Goal: Task Accomplishment & Management: Manage account settings

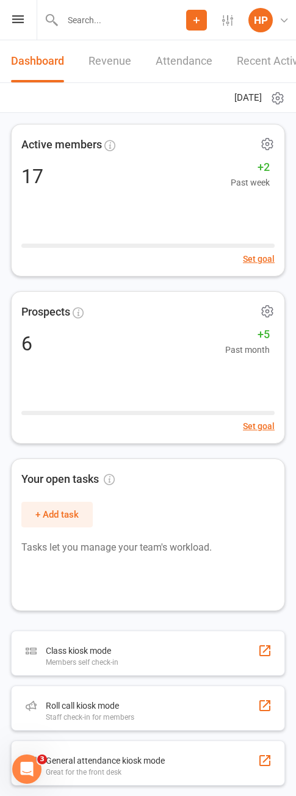
click at [18, 41] on link "Dashboard" at bounding box center [37, 61] width 53 height 42
click at [18, 32] on div "Prospect Member Non-attending contact Class / event Appointment Task Membership…" at bounding box center [148, 20] width 296 height 40
click at [18, 20] on icon at bounding box center [18, 19] width 12 height 8
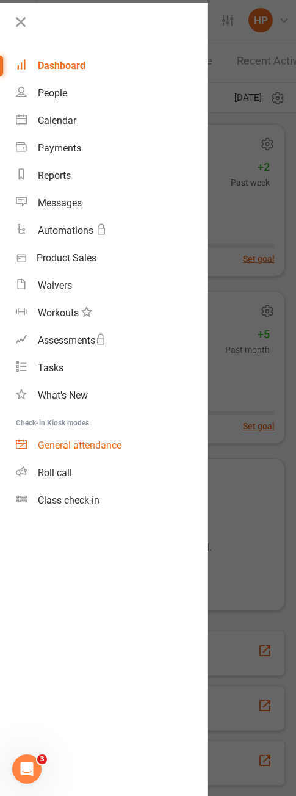
click at [75, 445] on div "General attendance" at bounding box center [80, 446] width 84 height 12
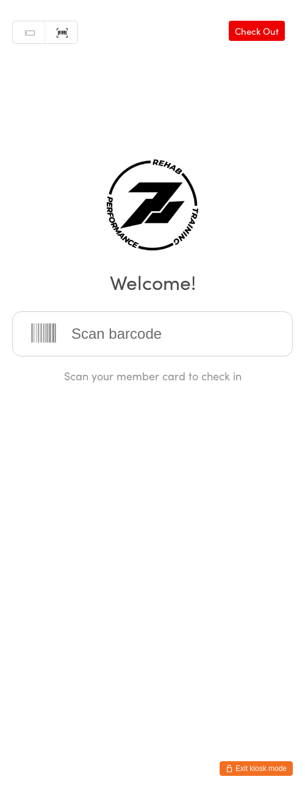
click at [119, 347] on input "search" at bounding box center [152, 333] width 281 height 45
click at [124, 320] on input "search" at bounding box center [152, 333] width 281 height 45
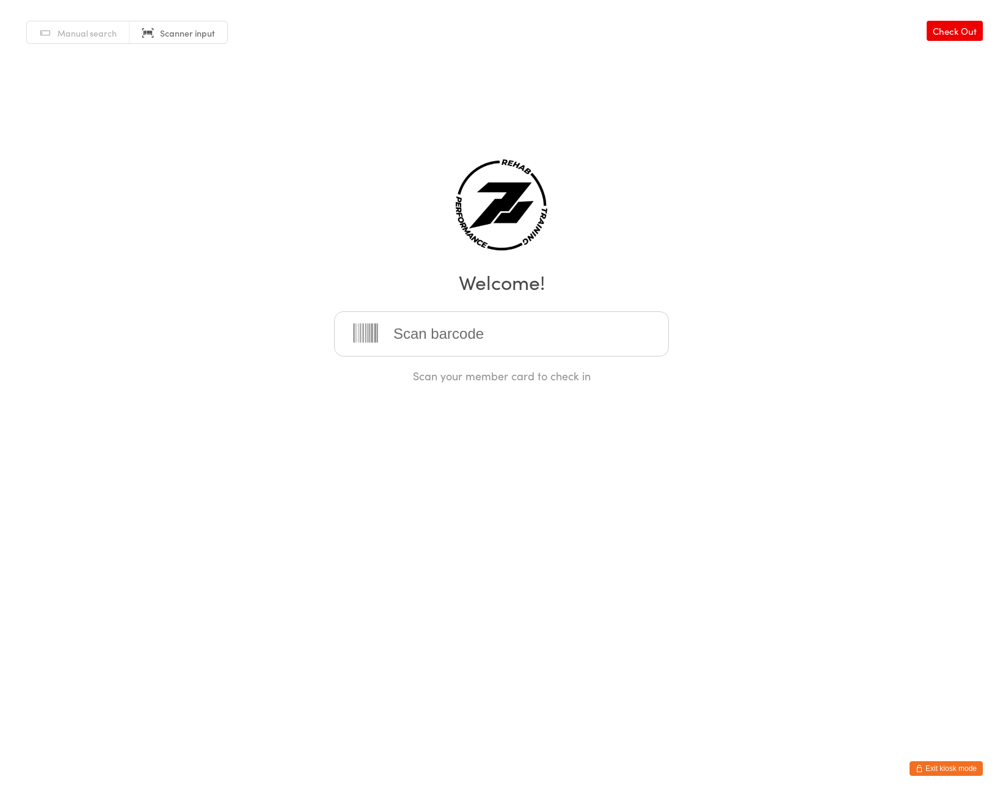
click at [957, 28] on link "Check Out" at bounding box center [954, 31] width 56 height 20
click at [966, 775] on button "Exit kiosk mode" at bounding box center [945, 769] width 73 height 15
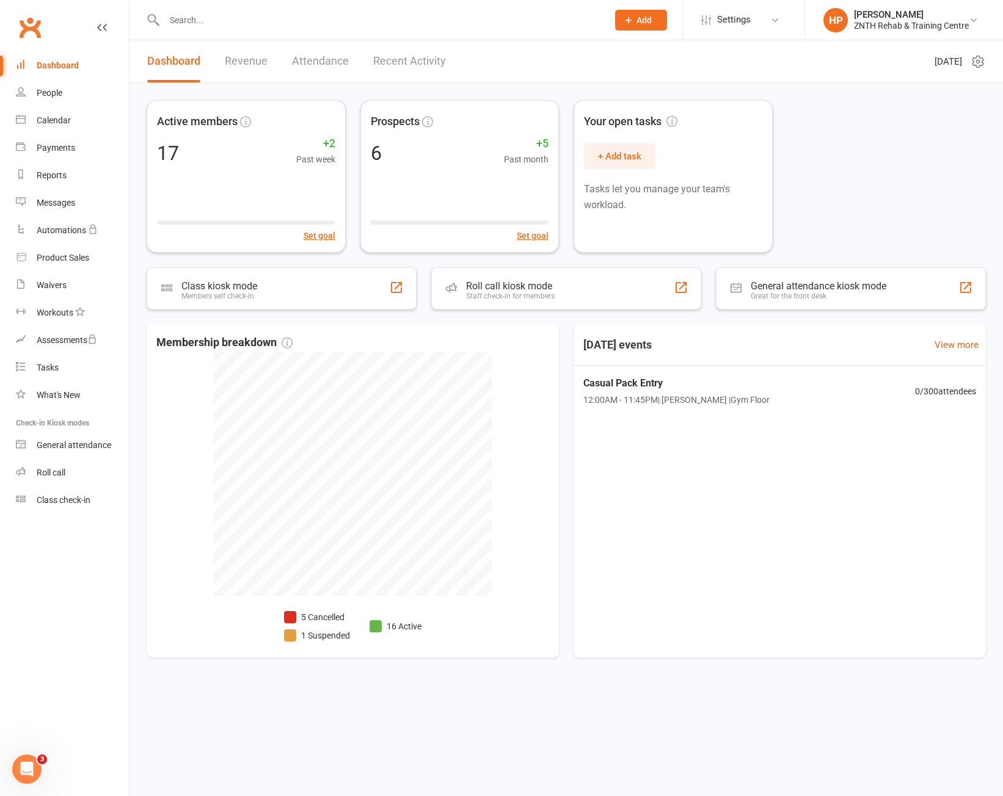
click at [693, 679] on div "Active members 17 +2 Past week Set goal Prospects 6 +5 Past month Set goal Your…" at bounding box center [565, 385] width 873 height 604
click at [94, 574] on nav "Clubworx Dashboard People Calendar Payments Reports Messages Automations Produc…" at bounding box center [64, 401] width 129 height 796
click at [81, 277] on link "Waivers" at bounding box center [72, 285] width 113 height 27
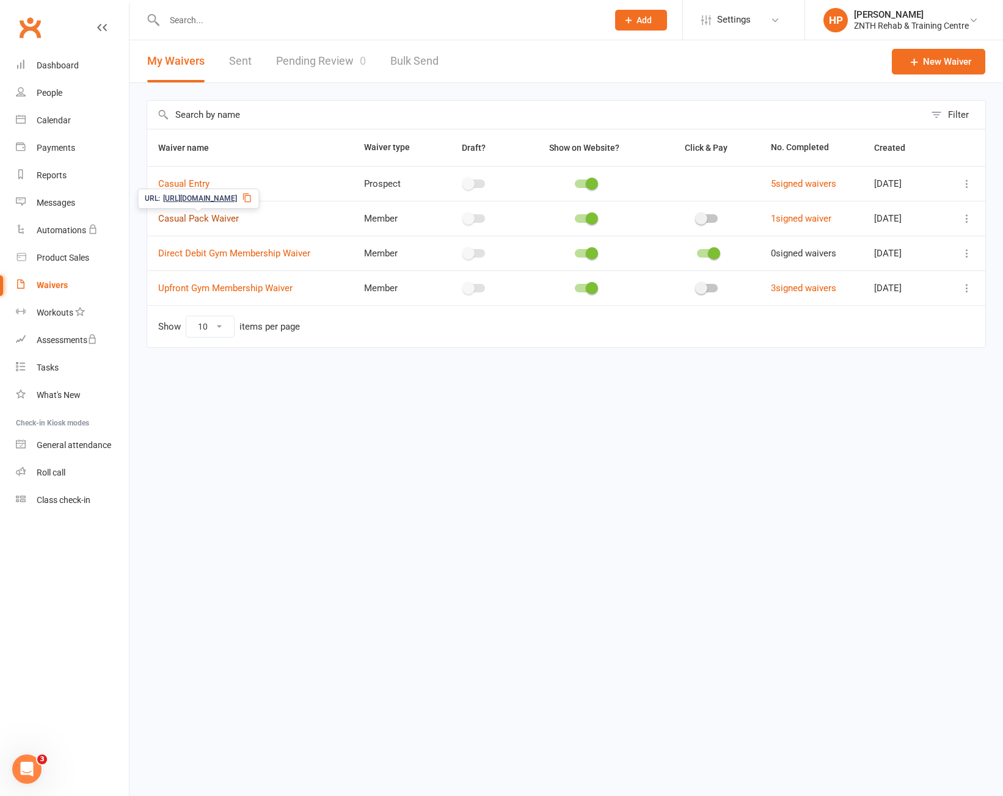
click at [207, 218] on link "Casual Pack Waiver" at bounding box center [198, 218] width 81 height 11
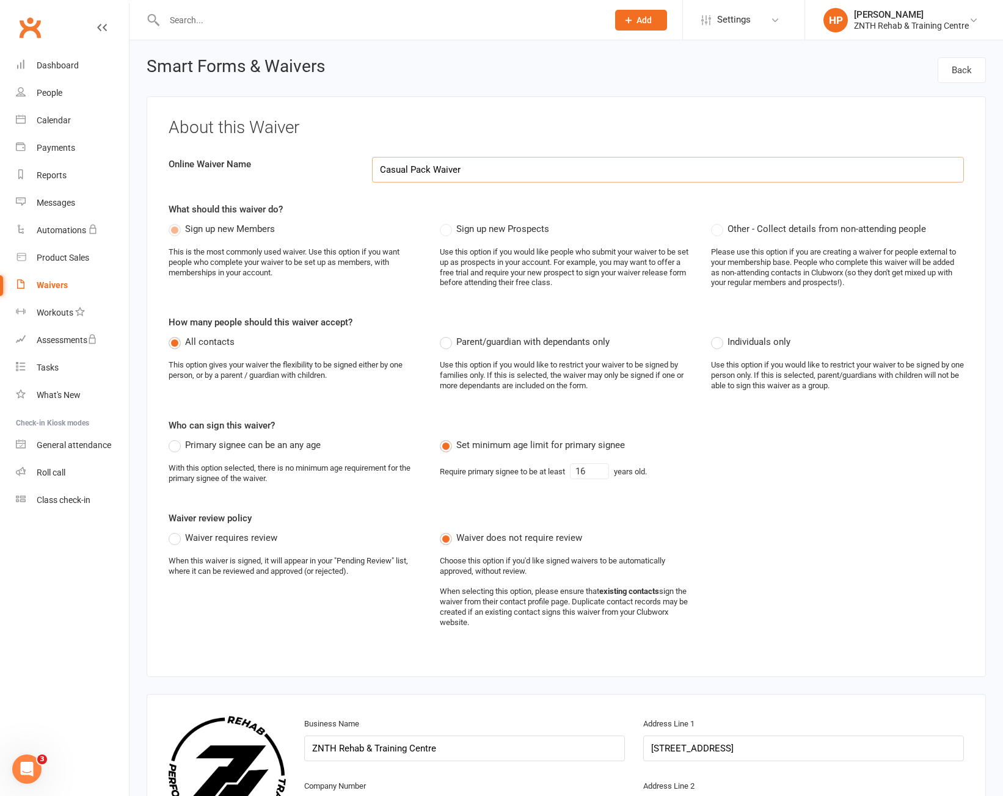
select select "applies_to_all_signees"
select select "select"
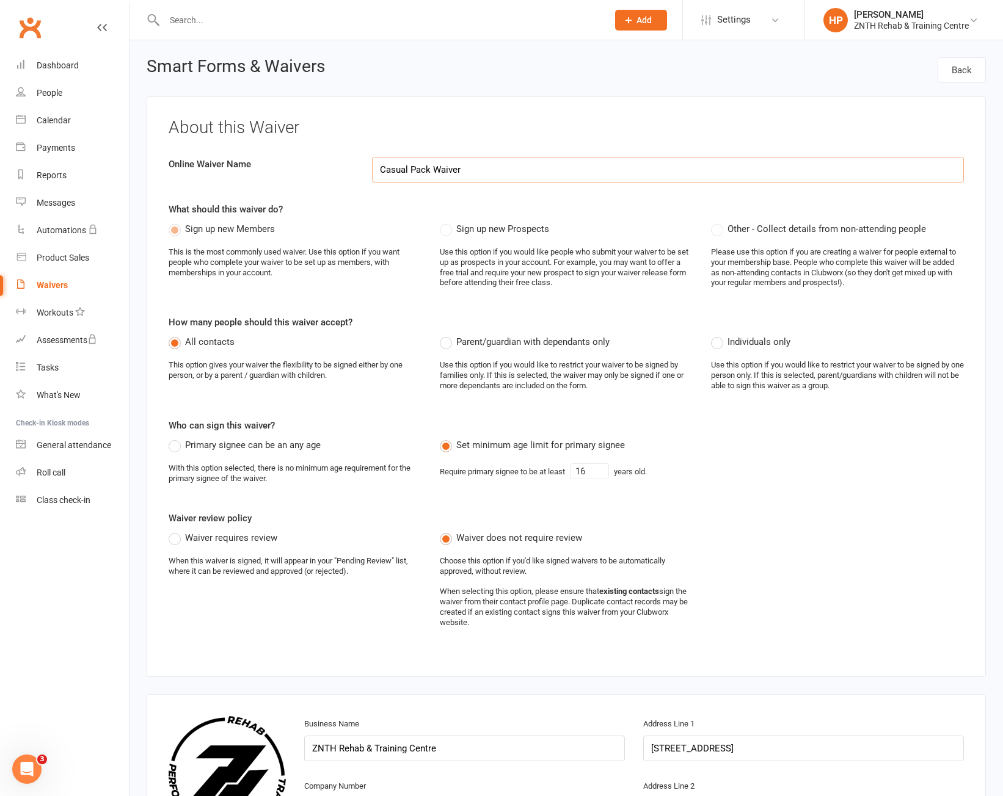
select select "select"
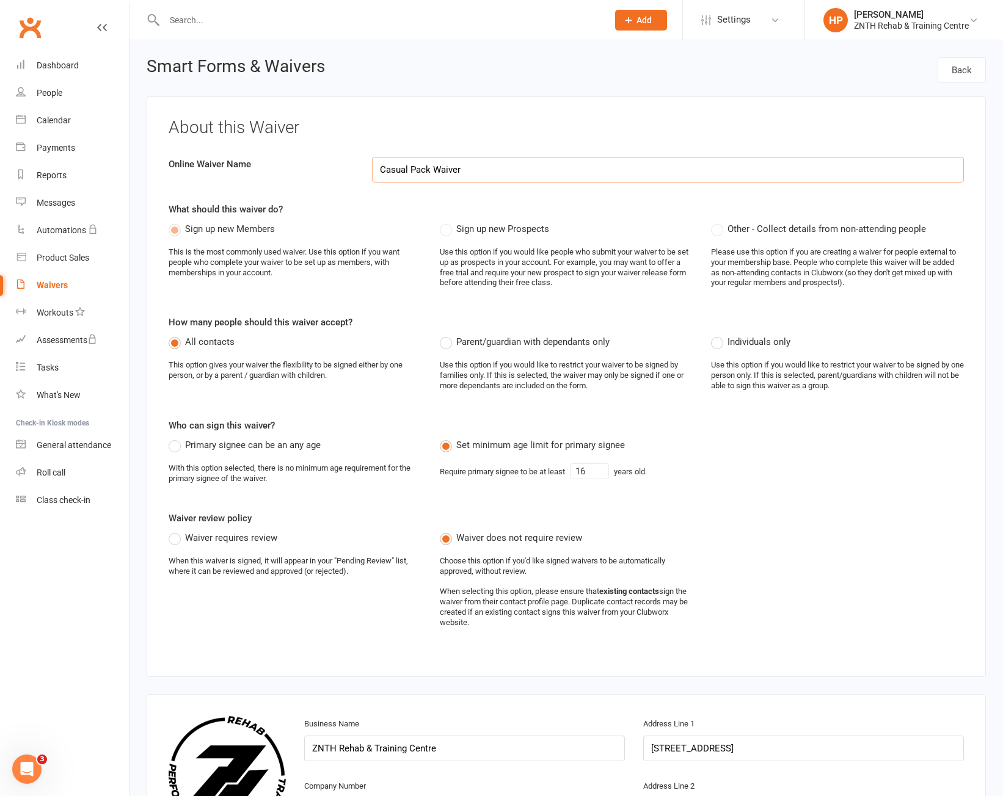
select select "select"
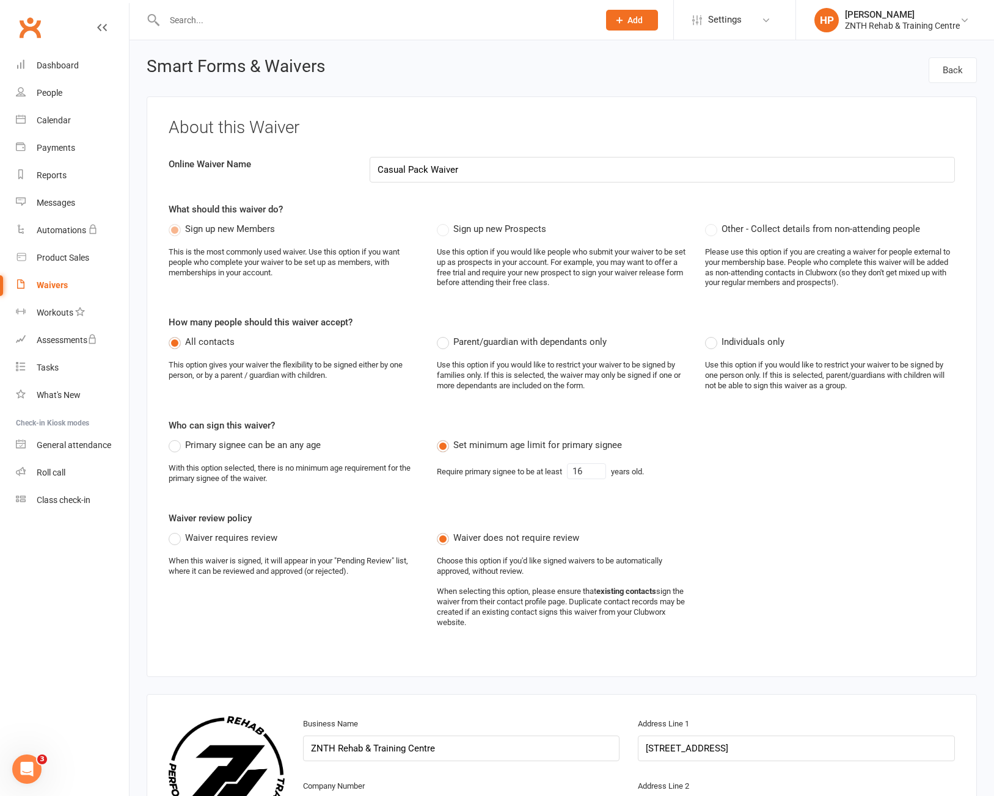
click at [73, 281] on link "Waivers" at bounding box center [72, 285] width 113 height 27
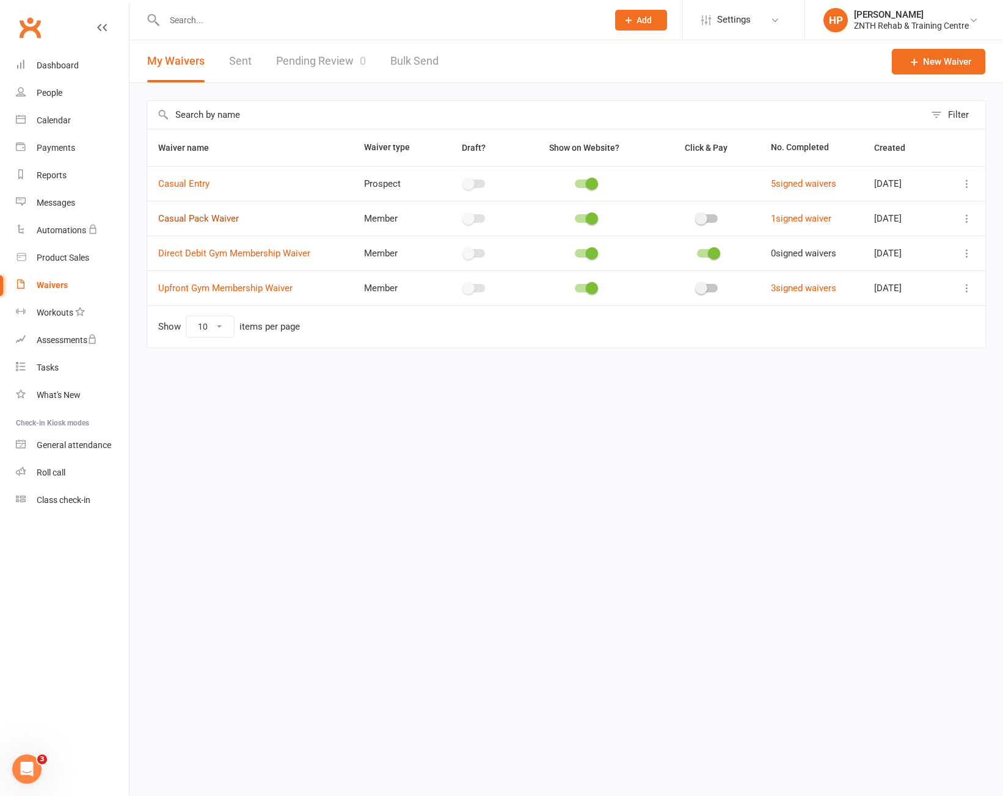
click at [208, 216] on link "Casual Pack Waiver" at bounding box center [198, 218] width 81 height 11
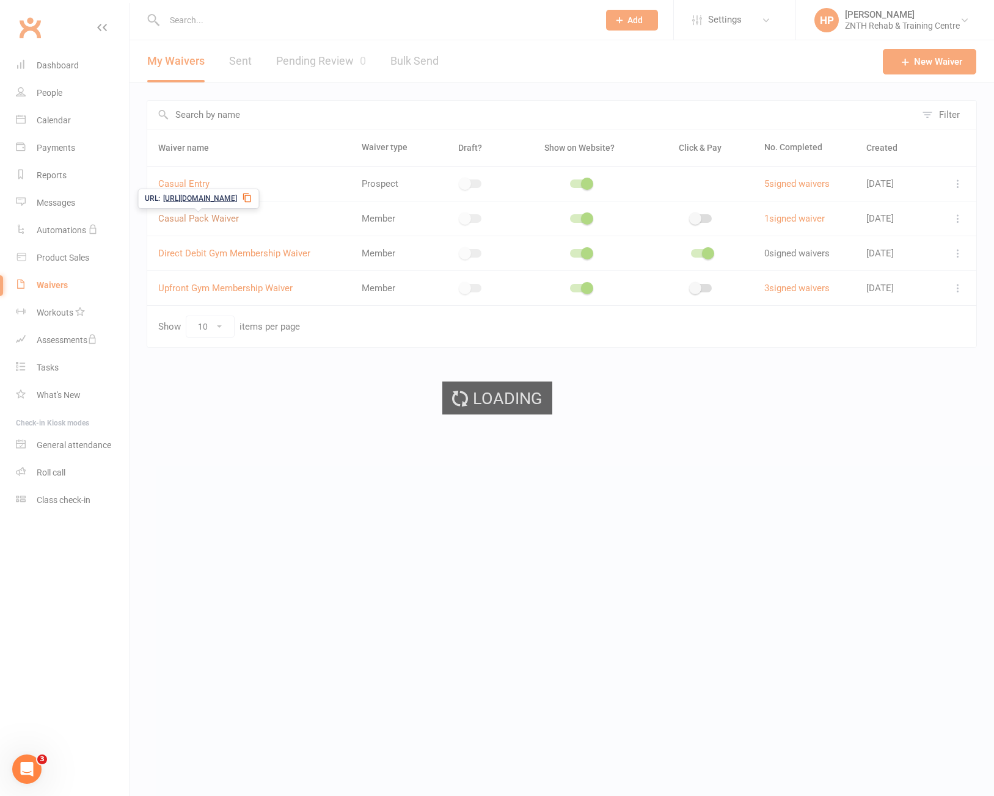
select select "applies_to_all_signees"
select select "select"
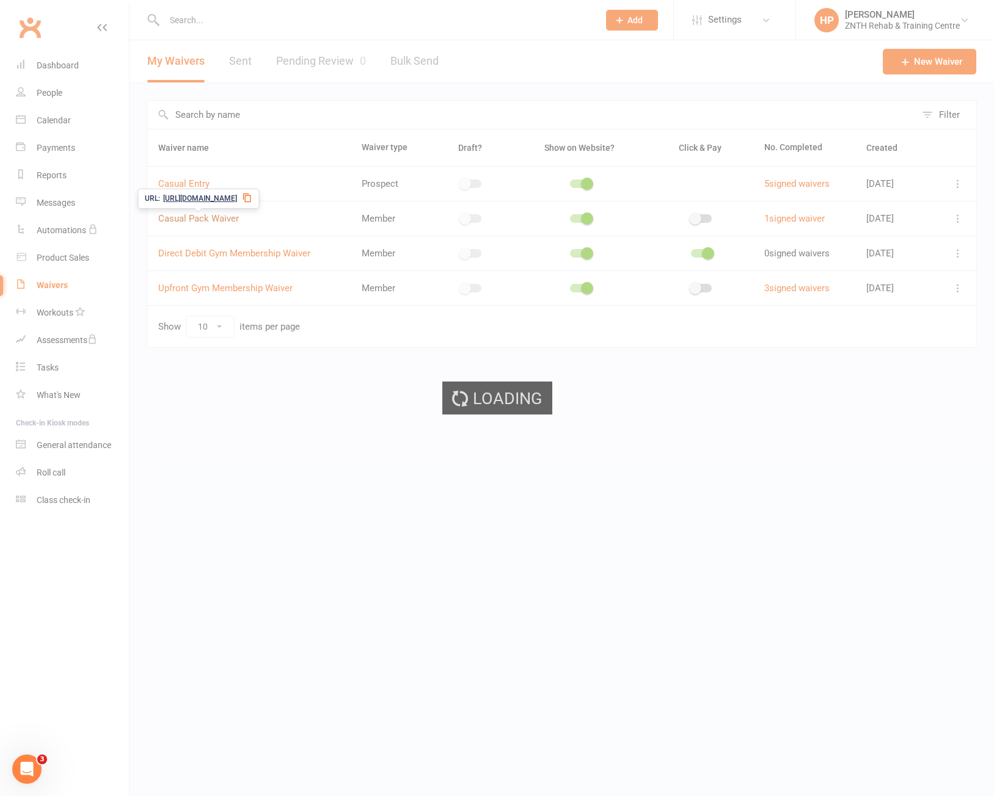
select select "select"
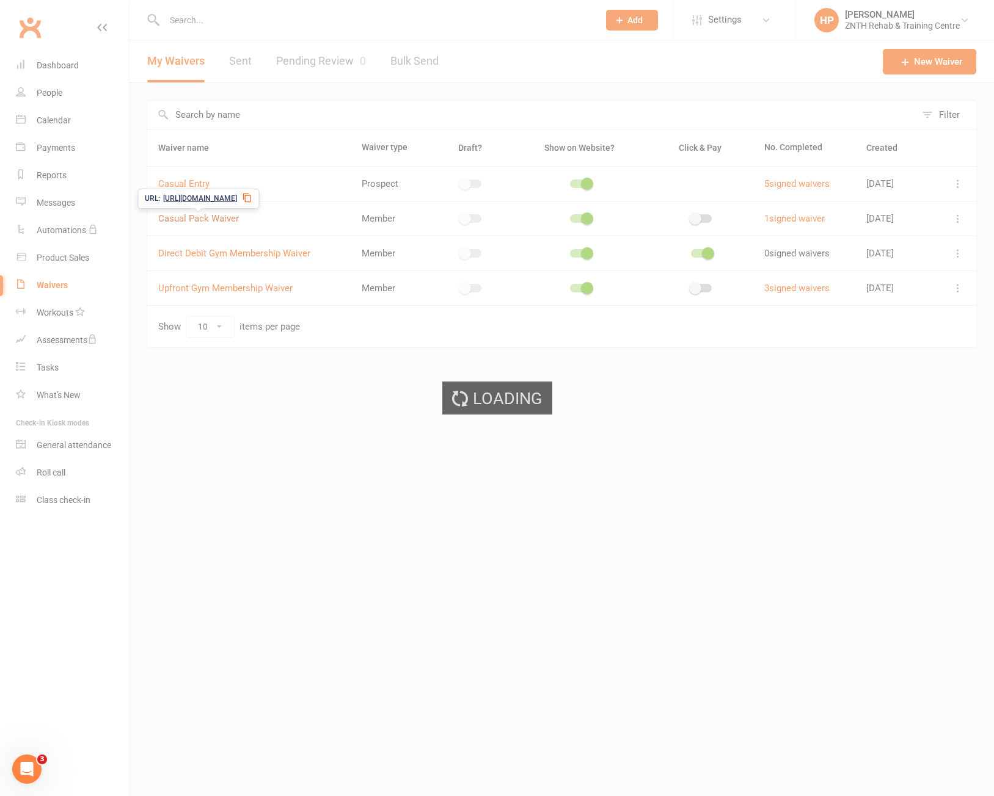
select select "select"
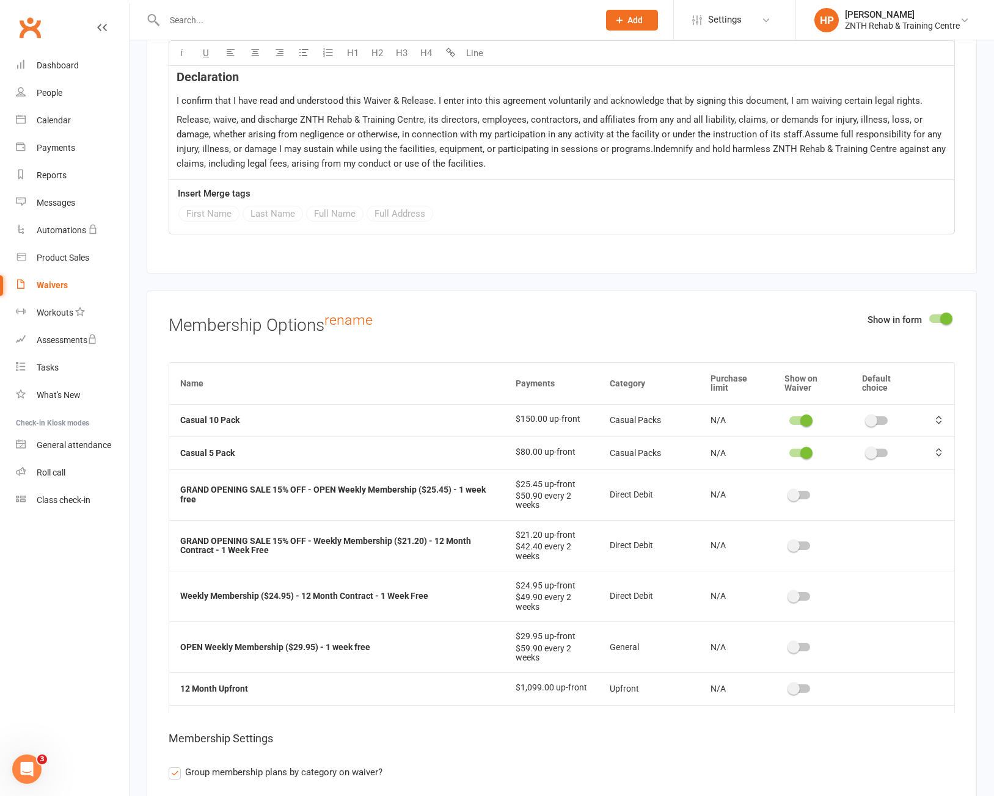
scroll to position [6413, 0]
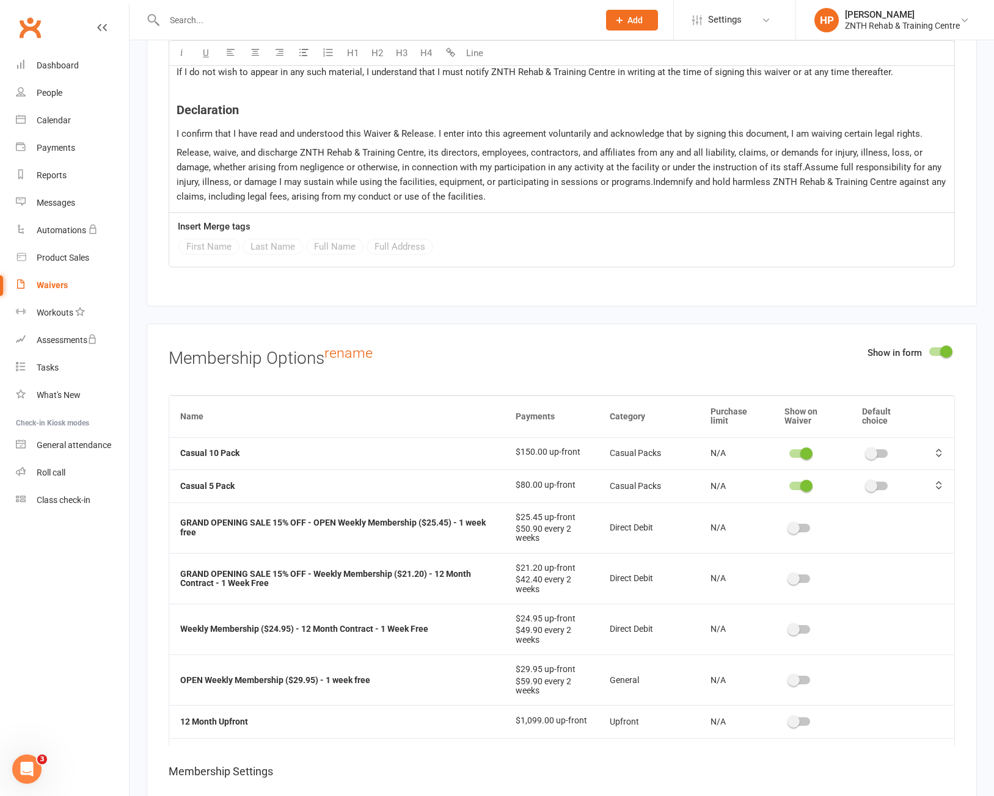
scroll to position [6375, 0]
click at [64, 148] on div "Payments" at bounding box center [56, 148] width 38 height 10
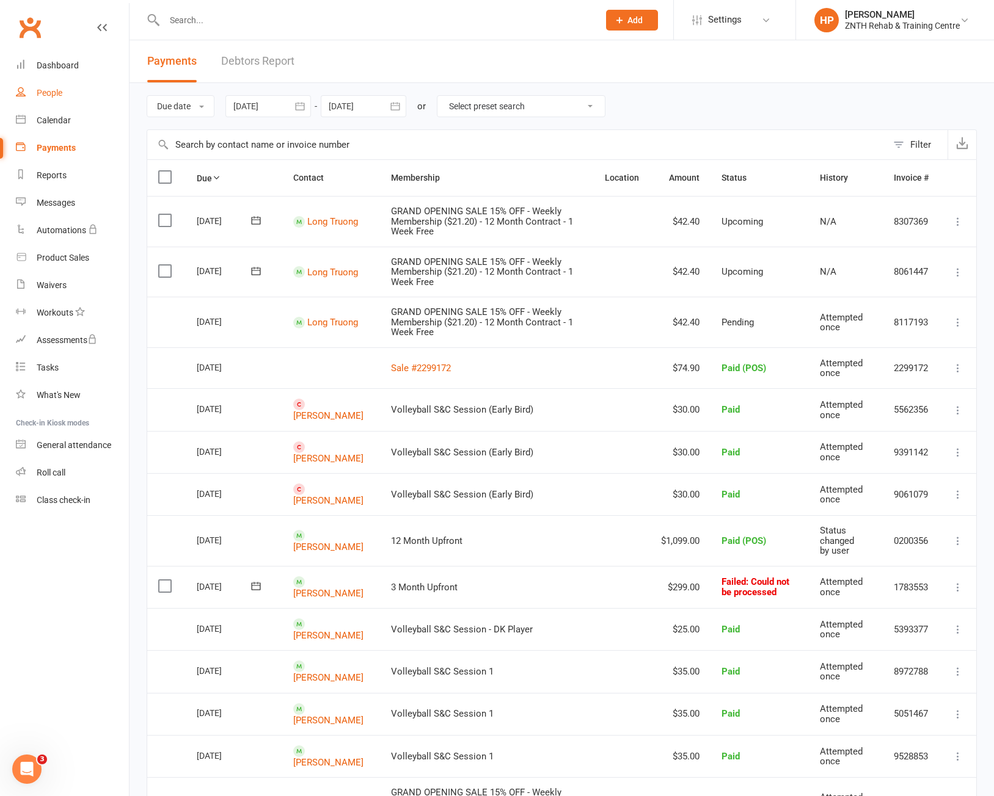
click at [65, 97] on link "People" at bounding box center [72, 92] width 113 height 27
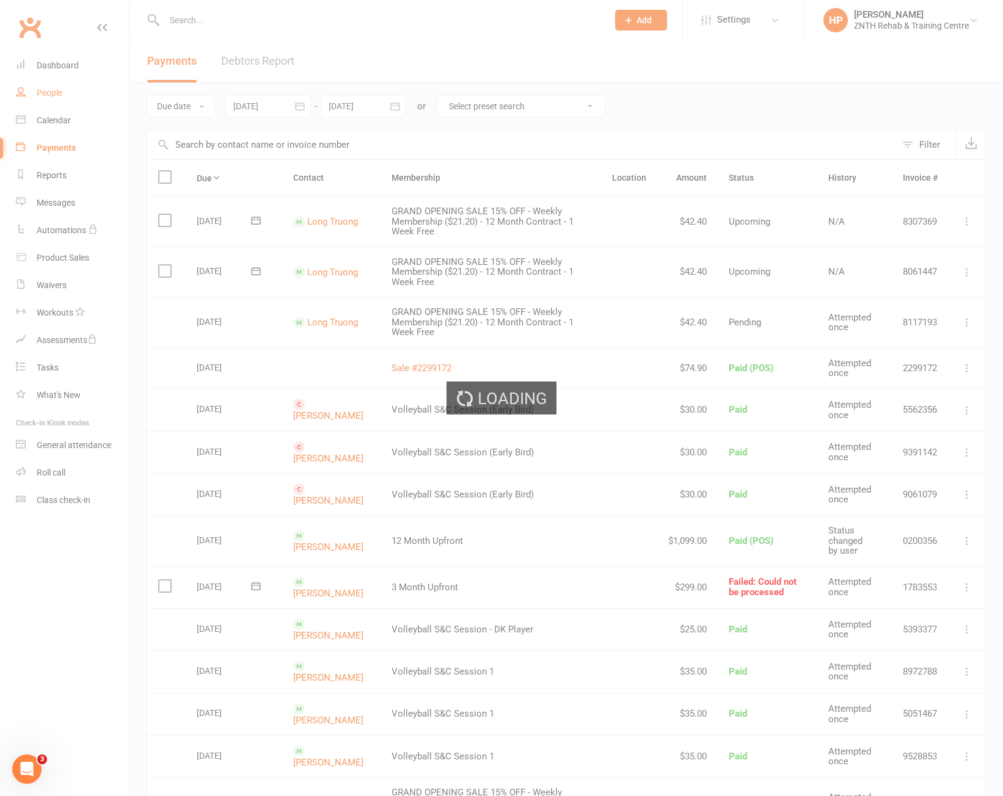
select select "50"
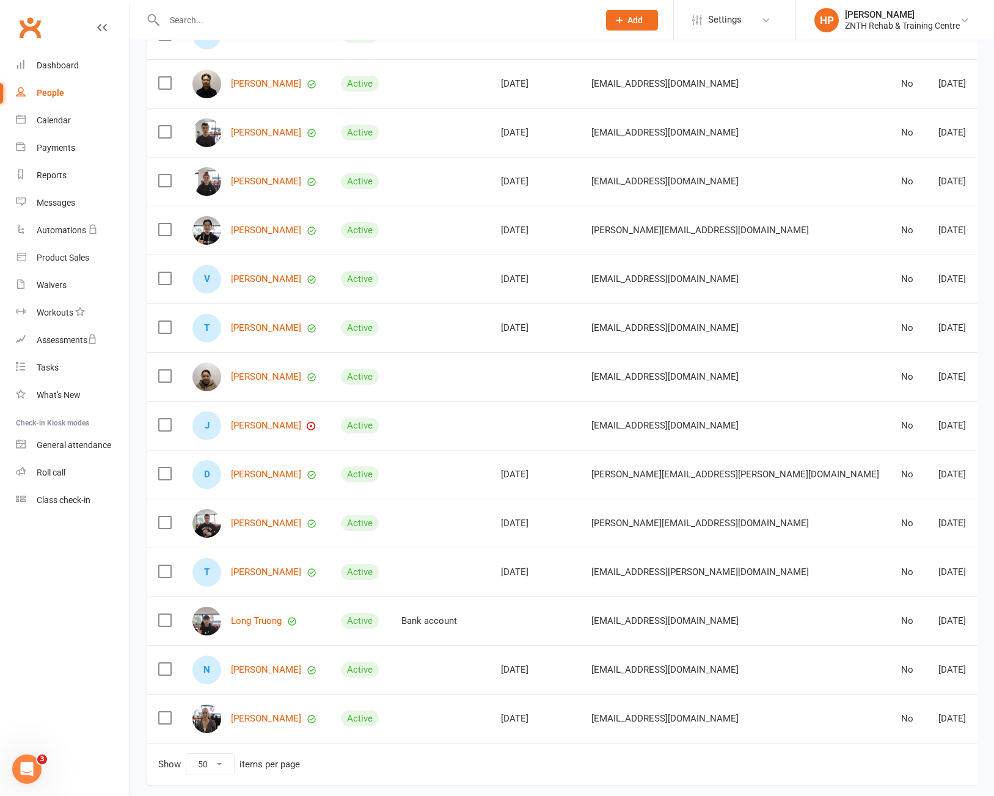
scroll to position [256, 0]
click at [258, 725] on link "[PERSON_NAME]" at bounding box center [266, 720] width 70 height 10
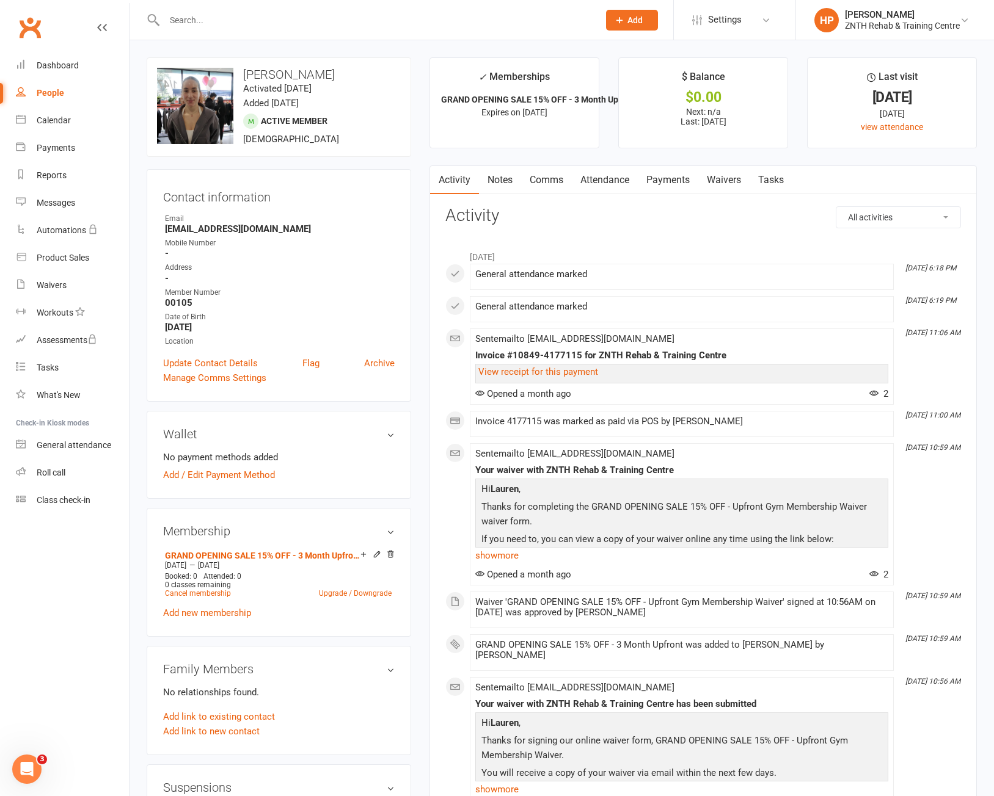
click at [732, 177] on link "Waivers" at bounding box center [723, 180] width 51 height 28
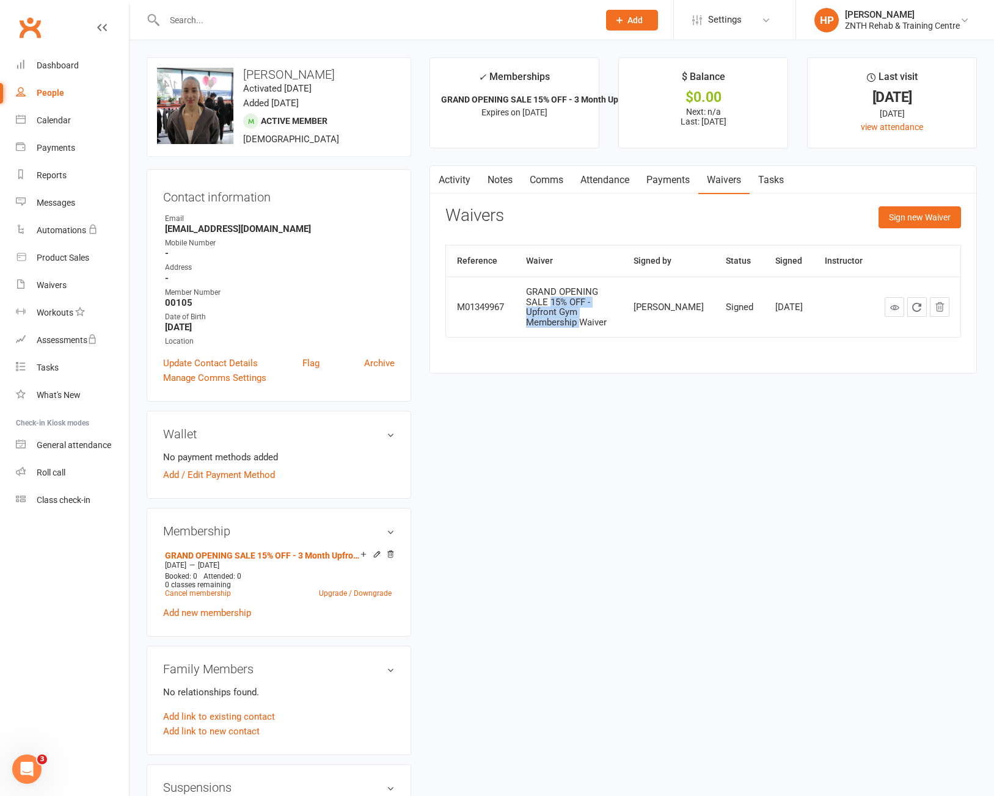
drag, startPoint x: 582, startPoint y: 332, endPoint x: 525, endPoint y: 308, distance: 61.8
click at [525, 308] on td "GRAND OPENING SALE 15% OFF - Upfront Gym Membership Waiver" at bounding box center [568, 307] width 107 height 60
click at [602, 389] on div "upload photo change photo Lauren Zavan Activated 13 September, 2025 Added 13 Se…" at bounding box center [561, 694] width 848 height 1275
click at [338, 39] on div at bounding box center [368, 20] width 443 height 40
click at [59, 95] on div "People" at bounding box center [50, 93] width 27 height 10
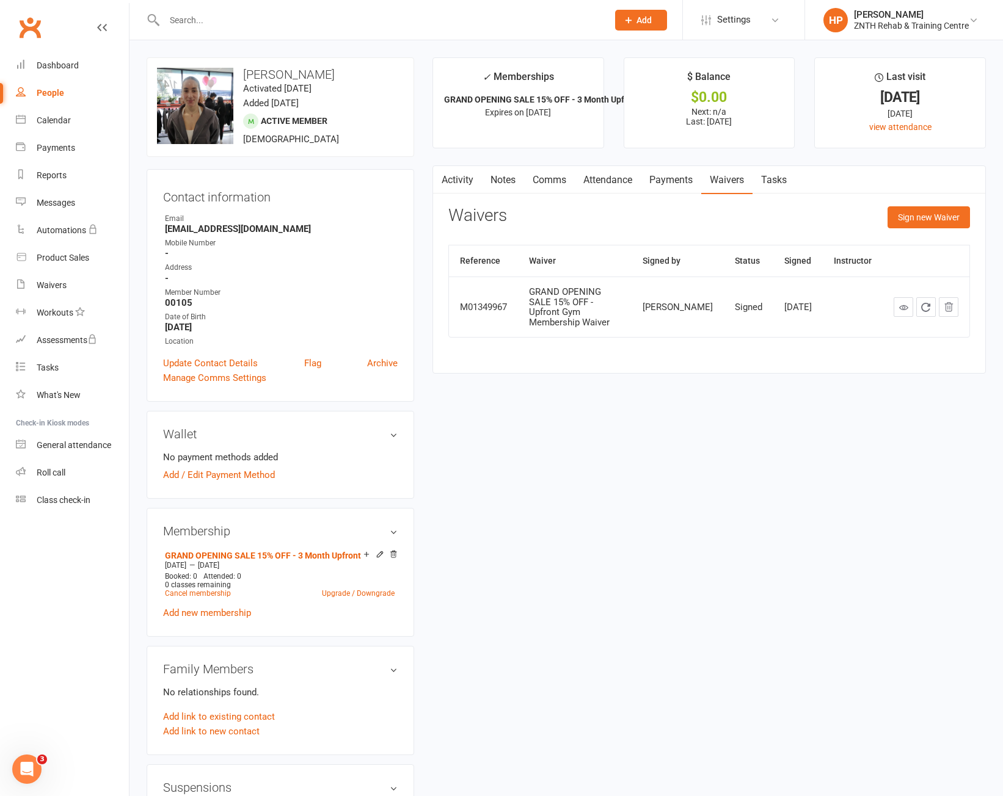
select select "50"
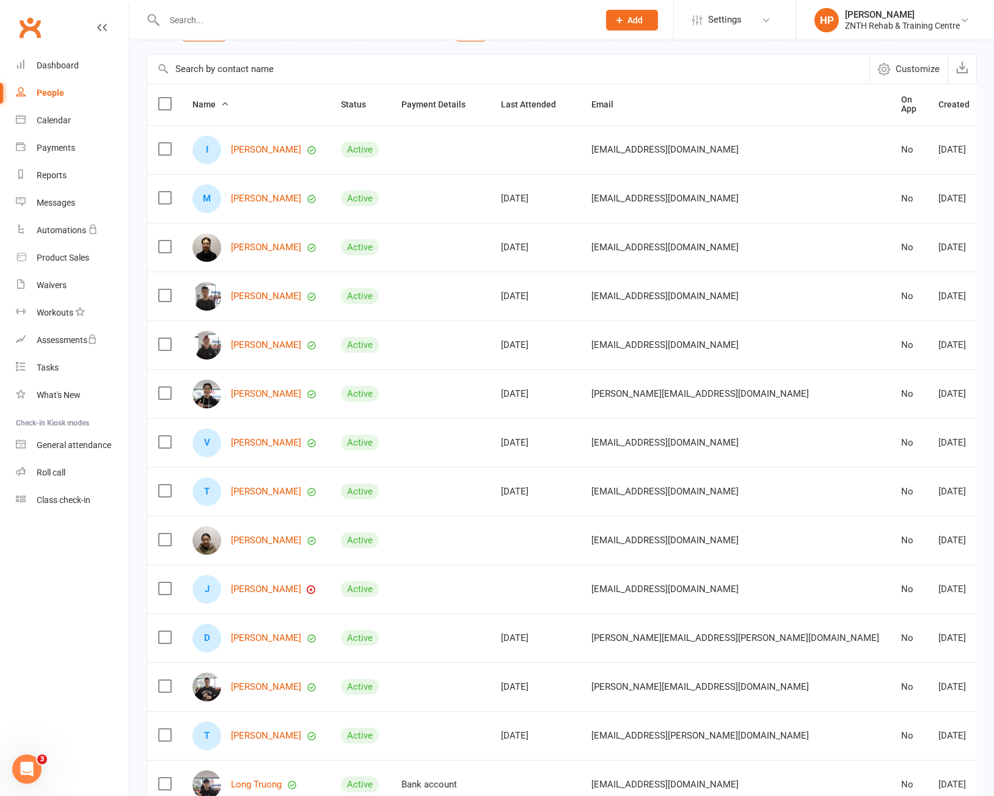
scroll to position [73, 0]
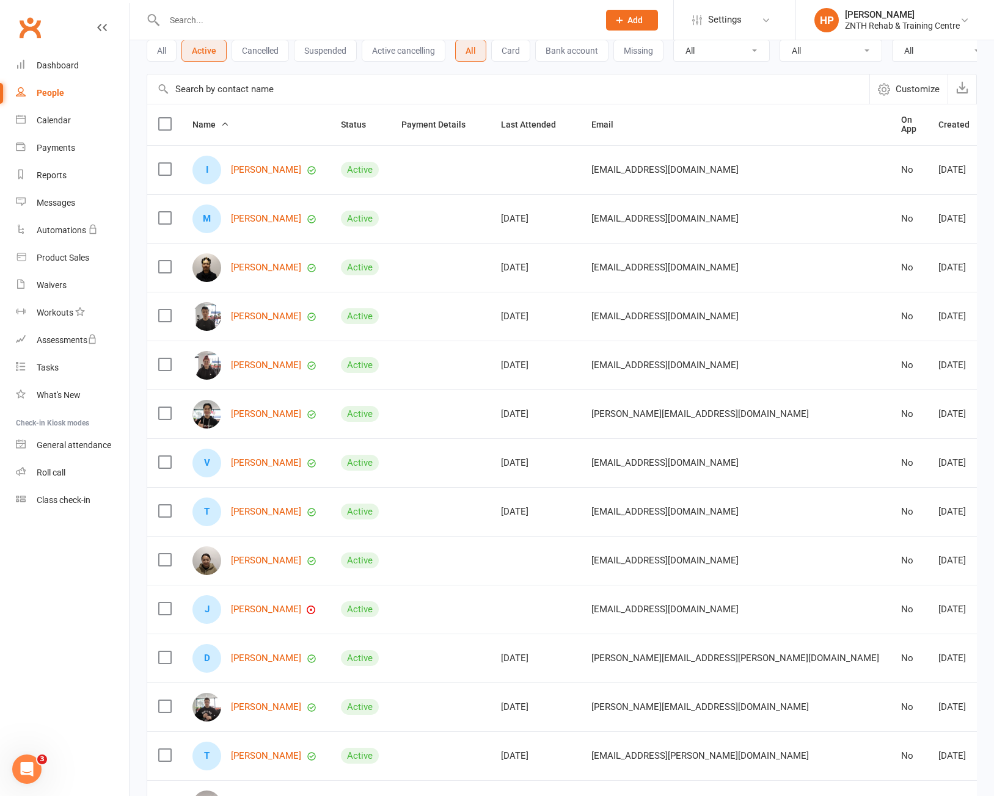
click at [274, 475] on div "V Vasilios Mouratidis" at bounding box center [255, 463] width 126 height 29
click at [272, 468] on link "[PERSON_NAME]" at bounding box center [266, 463] width 70 height 10
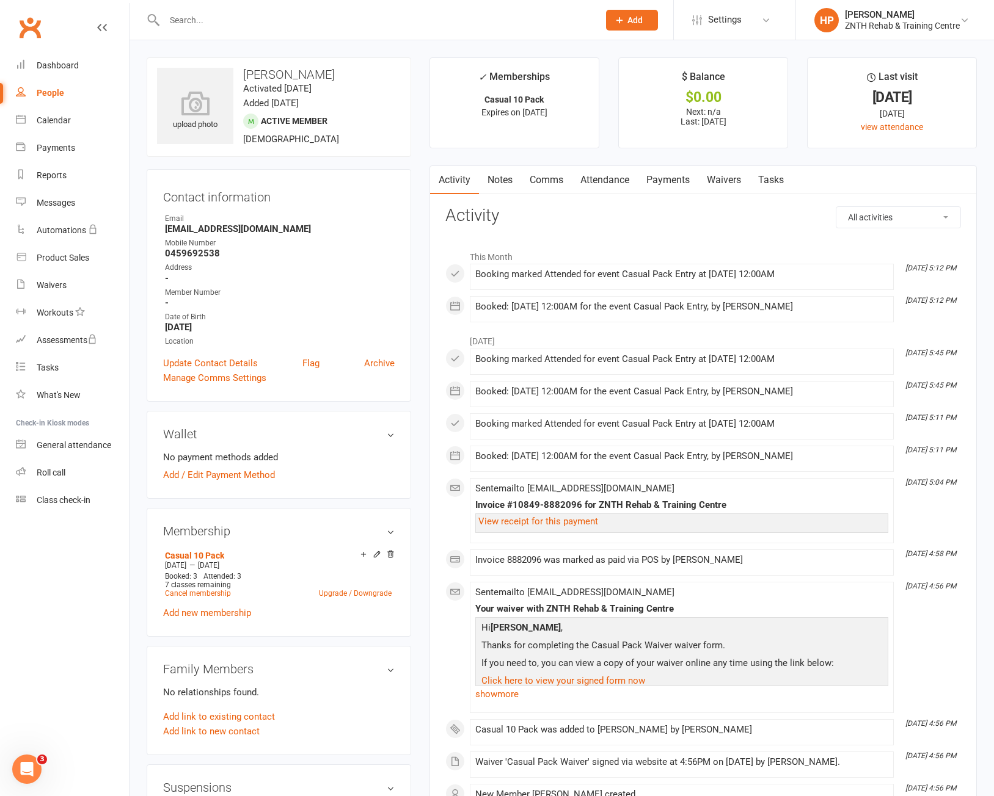
click at [58, 99] on link "People" at bounding box center [72, 92] width 113 height 27
select select "50"
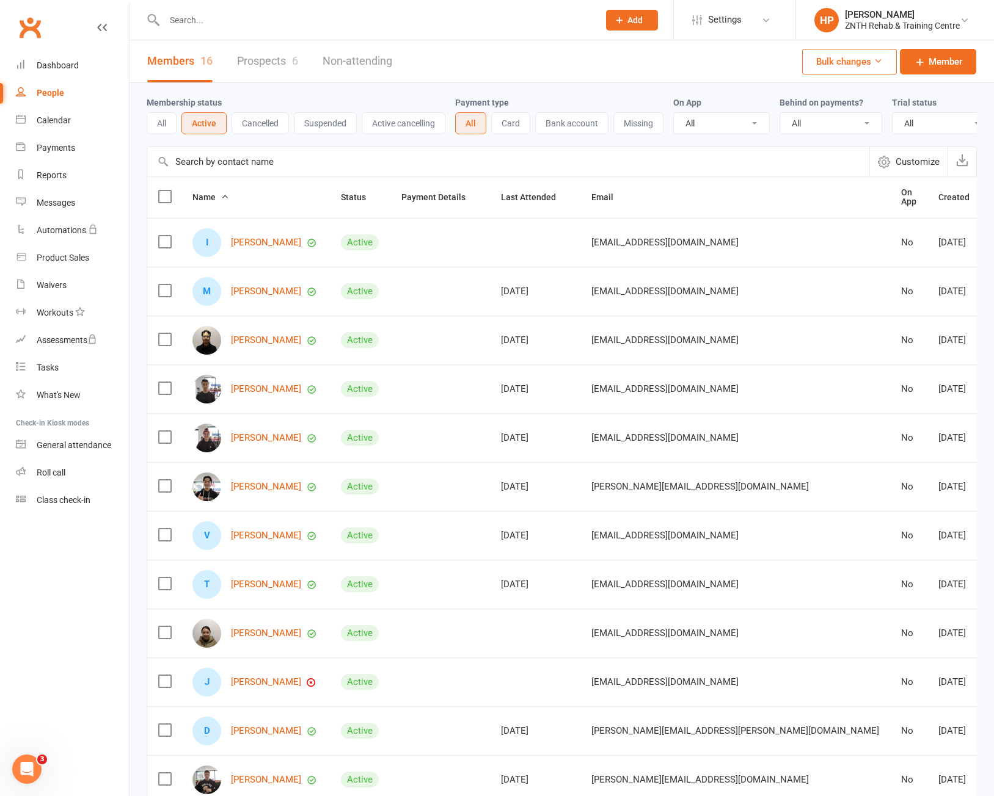
click at [288, 20] on input "text" at bounding box center [375, 20] width 429 height 17
type input "bao"
click at [54, 95] on div "People" at bounding box center [50, 93] width 27 height 10
click at [75, 288] on link "Waivers" at bounding box center [72, 285] width 113 height 27
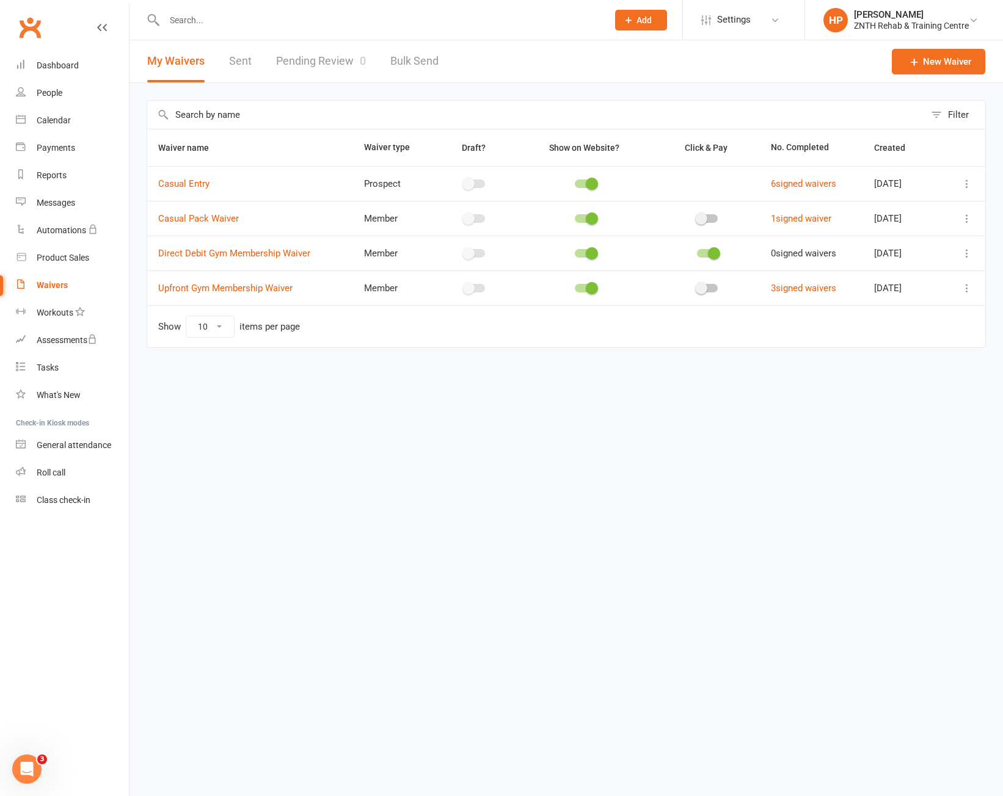
click at [340, 59] on link "Pending Review 0" at bounding box center [321, 61] width 90 height 42
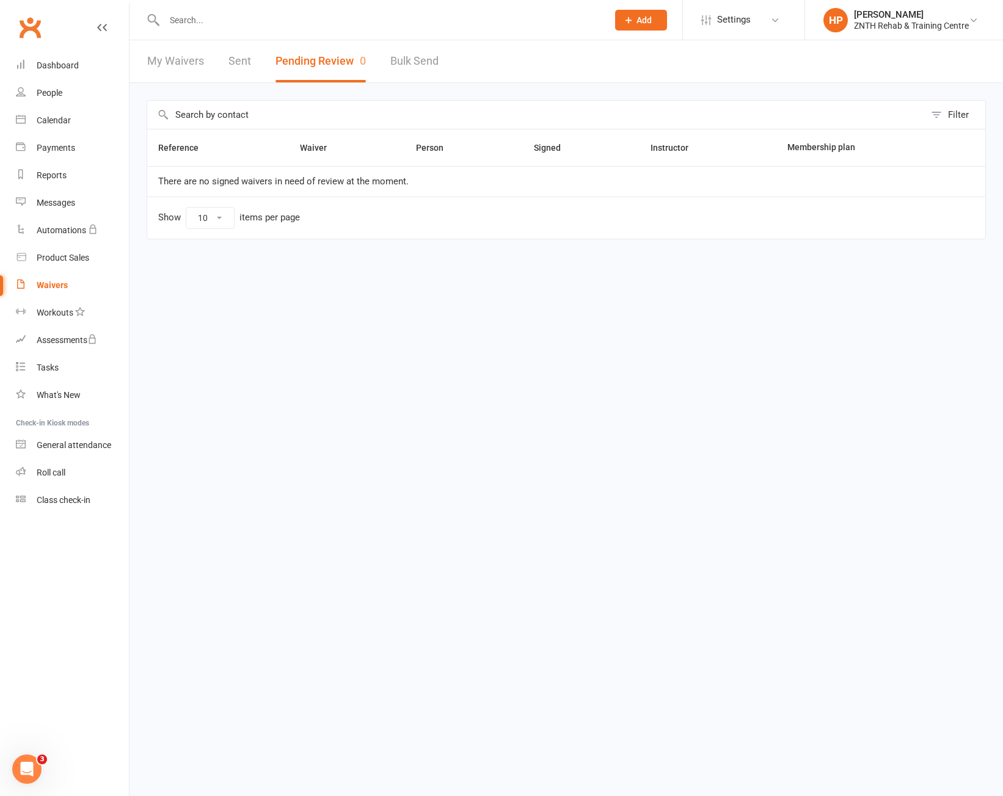
click at [196, 72] on link "My Waivers" at bounding box center [175, 61] width 57 height 42
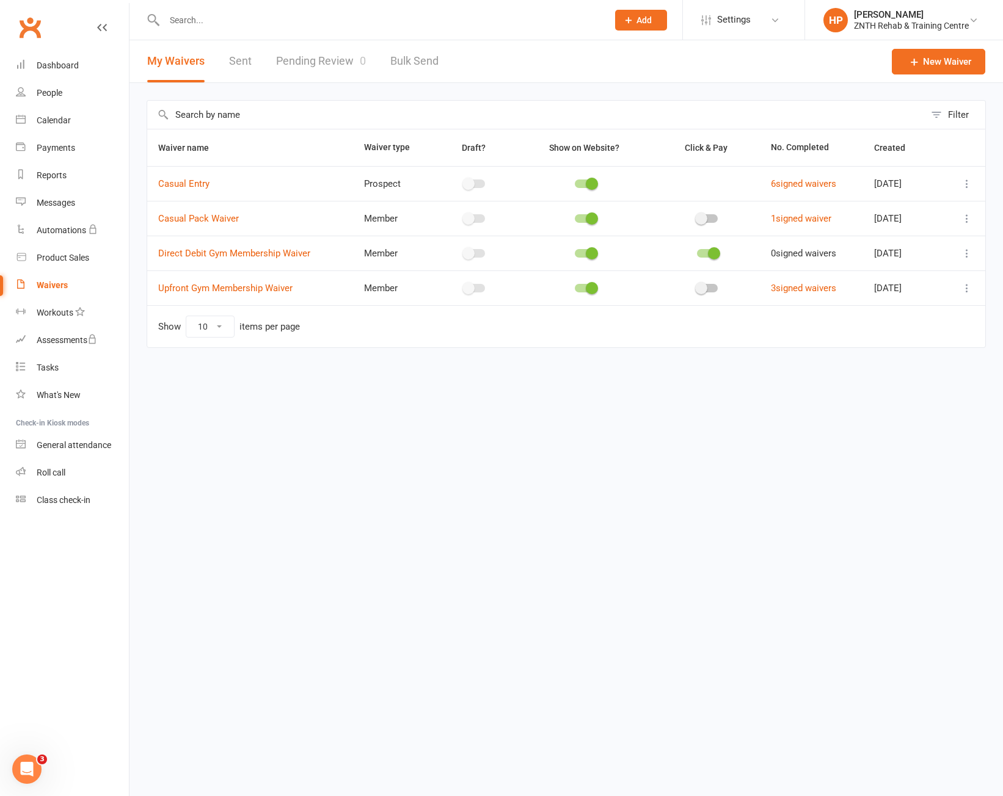
click at [316, 70] on link "Pending Review 0" at bounding box center [321, 61] width 90 height 42
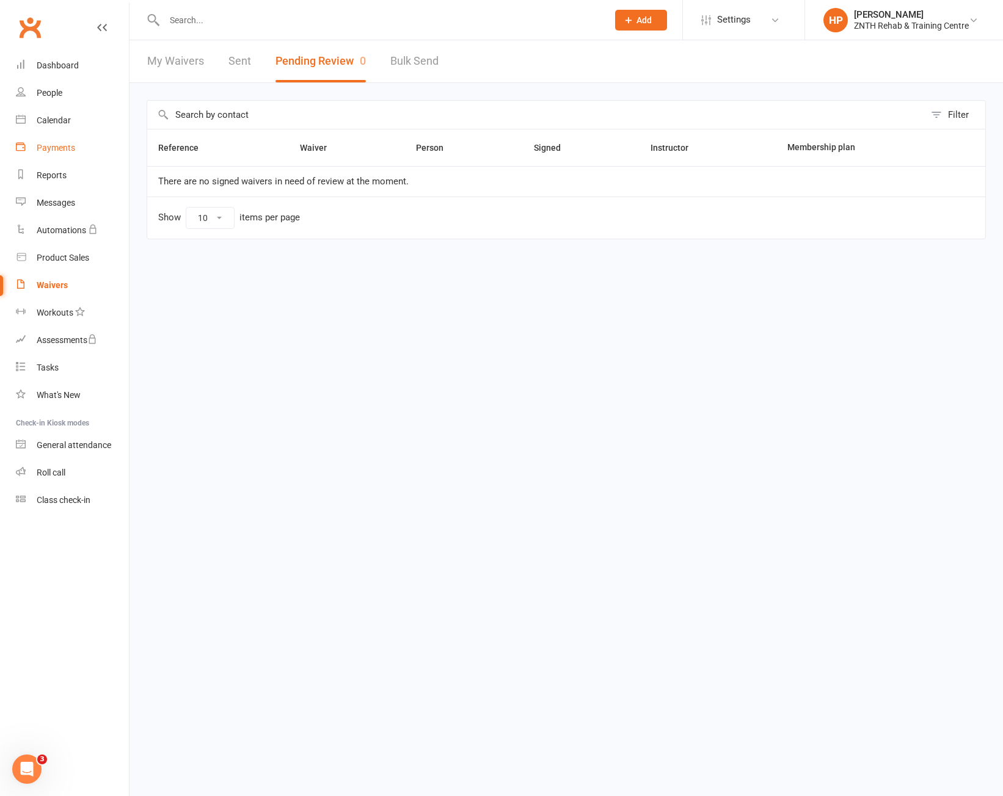
click at [71, 151] on div "Payments" at bounding box center [56, 148] width 38 height 10
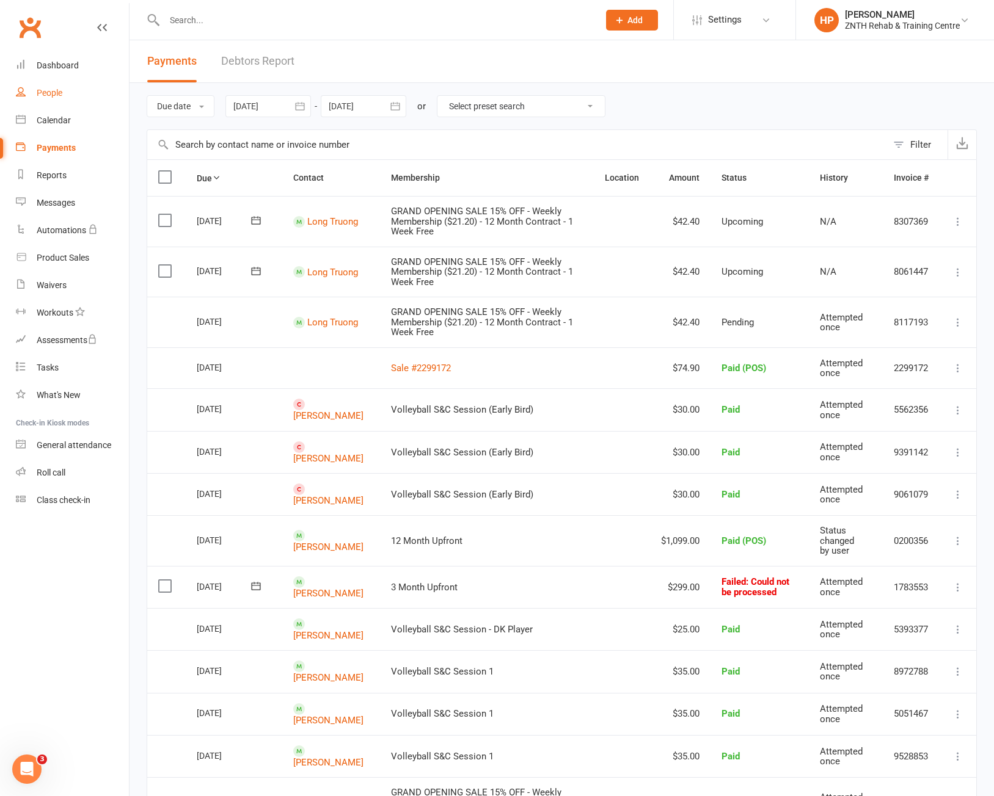
click at [73, 97] on link "People" at bounding box center [72, 92] width 113 height 27
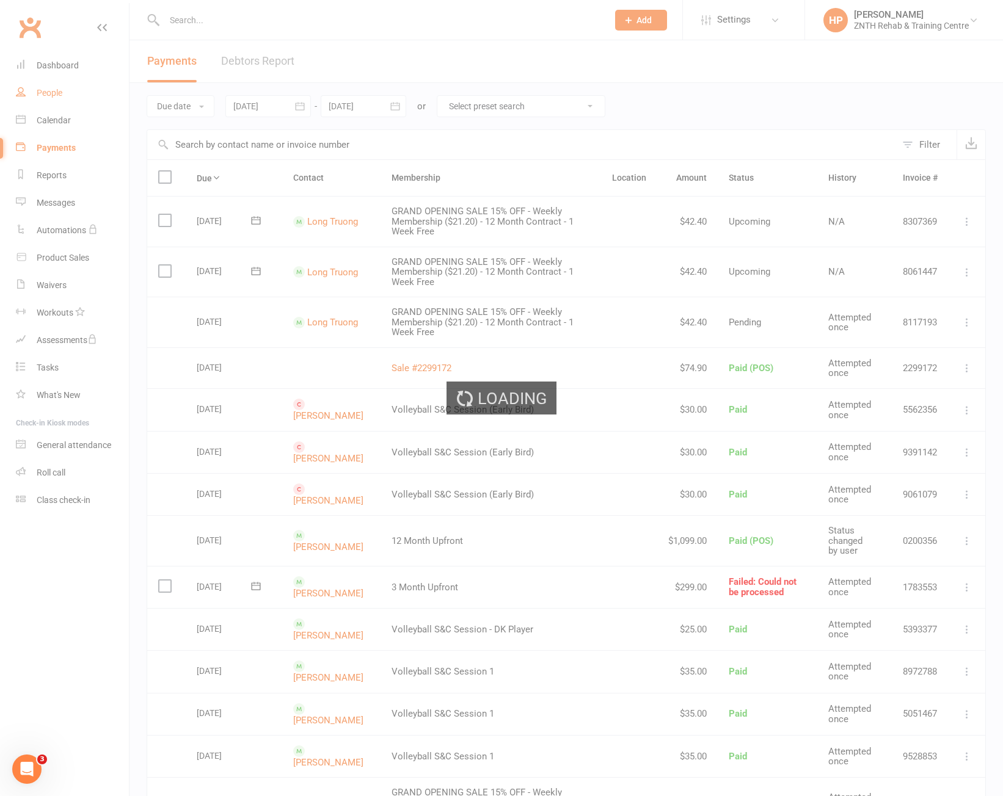
select select "50"
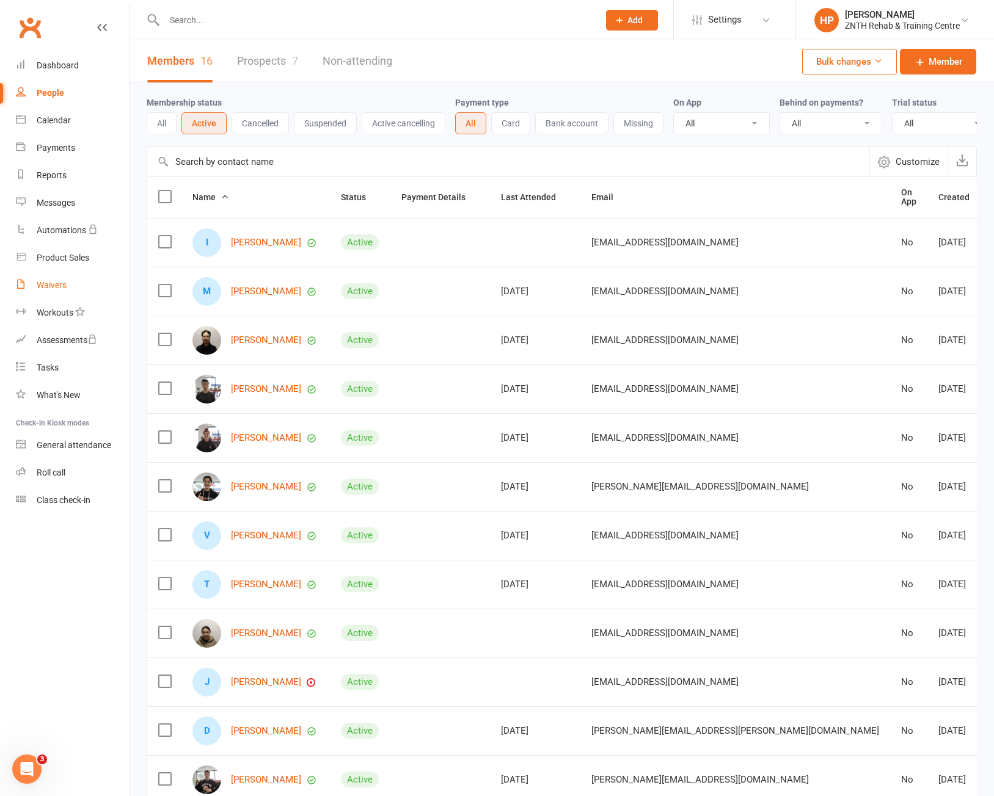
click at [52, 291] on link "Waivers" at bounding box center [72, 285] width 113 height 27
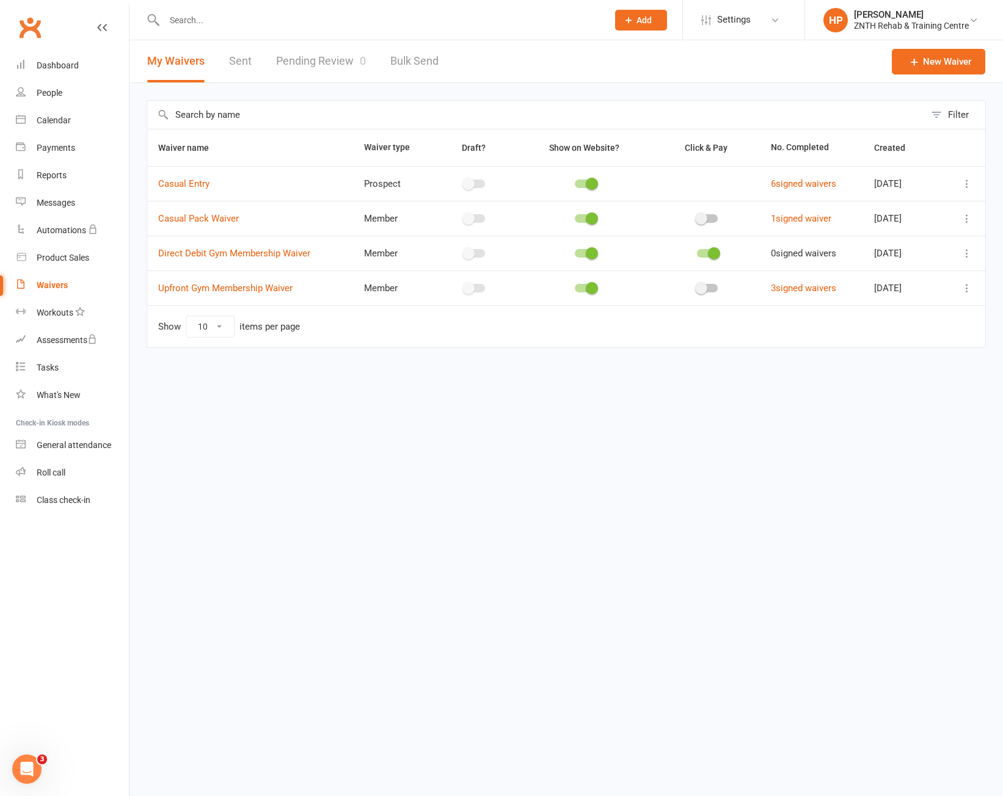
click at [465, 399] on html "Prospect Member Non-attending contact Class / event Appointment Task Membership…" at bounding box center [501, 199] width 1003 height 399
click at [198, 182] on link "Casual Entry" at bounding box center [183, 183] width 51 height 11
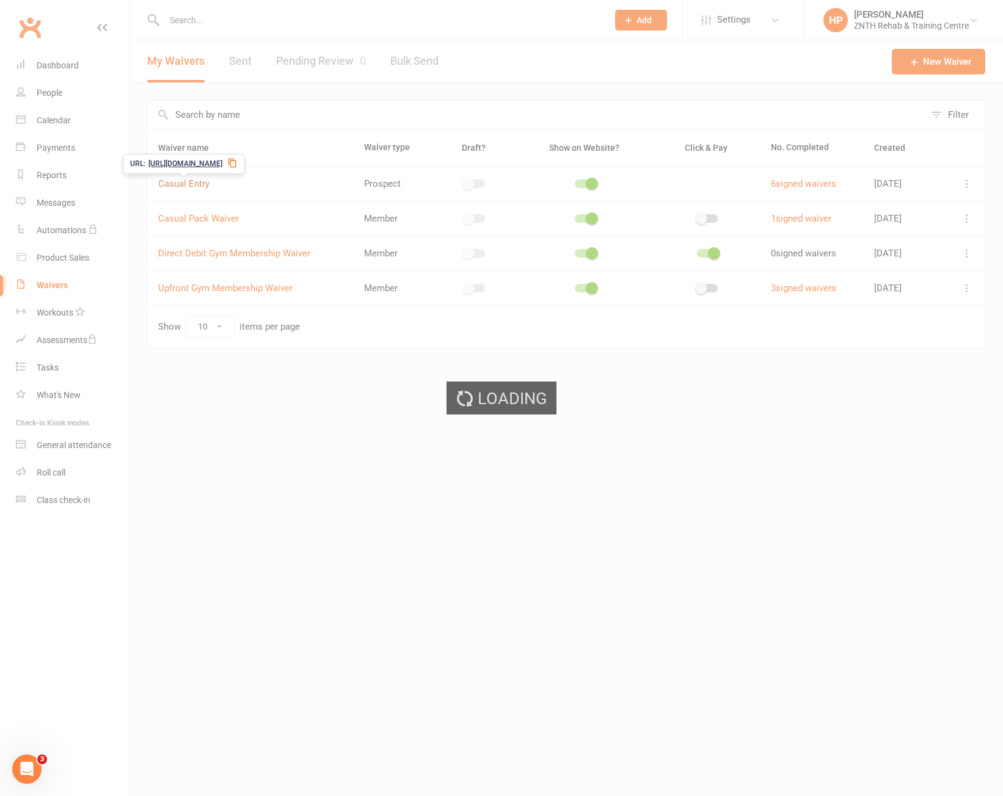
select select "applies_to_primary_signee"
select select "select"
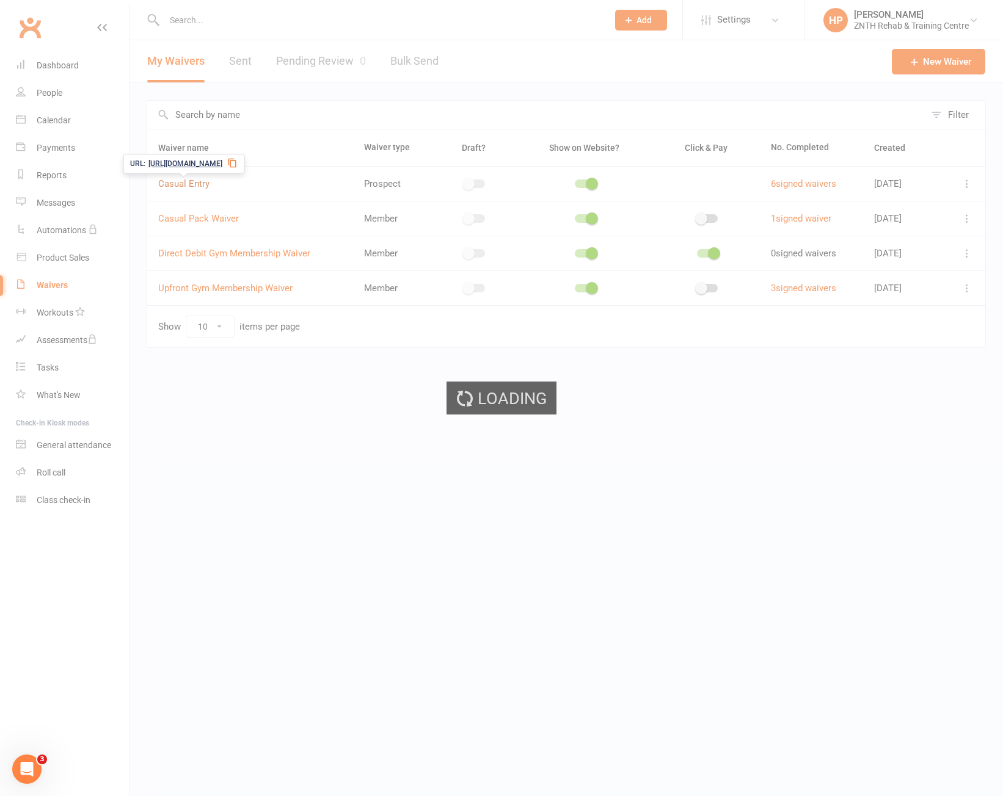
select select "select"
select select "applies_to_primary_signee"
select select "select"
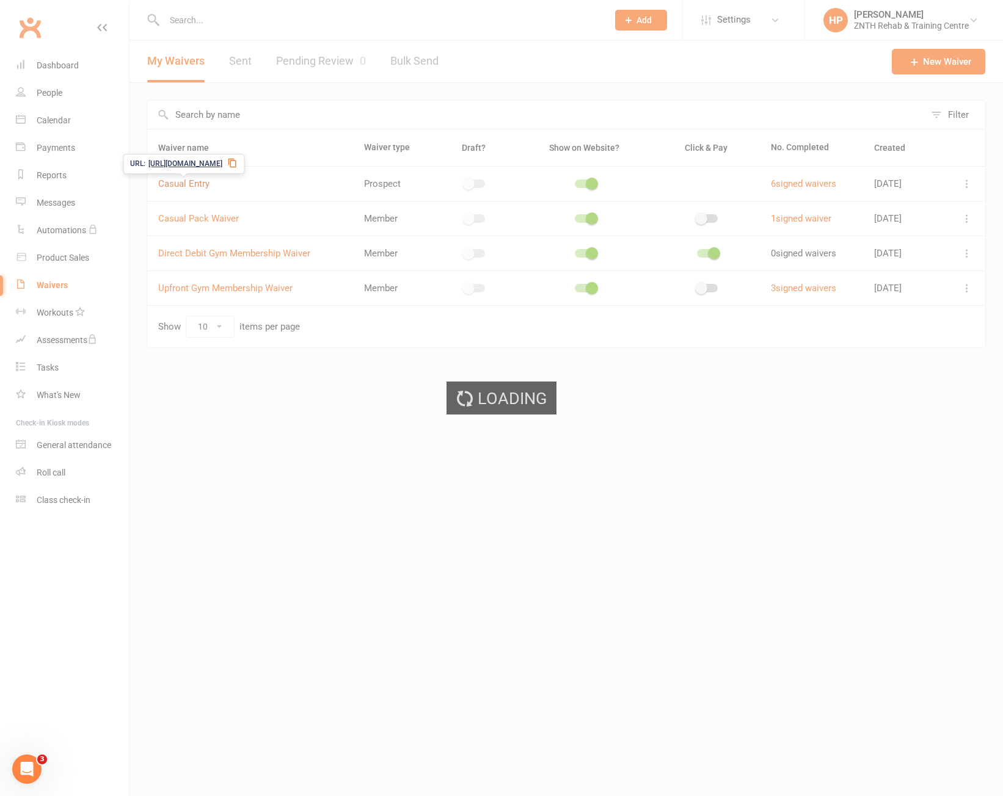
select select "select"
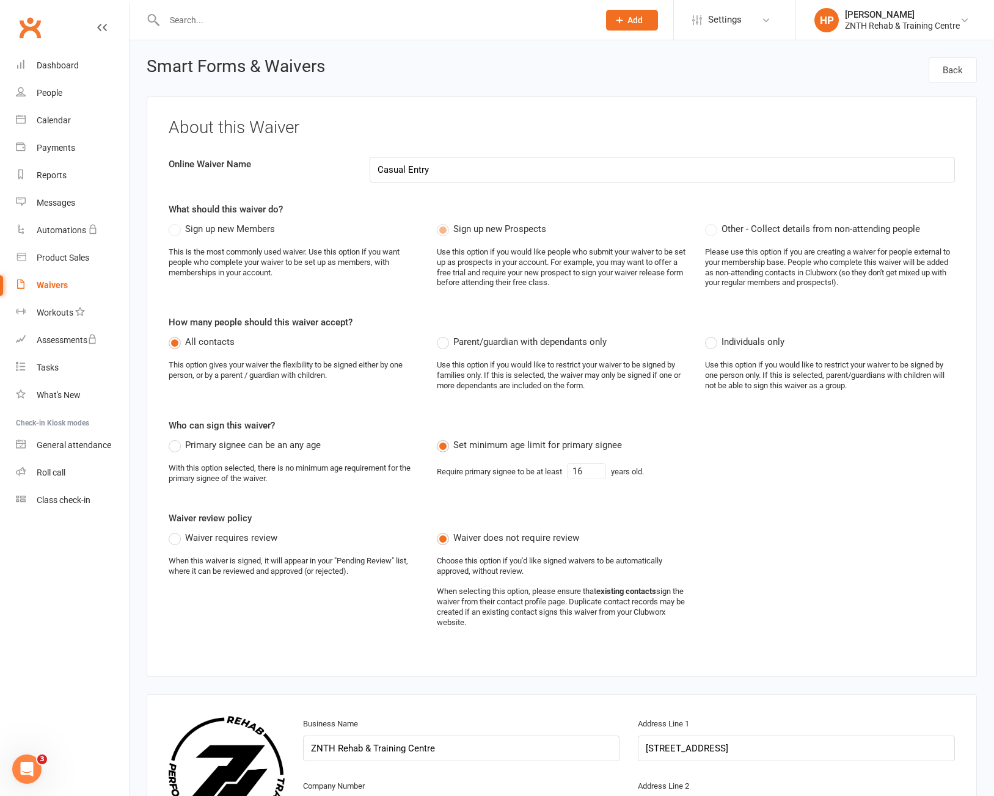
click at [64, 287] on div "Waivers" at bounding box center [52, 285] width 31 height 10
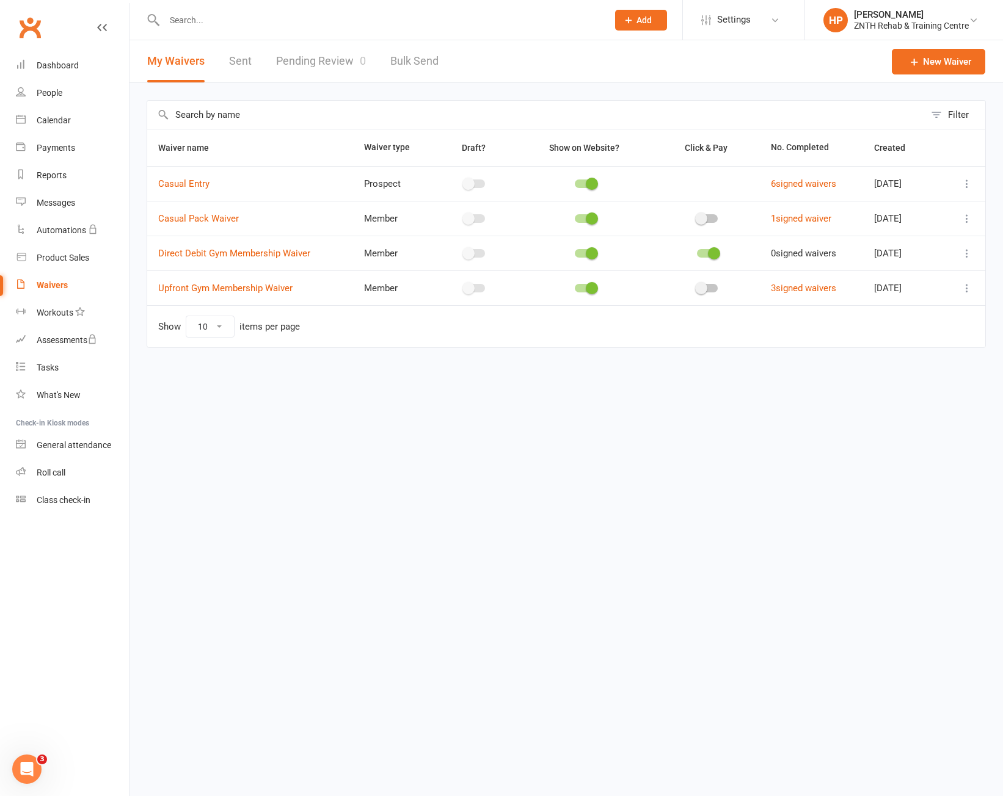
click at [308, 62] on link "Pending Review 0" at bounding box center [321, 61] width 90 height 42
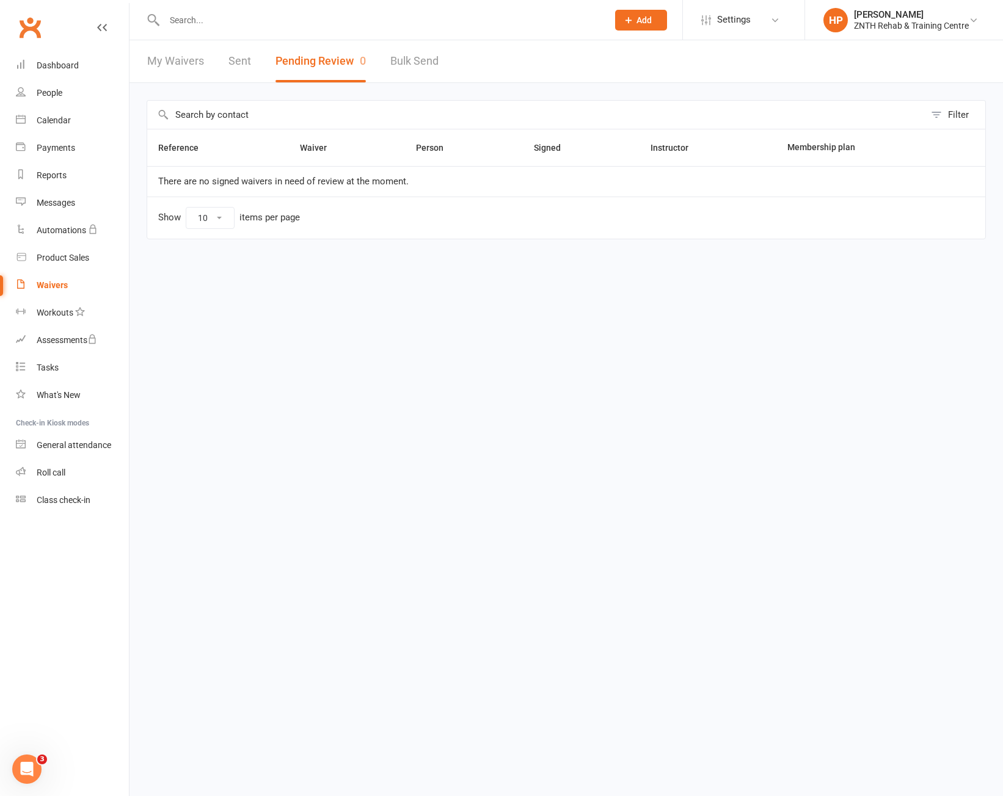
click at [250, 57] on link "Sent" at bounding box center [239, 61] width 23 height 42
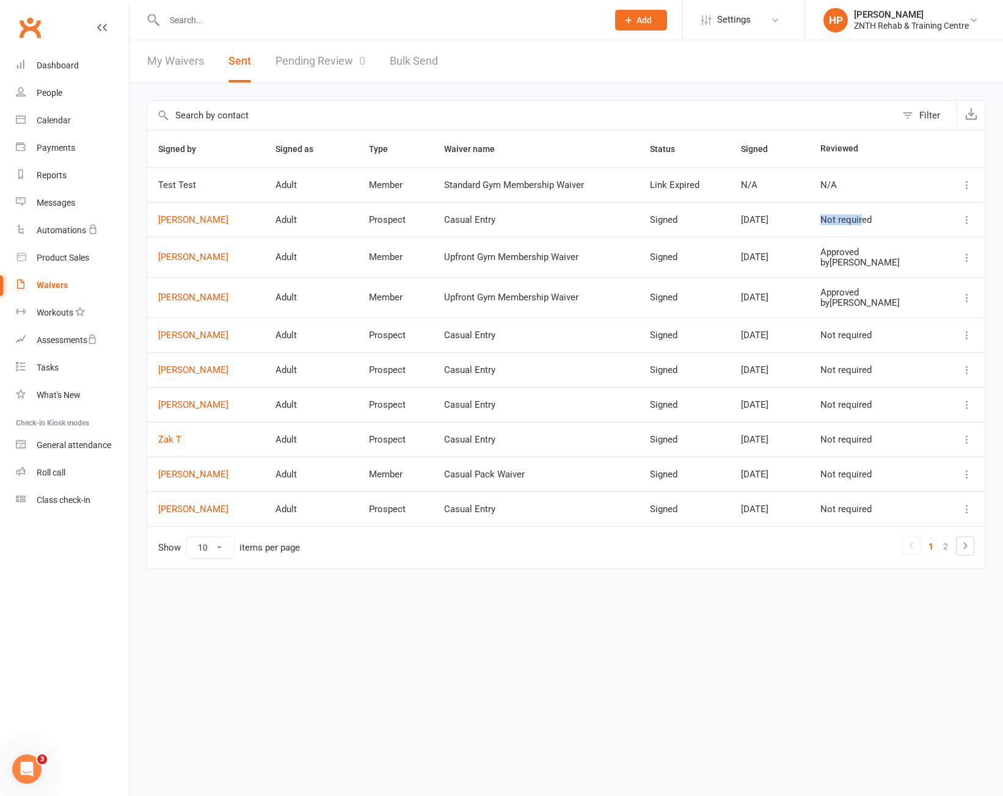
drag, startPoint x: 887, startPoint y: 220, endPoint x: 846, endPoint y: 225, distance: 40.6
click at [846, 225] on td "Not required" at bounding box center [873, 219] width 129 height 35
click at [620, 577] on div "Signed by Signed as Type Waiver name Status Signed Reviewed Test Test Adult Mem…" at bounding box center [566, 358] width 839 height 456
click at [193, 224] on link "[PERSON_NAME]" at bounding box center [205, 220] width 95 height 10
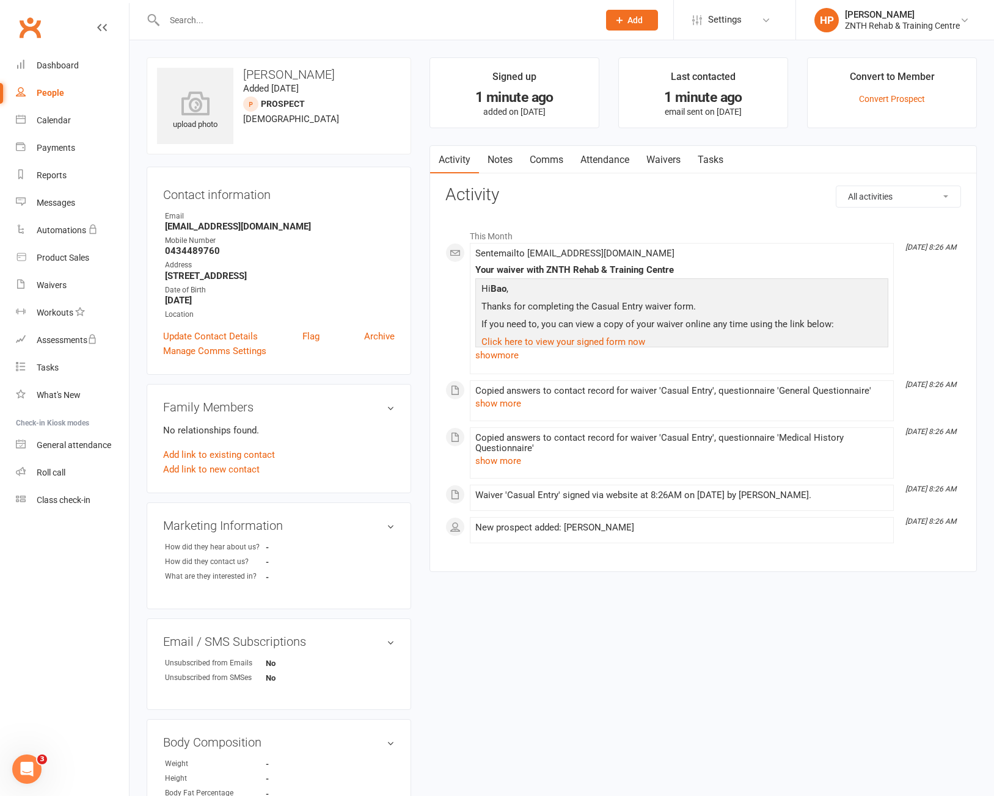
click at [417, 252] on div "upload photo Bao Truong Added 11 October, 2025 prospect 26 years old Contact in…" at bounding box center [278, 629] width 283 height 1144
click at [630, 568] on div "Activity Notes Comms Attendance Waivers Tasks All activities Bookings / Attenda…" at bounding box center [702, 359] width 547 height 428
drag, startPoint x: 577, startPoint y: 492, endPoint x: 708, endPoint y: 485, distance: 131.5
click at [701, 485] on li "Oct 11, 8:26 AM Waiver 'Casual Entry' signed via website at 8:26AM on 11-Oct-20…" at bounding box center [682, 498] width 424 height 26
click at [719, 534] on div "New prospect added: [PERSON_NAME]" at bounding box center [681, 530] width 413 height 15
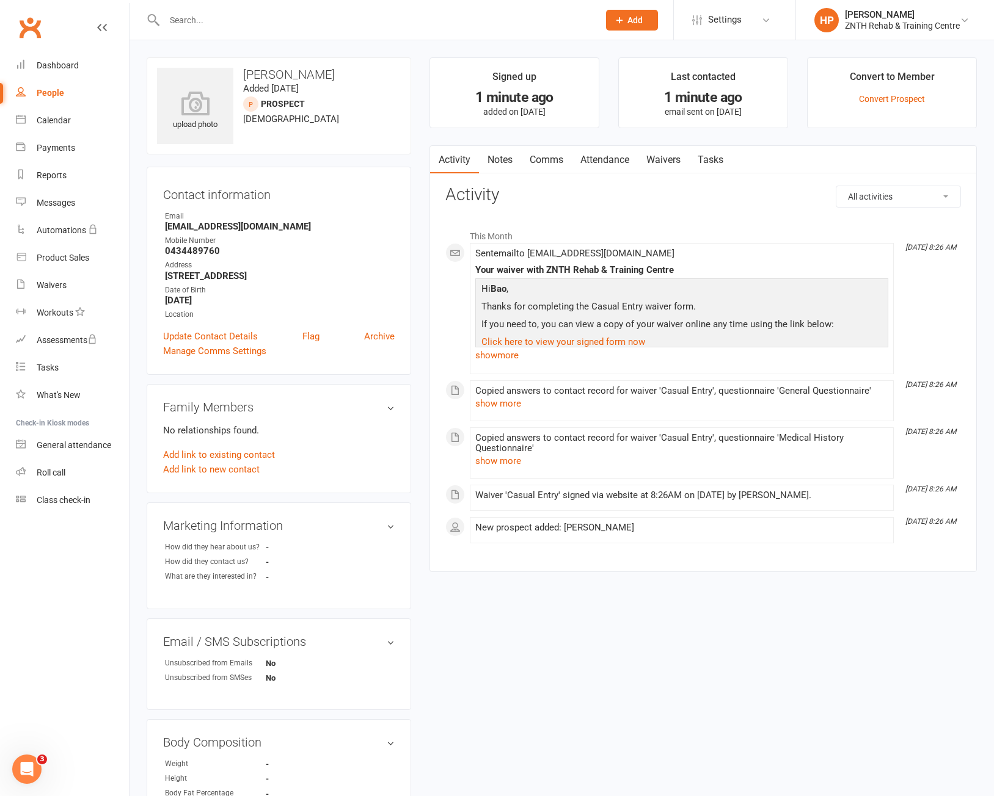
click at [661, 156] on link "Waivers" at bounding box center [663, 160] width 51 height 28
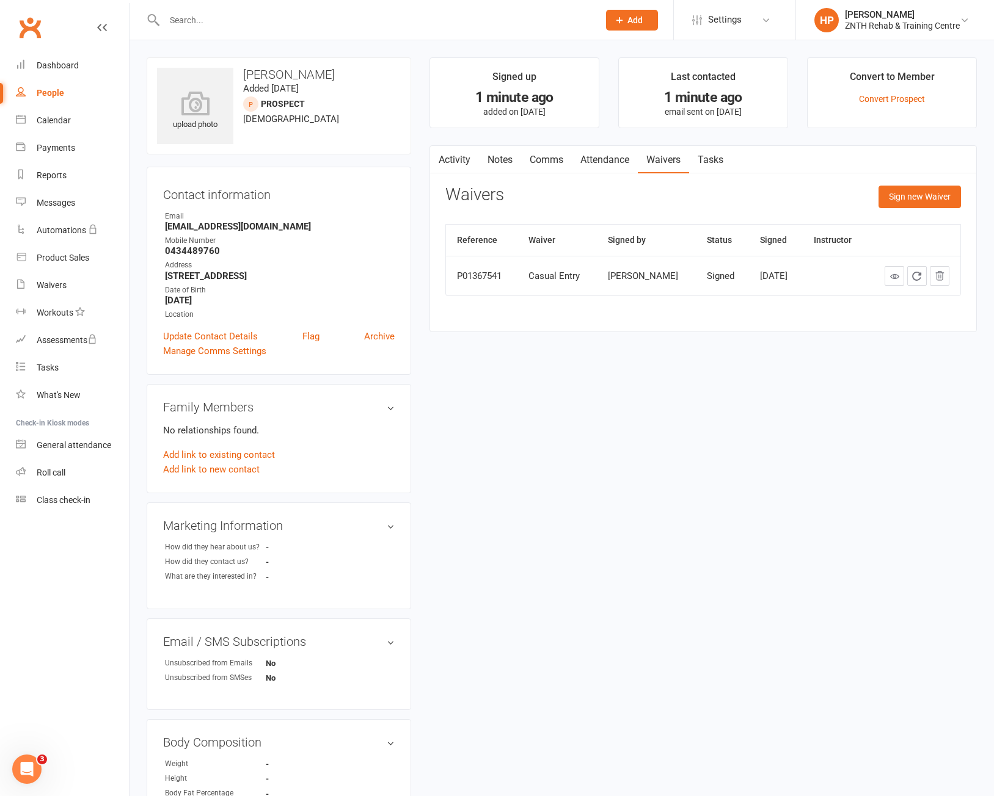
click at [614, 156] on link "Attendance" at bounding box center [605, 160] width 66 height 28
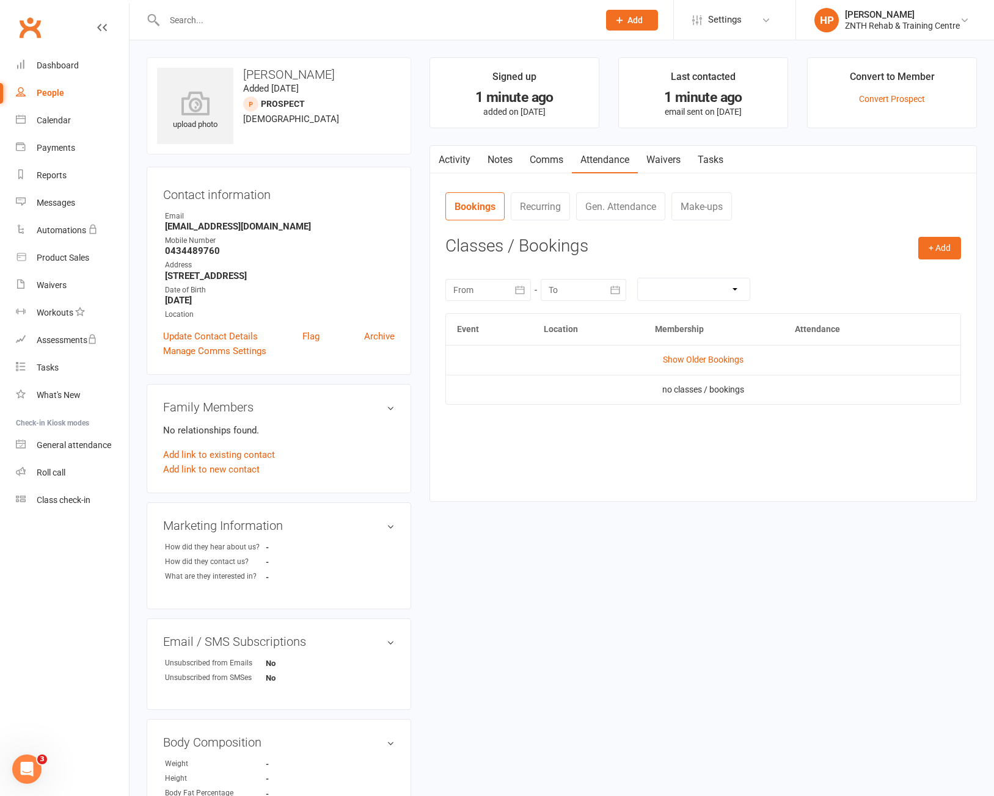
click at [657, 158] on link "Waivers" at bounding box center [663, 160] width 51 height 28
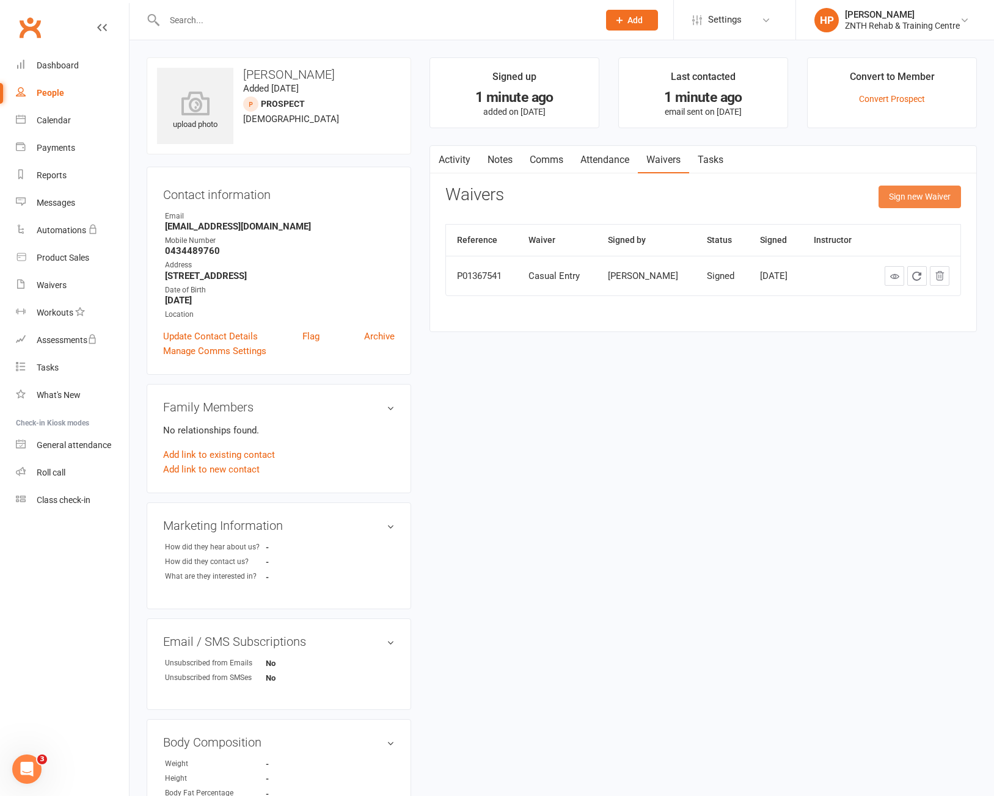
click at [902, 195] on button "Sign new Waiver" at bounding box center [919, 197] width 82 height 22
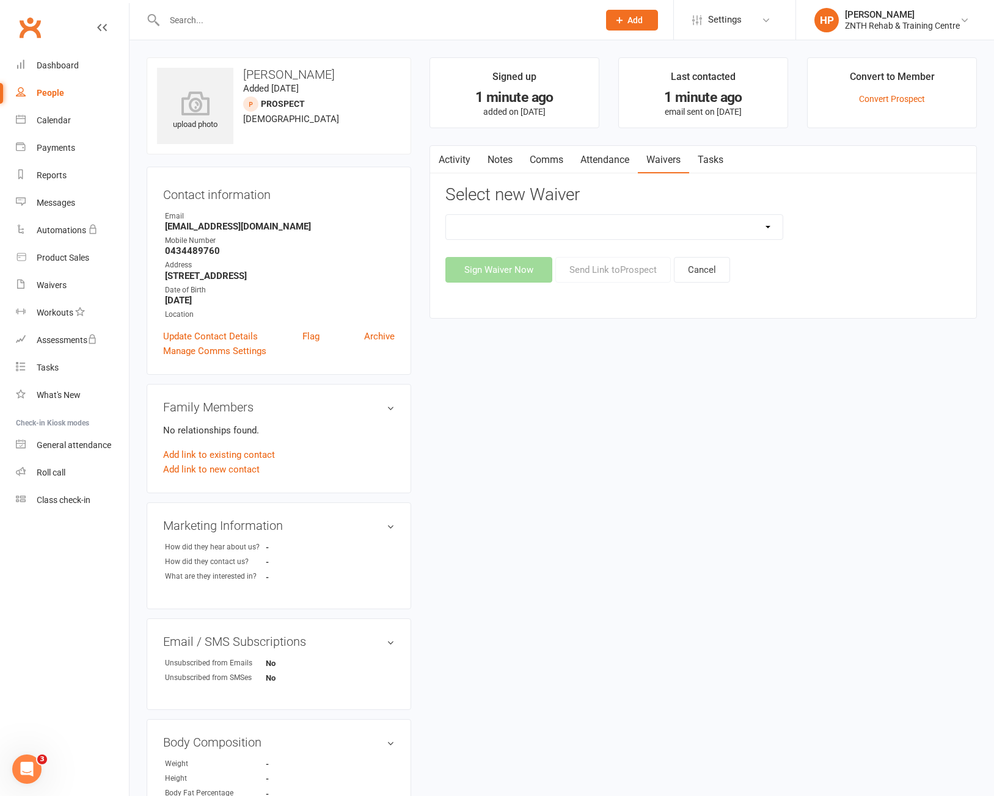
click at [745, 231] on select "Casual Entry Casual Pack Waiver Direct Debit Gym Membership Waiver Upfront Gym …" at bounding box center [614, 227] width 337 height 24
click at [761, 412] on div "upload photo Bao Truong Added 11 October, 2025 prospect 26 years old Contact in…" at bounding box center [561, 629] width 848 height 1144
click at [697, 271] on button "Cancel" at bounding box center [702, 270] width 56 height 26
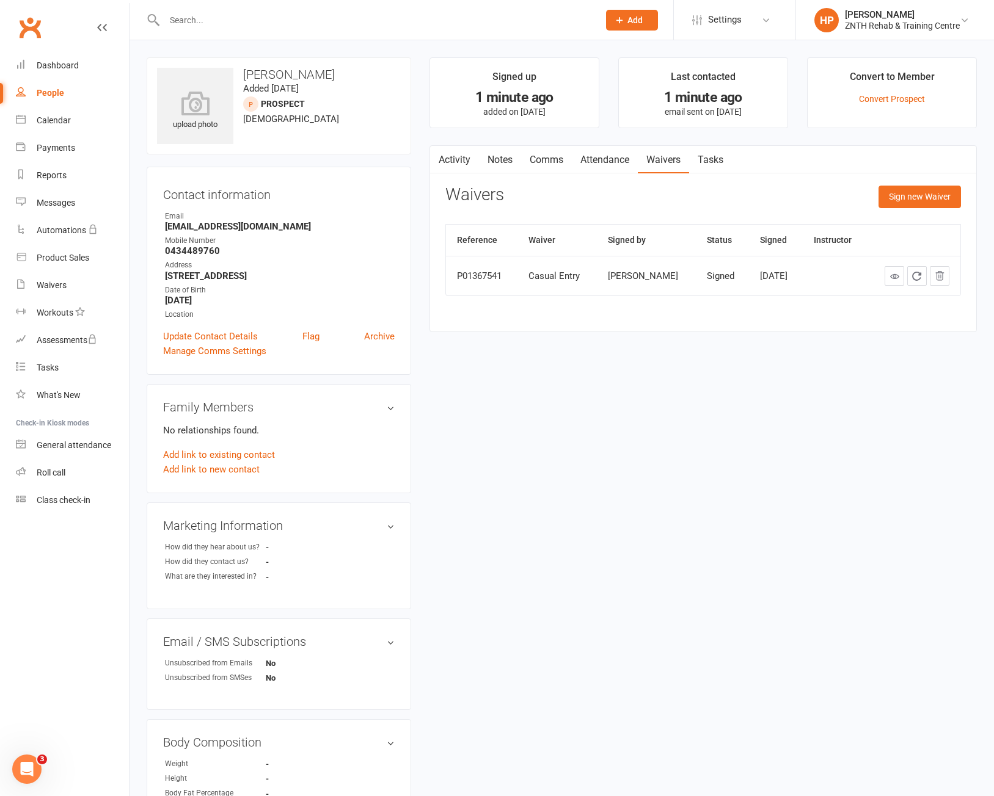
click at [471, 164] on link "Activity" at bounding box center [454, 160] width 49 height 28
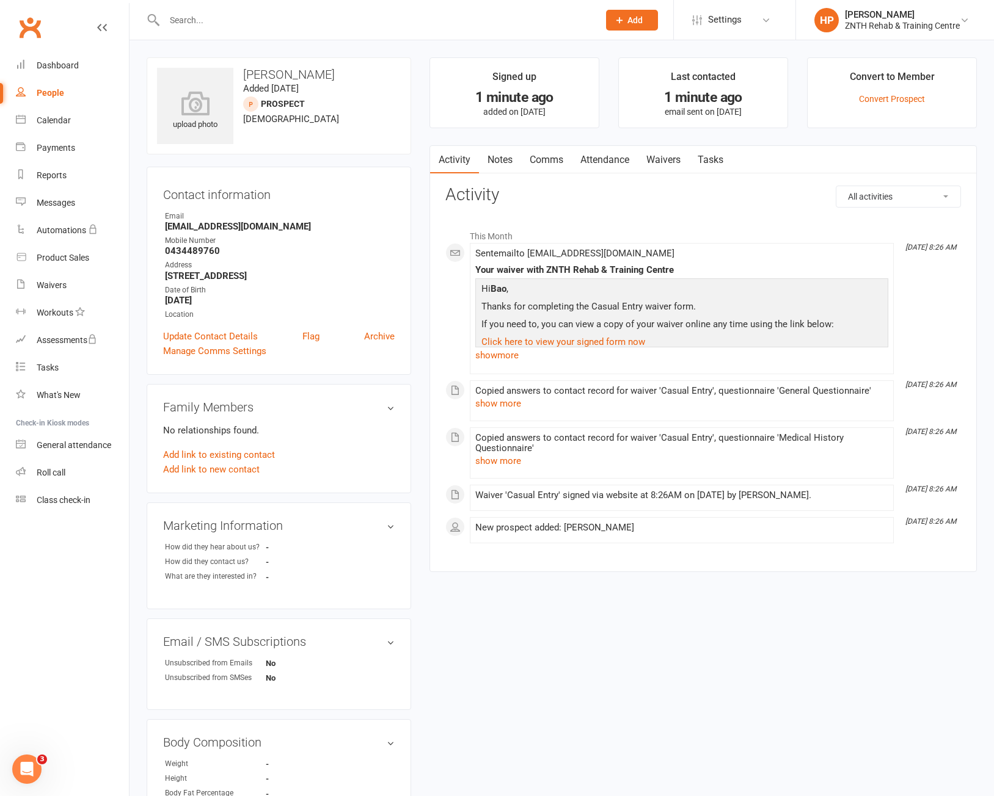
click at [682, 161] on link "Waivers" at bounding box center [663, 160] width 51 height 28
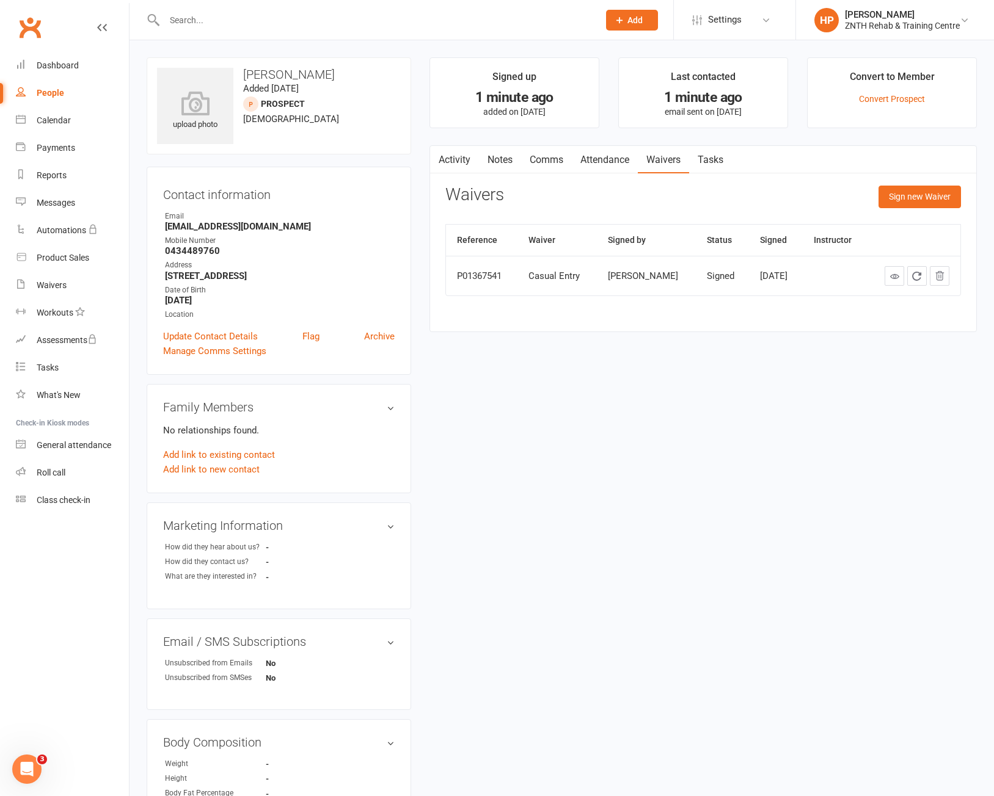
drag, startPoint x: 614, startPoint y: 172, endPoint x: 588, endPoint y: 186, distance: 29.8
click at [588, 186] on div "Waivers Sign new Waiver" at bounding box center [702, 200] width 515 height 29
click at [597, 158] on link "Attendance" at bounding box center [605, 160] width 66 height 28
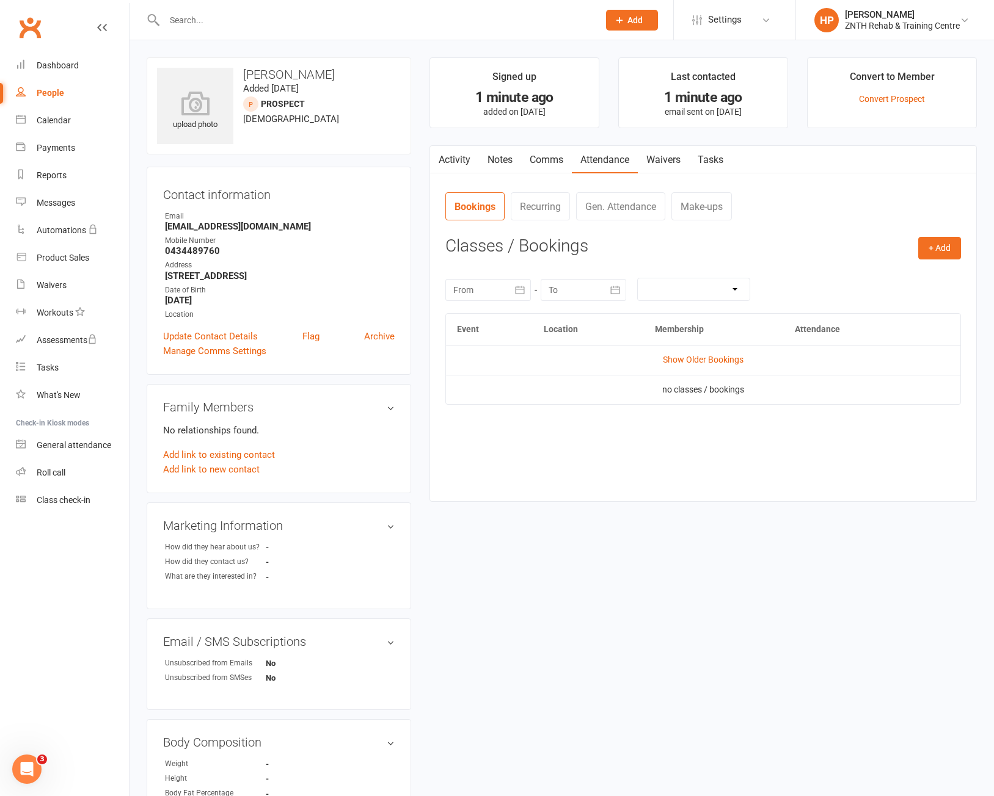
click at [569, 155] on link "Comms" at bounding box center [546, 160] width 51 height 28
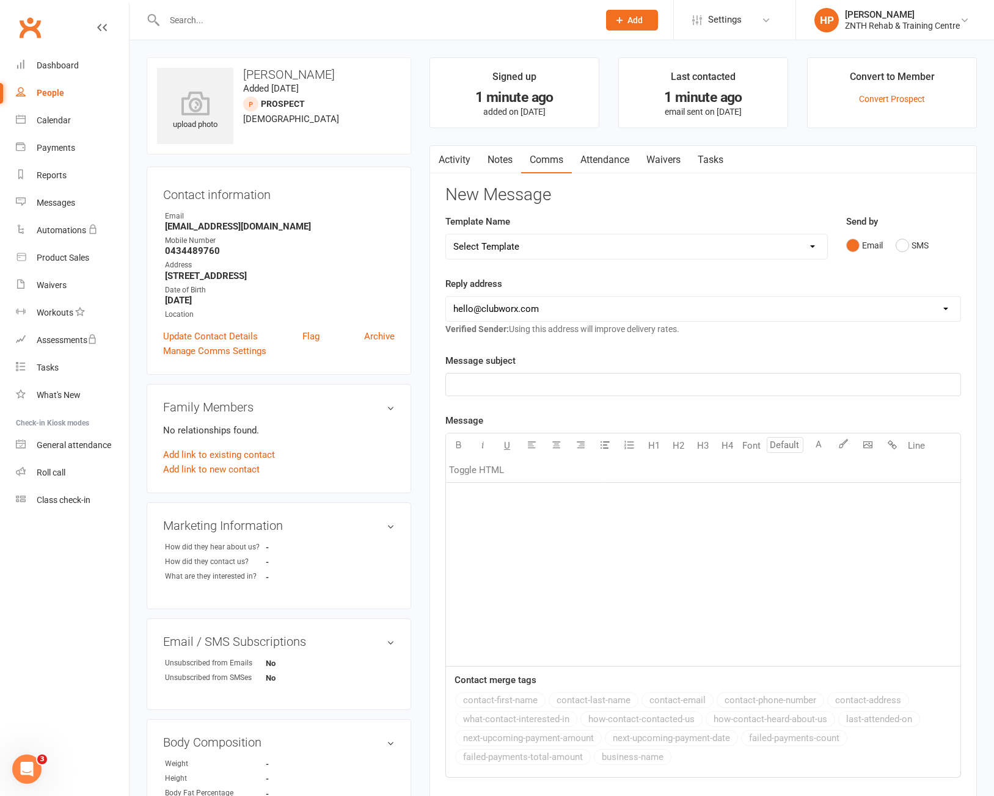
click at [687, 156] on link "Waivers" at bounding box center [663, 160] width 51 height 28
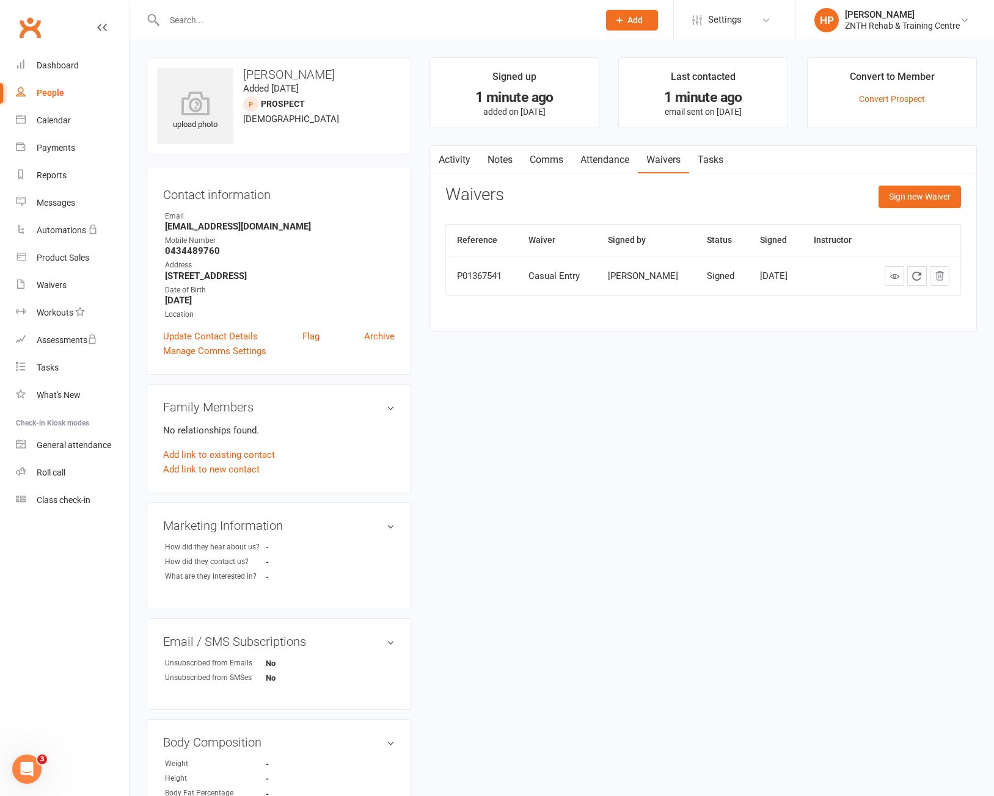
click at [66, 91] on link "People" at bounding box center [72, 92] width 113 height 27
select select "50"
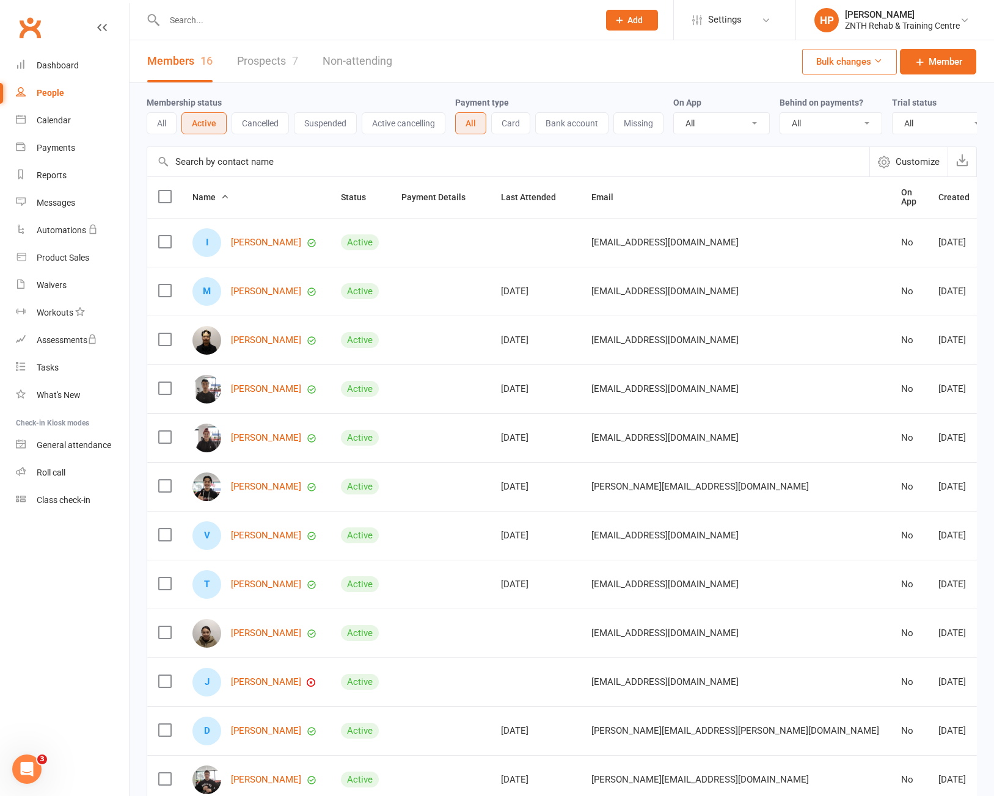
click at [62, 100] on link "People" at bounding box center [72, 92] width 113 height 27
click at [165, 118] on button "All" at bounding box center [162, 123] width 30 height 22
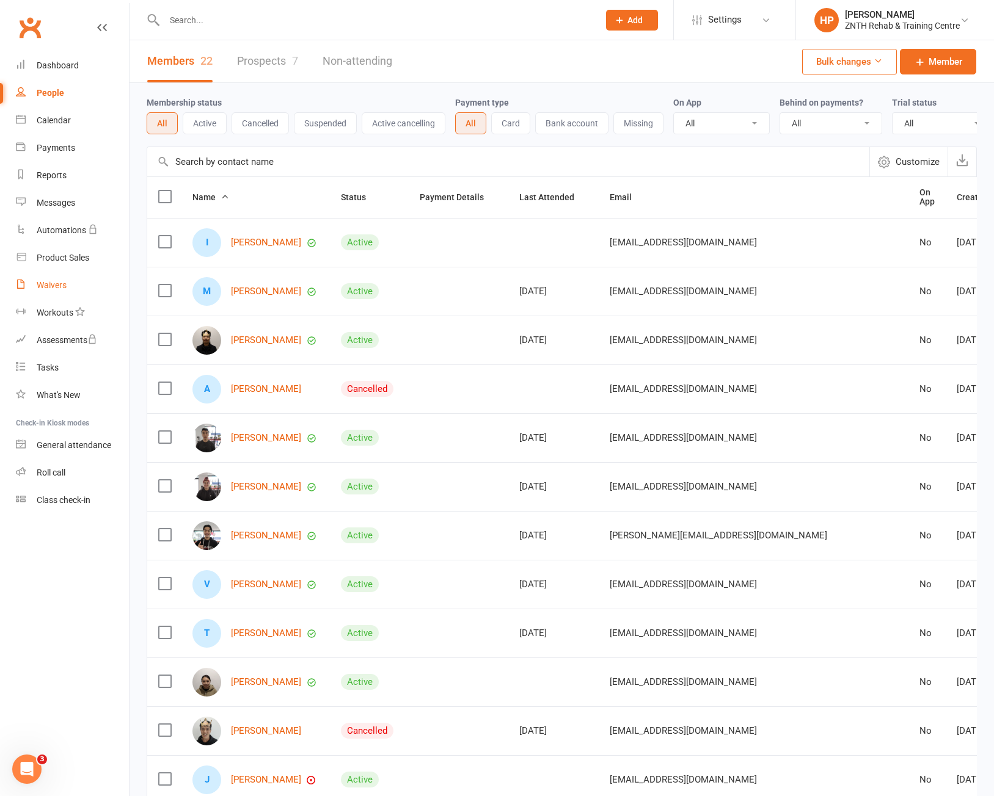
click at [70, 288] on link "Waivers" at bounding box center [72, 285] width 113 height 27
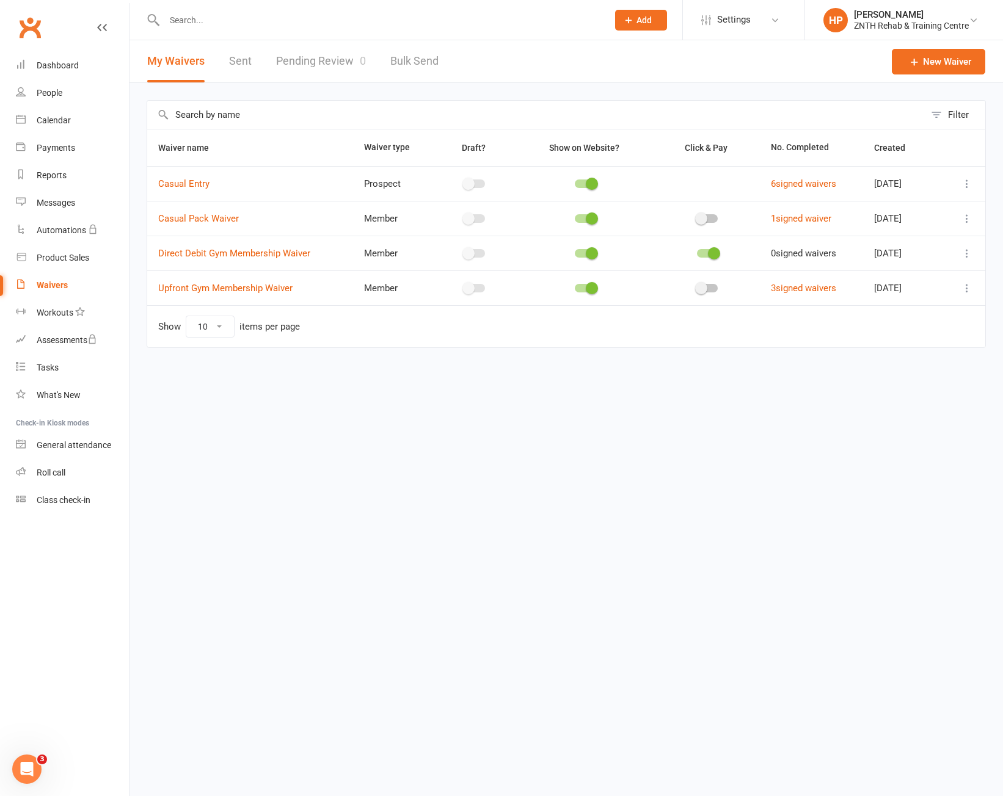
click at [302, 58] on link "Pending Review 0" at bounding box center [321, 61] width 90 height 42
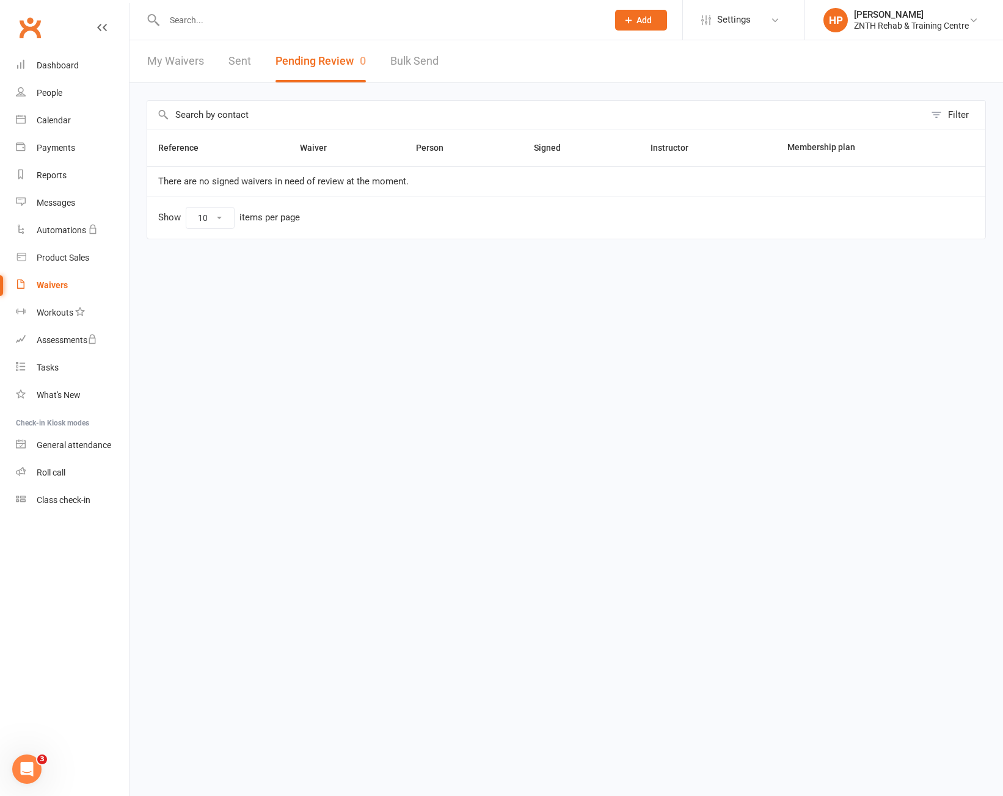
click at [228, 57] on link "Sent" at bounding box center [239, 61] width 23 height 42
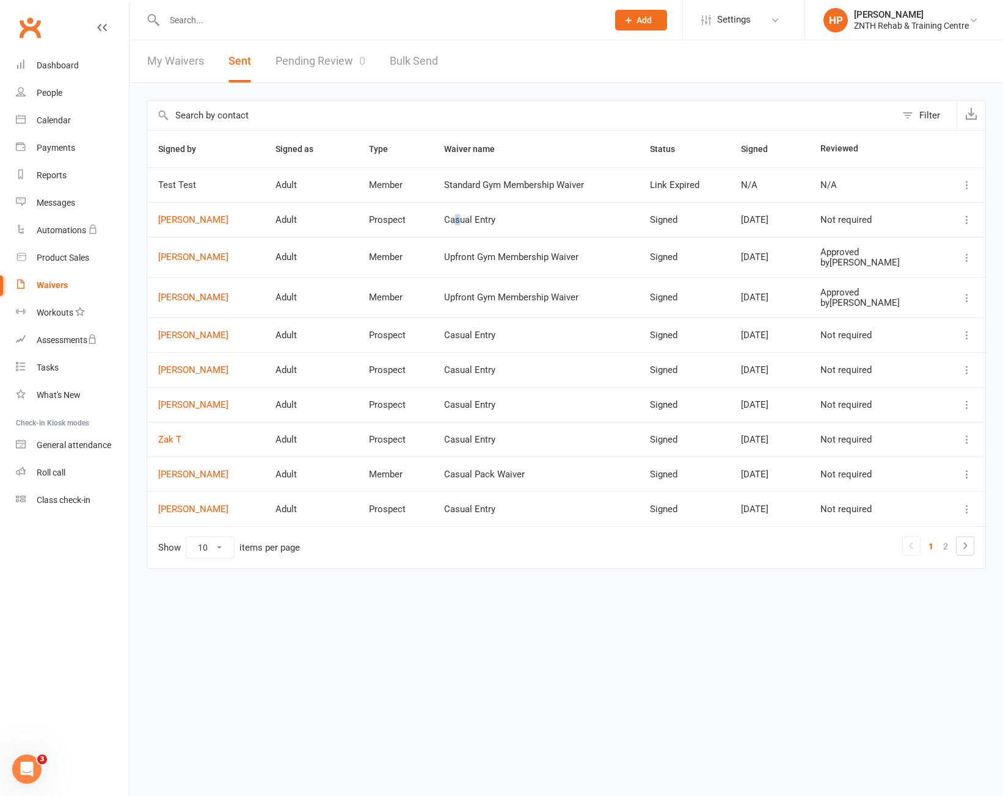
drag, startPoint x: 468, startPoint y: 222, endPoint x: 461, endPoint y: 222, distance: 7.3
click at [461, 222] on div "Casual Entry" at bounding box center [536, 220] width 184 height 10
click at [205, 223] on link "[PERSON_NAME]" at bounding box center [205, 220] width 95 height 10
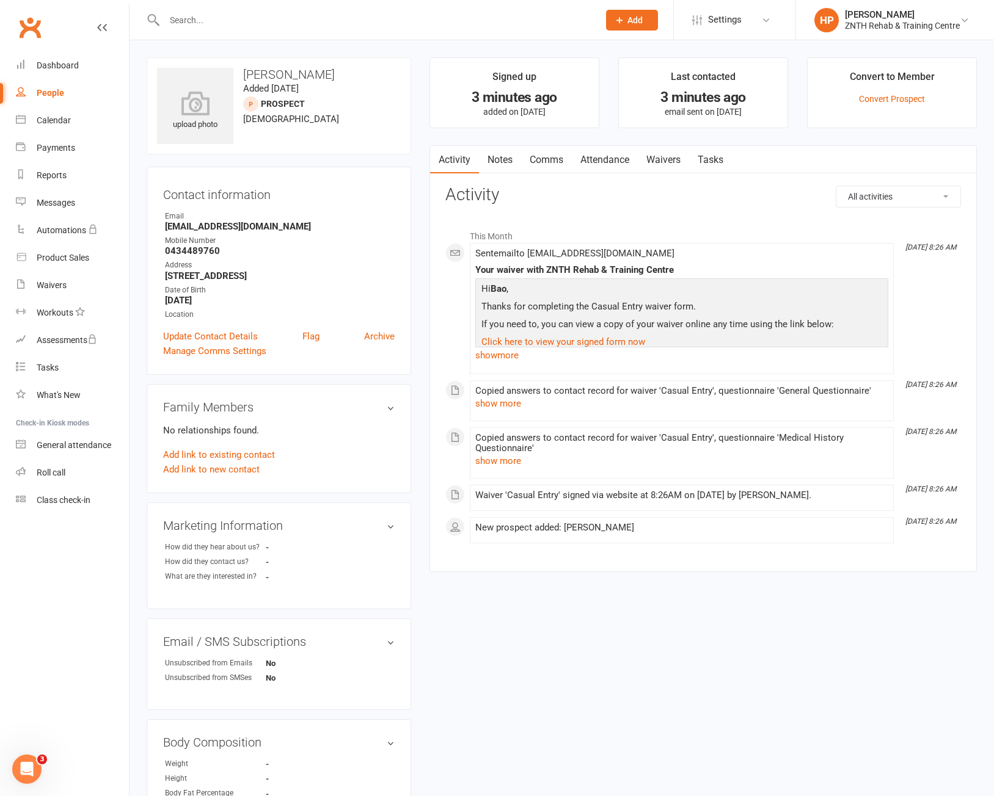
click at [701, 95] on div "3 minutes ago" at bounding box center [703, 97] width 147 height 13
click at [659, 156] on link "Waivers" at bounding box center [663, 160] width 51 height 28
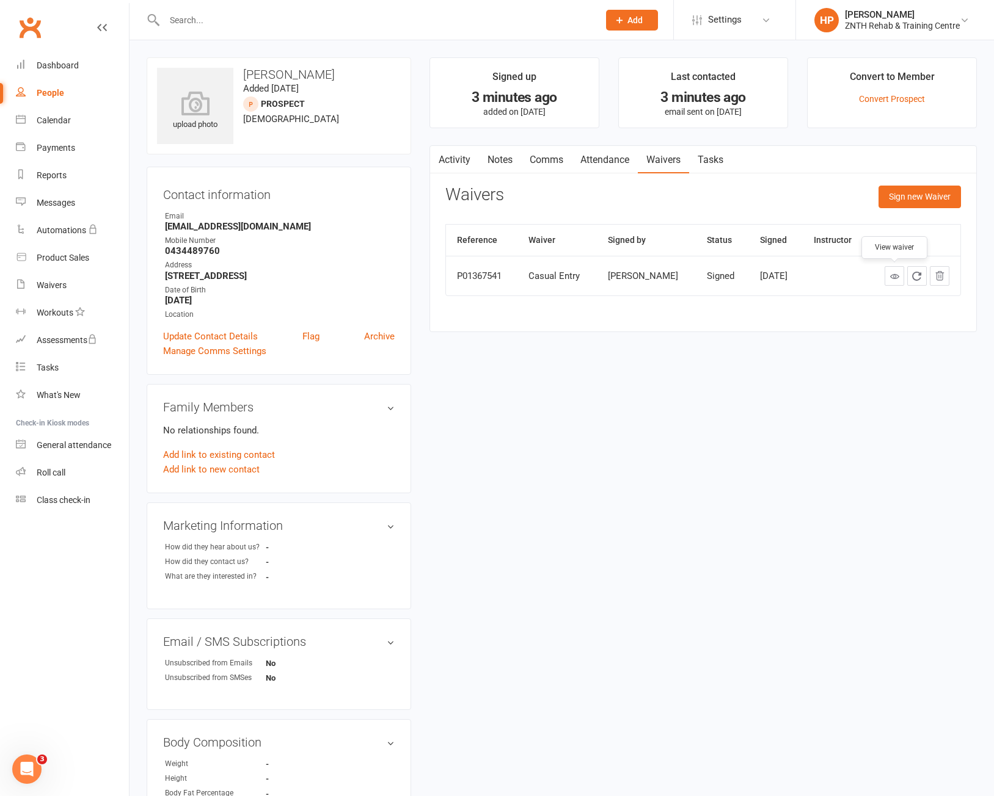
click at [893, 280] on icon at bounding box center [894, 276] width 9 height 9
click at [903, 195] on button "Sign new Waiver" at bounding box center [919, 197] width 82 height 22
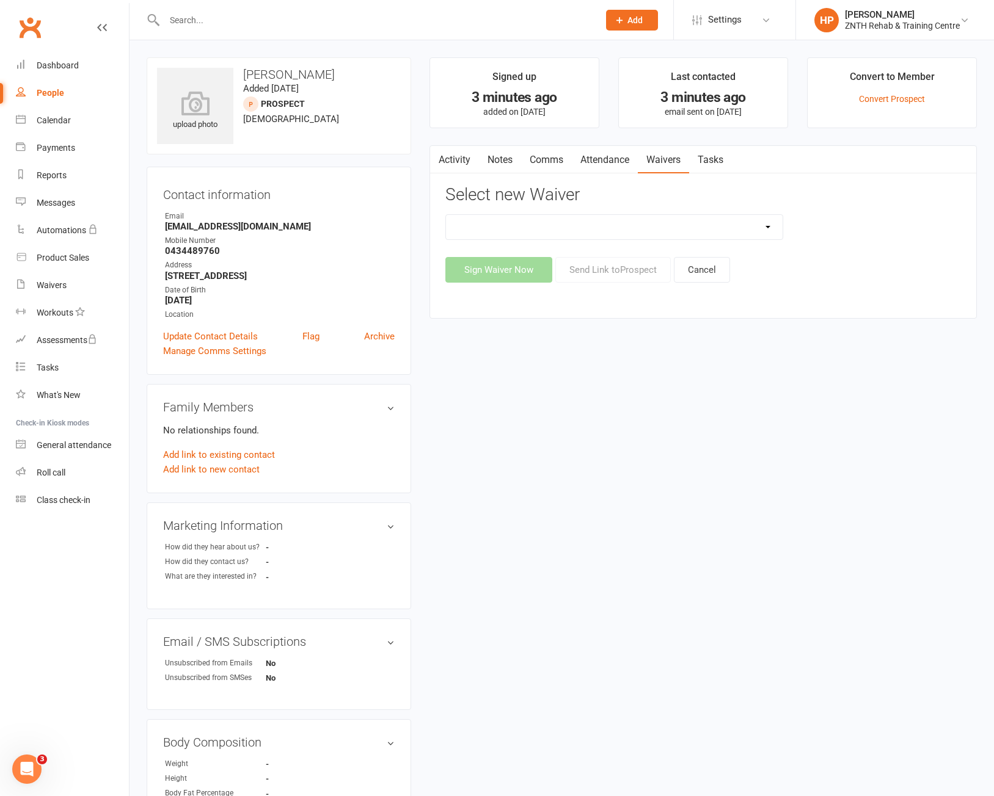
click at [692, 242] on div "Casual Entry Casual Pack Waiver Direct Debit Gym Membership Waiver Upfront Gym …" at bounding box center [702, 248] width 515 height 68
click at [694, 231] on select "Casual Entry Casual Pack Waiver Direct Debit Gym Membership Waiver Upfront Gym …" at bounding box center [614, 227] width 337 height 24
select select "14938"
click at [446, 215] on select "Casual Entry Casual Pack Waiver Direct Debit Gym Membership Waiver Upfront Gym …" at bounding box center [614, 227] width 337 height 24
click at [614, 306] on div "Activity Notes Comms Attendance Waivers Tasks View waiver Select new Waiver Cas…" at bounding box center [702, 231] width 547 height 173
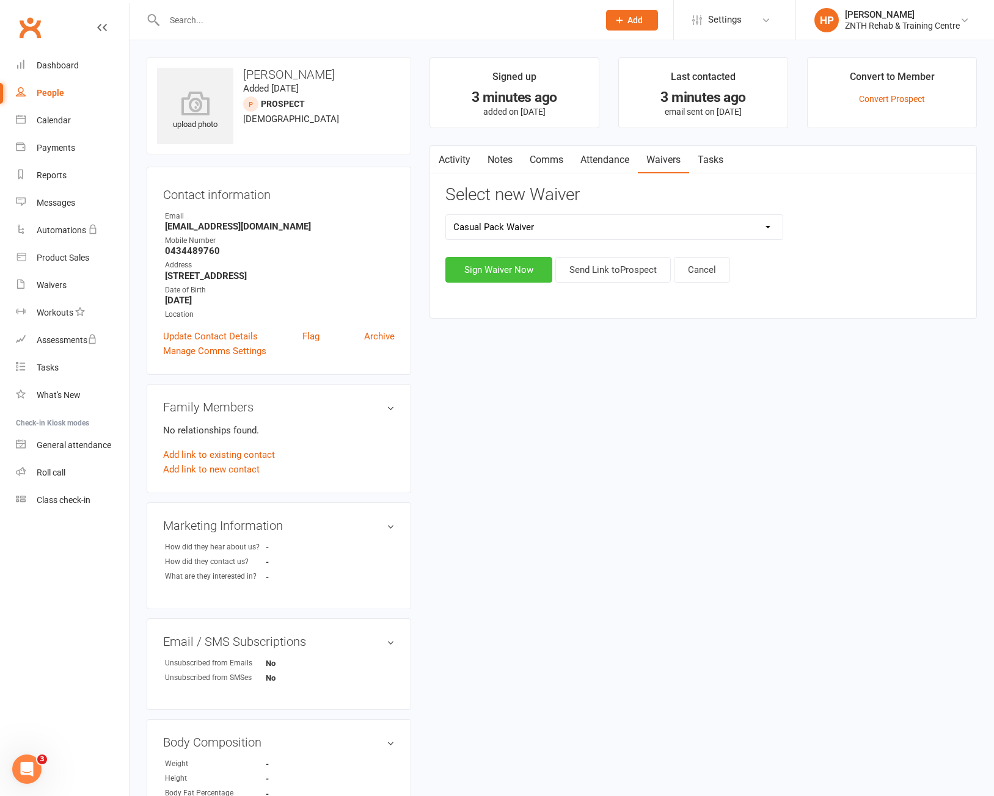
click at [528, 277] on button "Sign Waiver Now" at bounding box center [498, 270] width 107 height 26
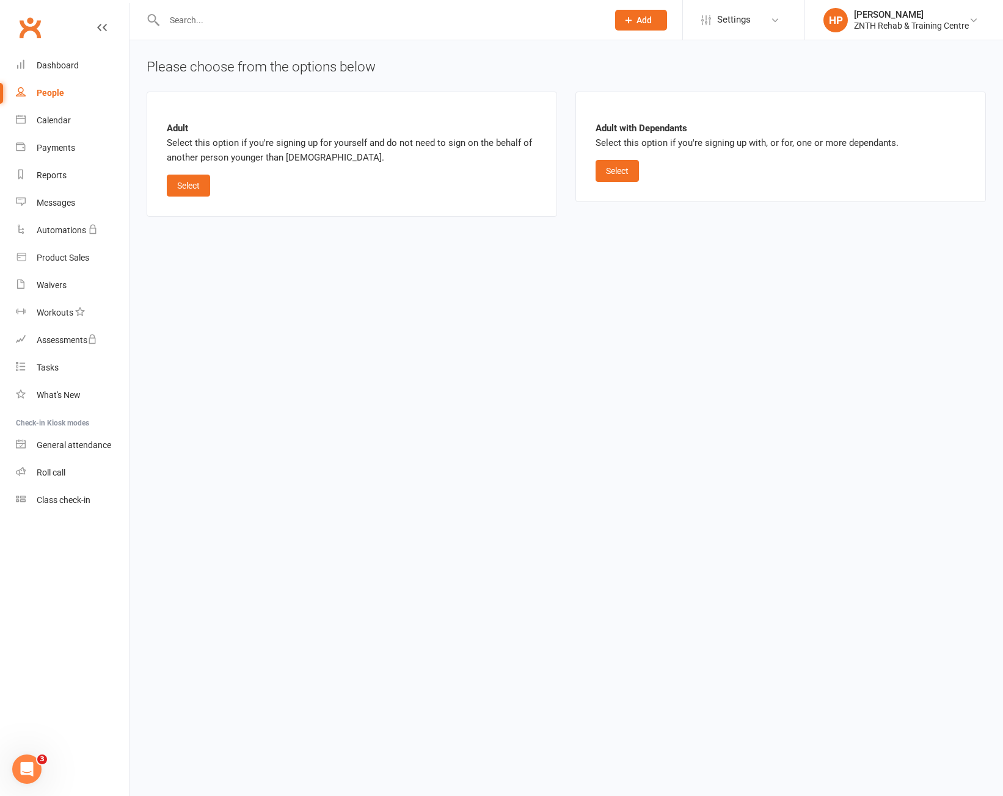
click at [164, 180] on div "Adult Select this option if you're signing up for yourself and do not need to s…" at bounding box center [352, 154] width 410 height 125
click at [176, 183] on button "Select" at bounding box center [188, 186] width 43 height 22
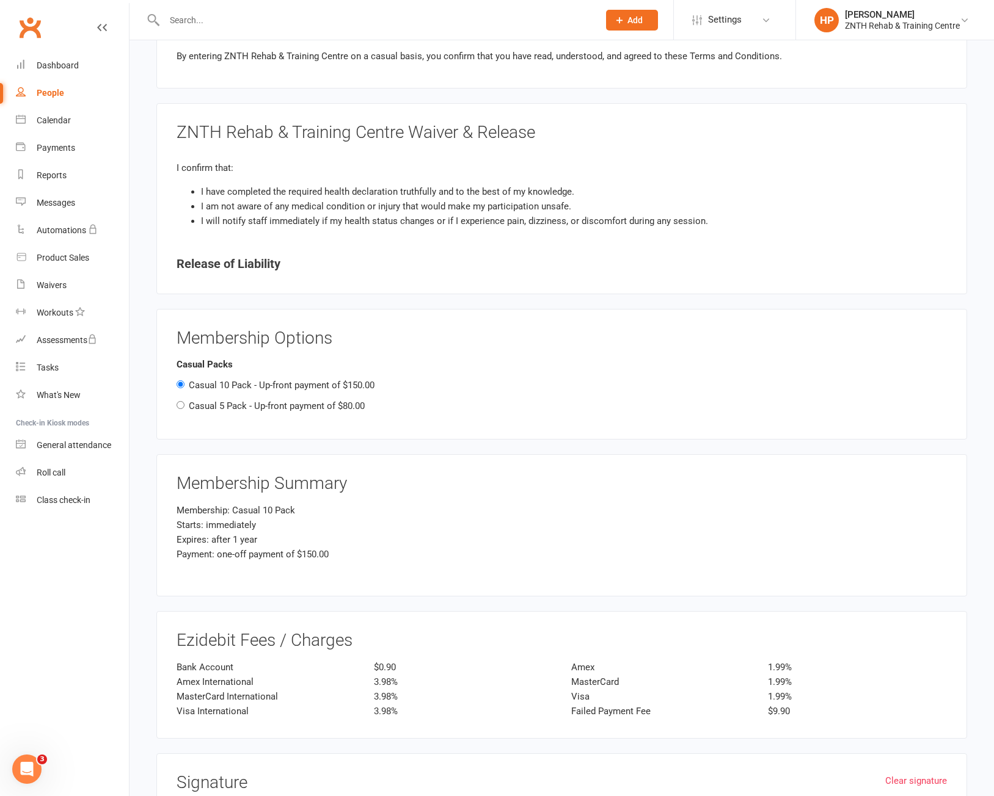
scroll to position [1099, 0]
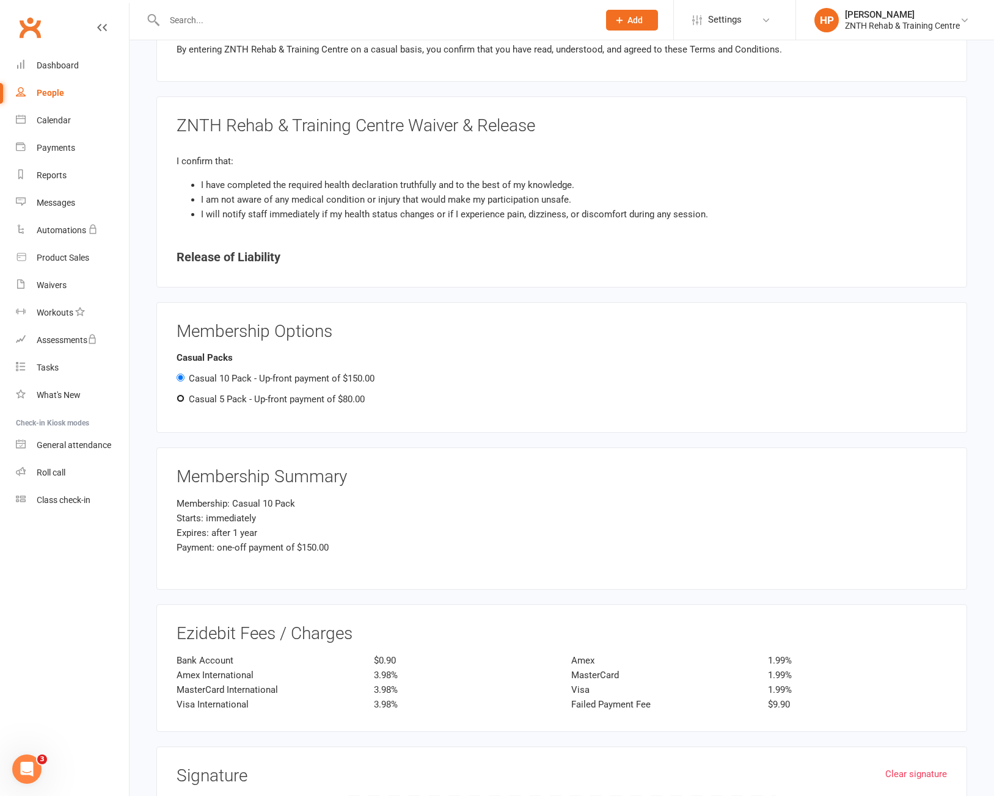
click at [180, 401] on input "Casual 5 Pack - Up-front payment of $80.00" at bounding box center [180, 399] width 8 height 8
radio input "true"
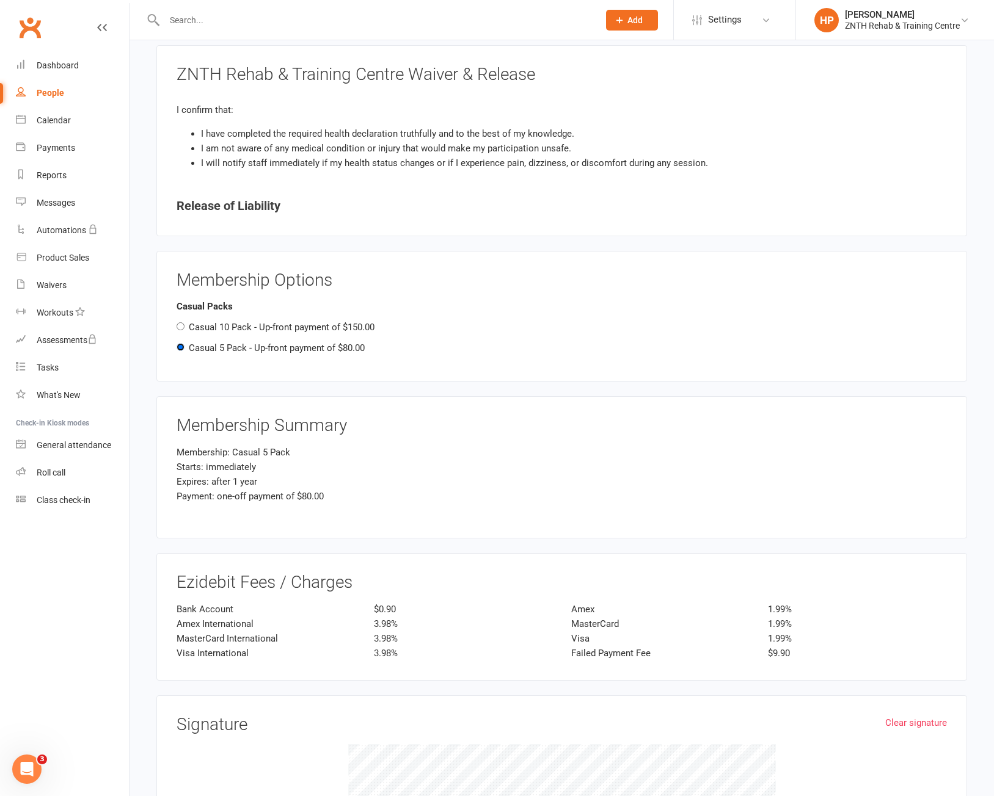
scroll to position [1160, 0]
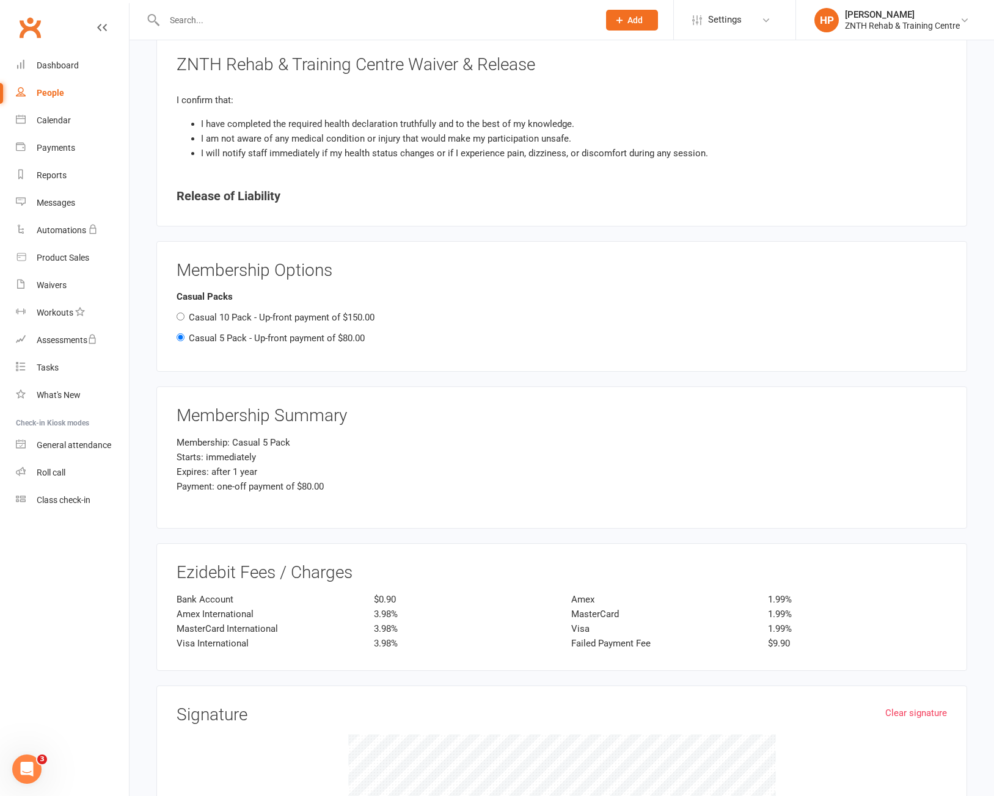
click at [316, 322] on label "Casual 10 Pack - Up-front payment of $150.00" at bounding box center [282, 317] width 186 height 11
click at [184, 321] on input "Casual 10 Pack - Up-front payment of $150.00" at bounding box center [180, 317] width 8 height 8
radio input "true"
click at [318, 341] on label "Casual 5 Pack - Up-front payment of $80.00" at bounding box center [277, 338] width 176 height 11
click at [184, 341] on input "Casual 5 Pack - Up-front payment of $80.00" at bounding box center [180, 337] width 8 height 8
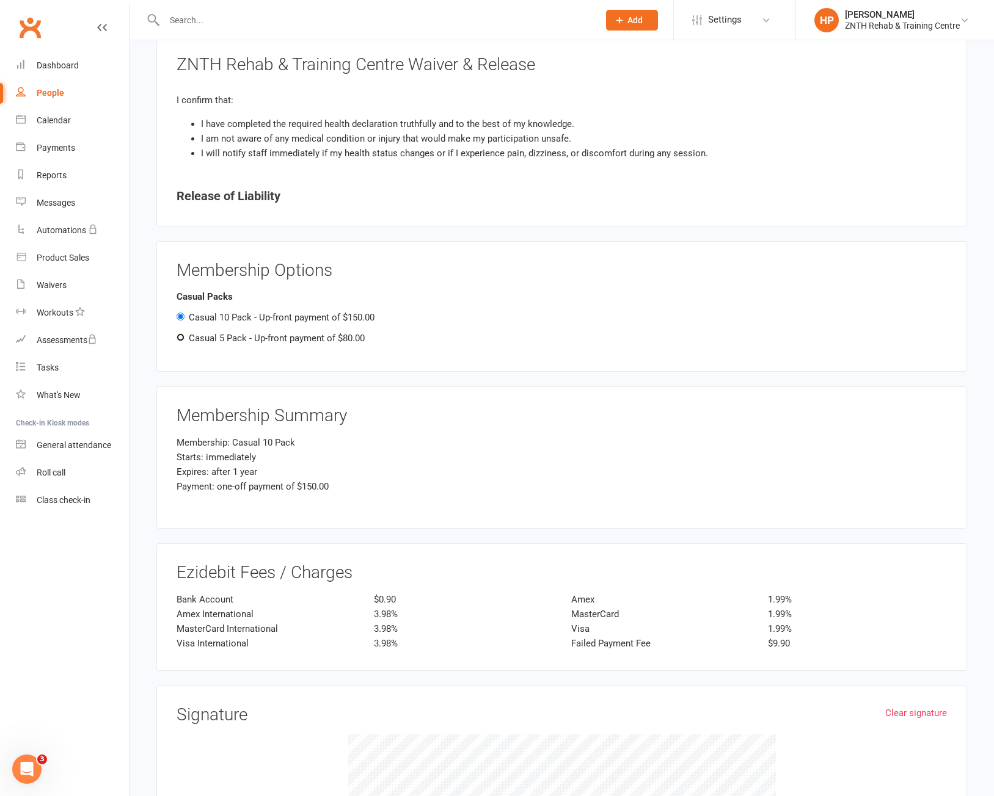
radio input "true"
radio input "false"
click at [292, 376] on main "ZNTH Rehab & Training Centre 66 672 635 488 p: (03) 7046 7726 admin@znthrehab.c…" at bounding box center [562, 83] width 830 height 2243
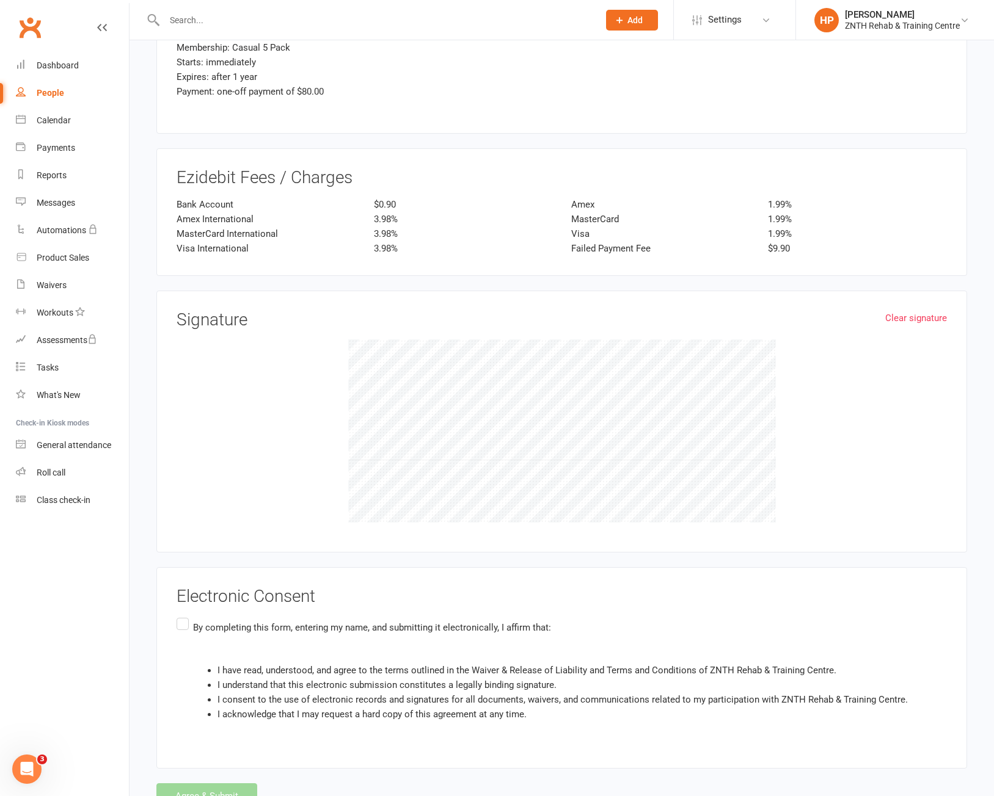
scroll to position [1606, 0]
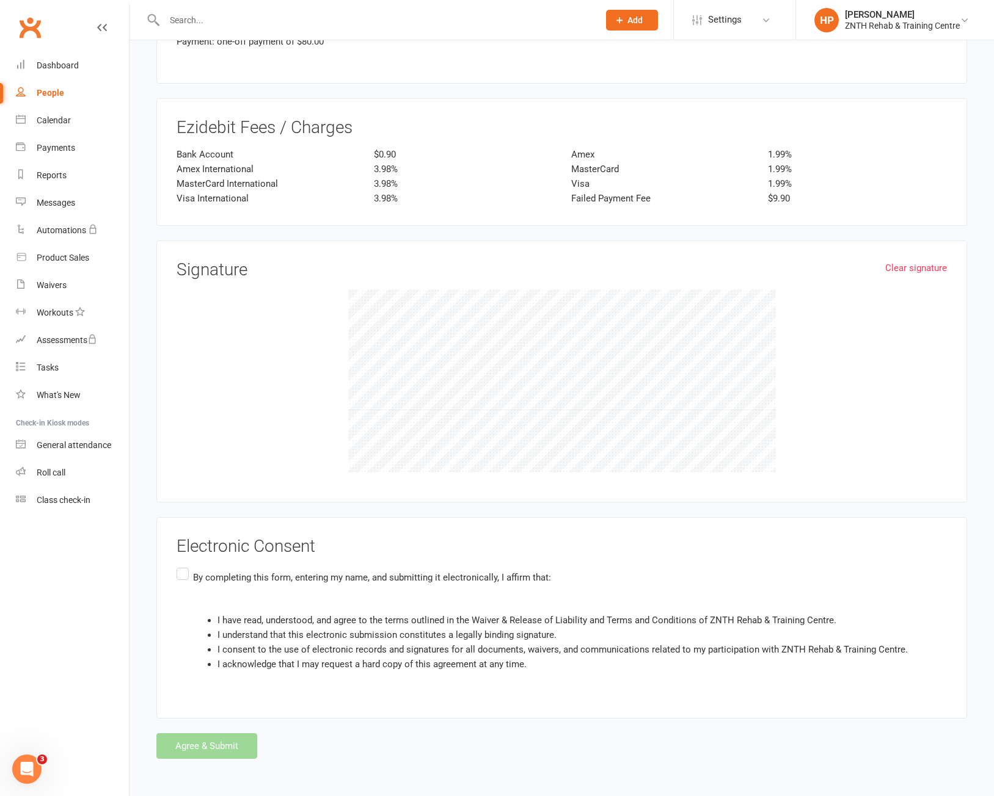
click at [308, 581] on p "By completing this form, entering my name, and submitting it electronically, I …" at bounding box center [550, 577] width 715 height 15
click at [184, 566] on input "By completing this form, entering my name, and submitting it electronically, I …" at bounding box center [180, 566] width 8 height 0
click at [193, 755] on button "Agree & Submit" at bounding box center [206, 746] width 101 height 26
select select "No"
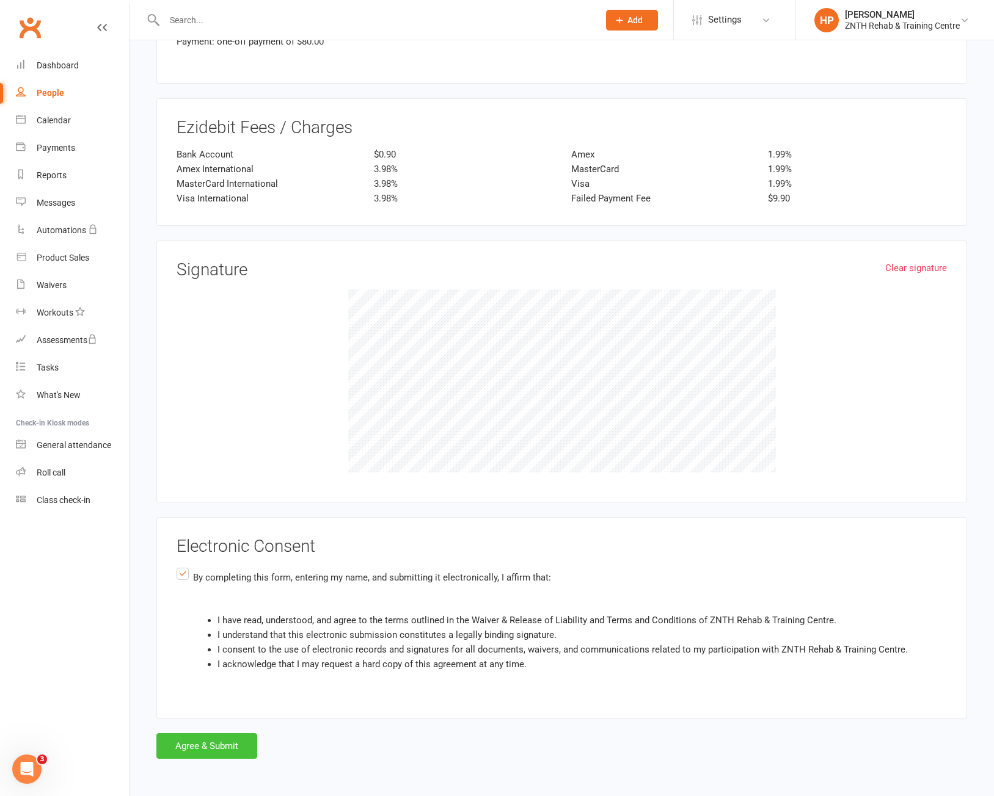
select select "No"
select select "Yes"
select select "No"
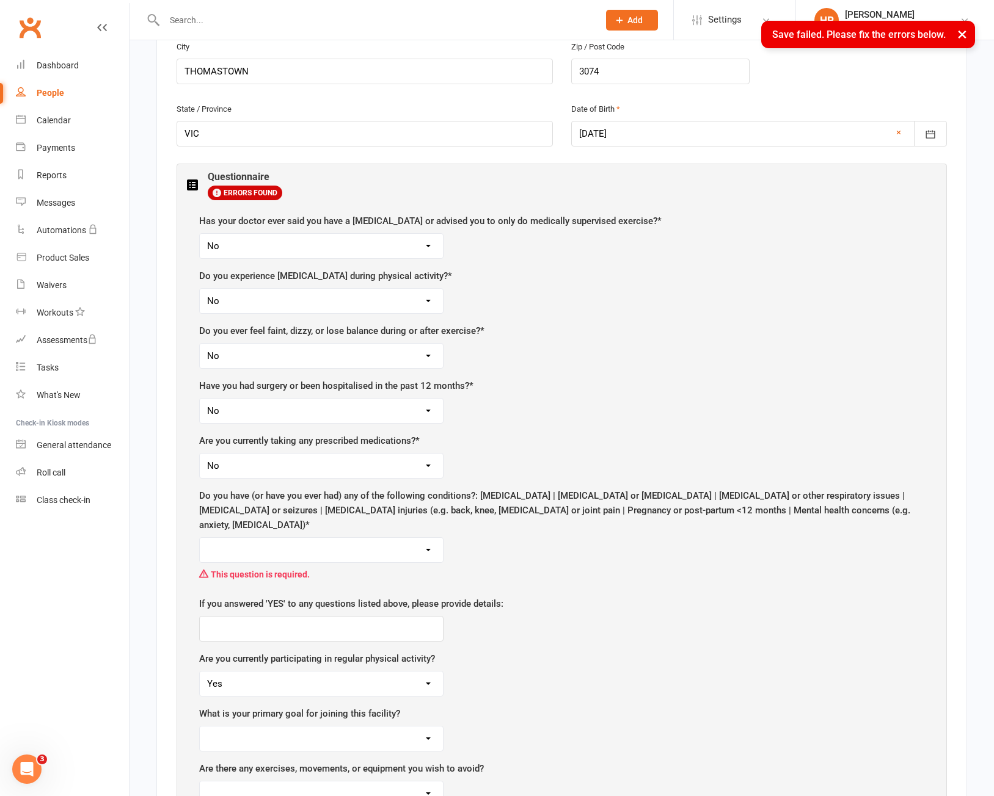
scroll to position [443, 0]
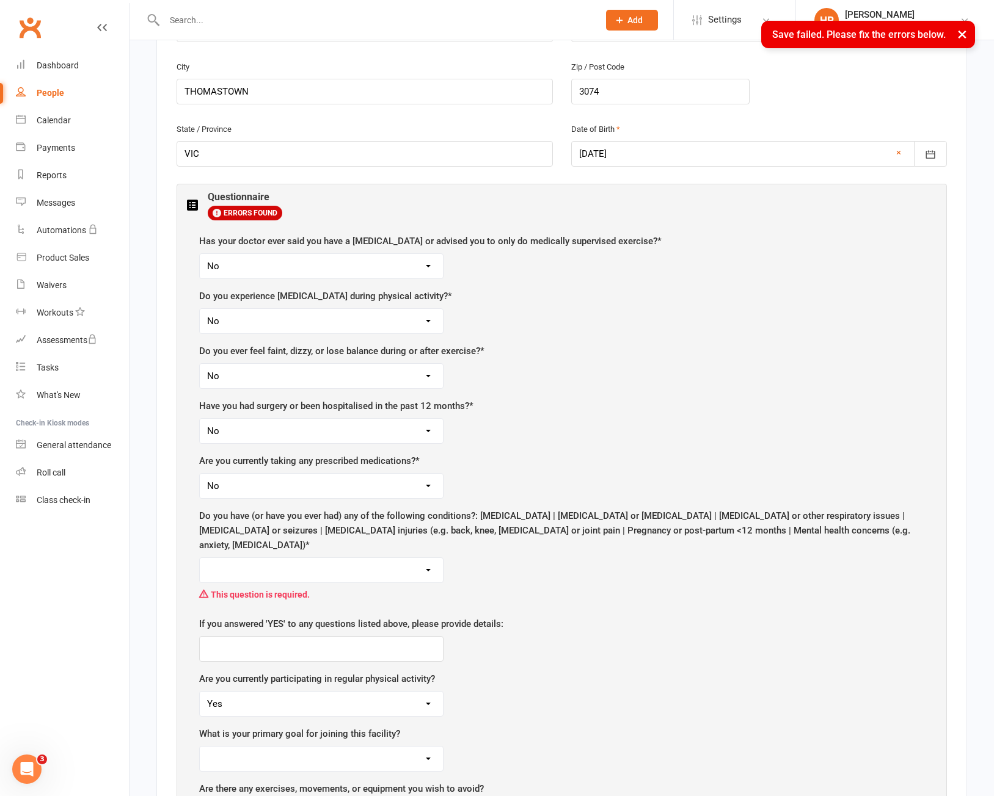
click at [285, 267] on select "Yes No" at bounding box center [321, 266] width 243 height 24
click at [711, 300] on div "Do you experience chest pain during physical activity? * Yes No" at bounding box center [561, 311] width 725 height 45
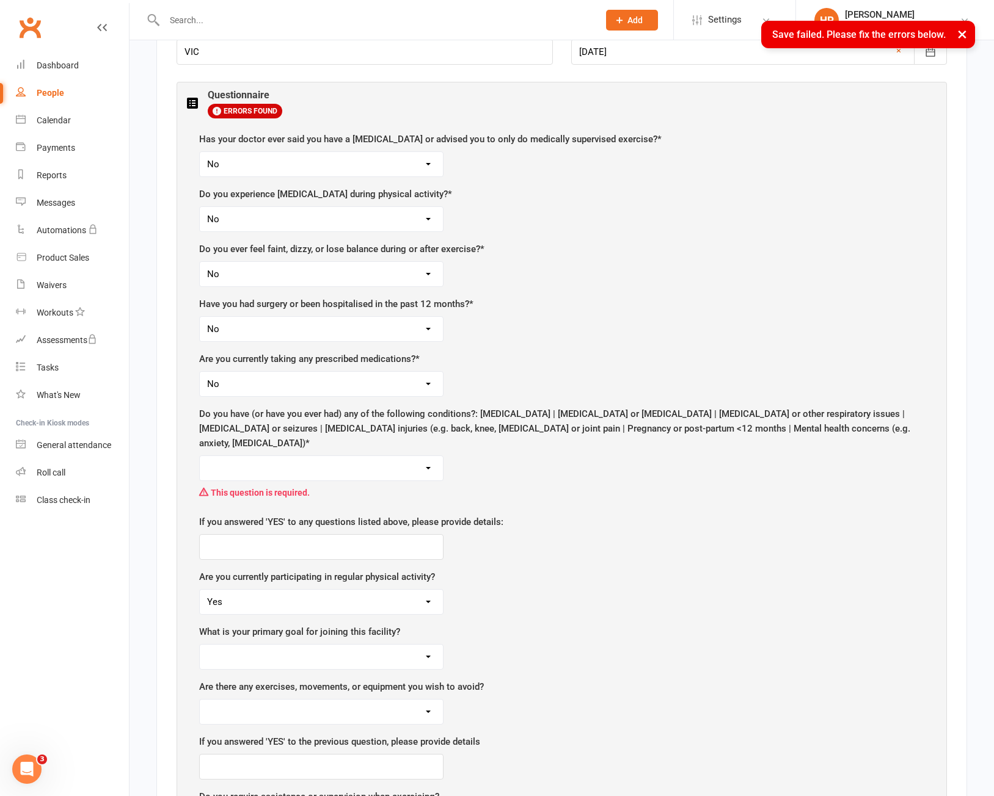
scroll to position [566, 0]
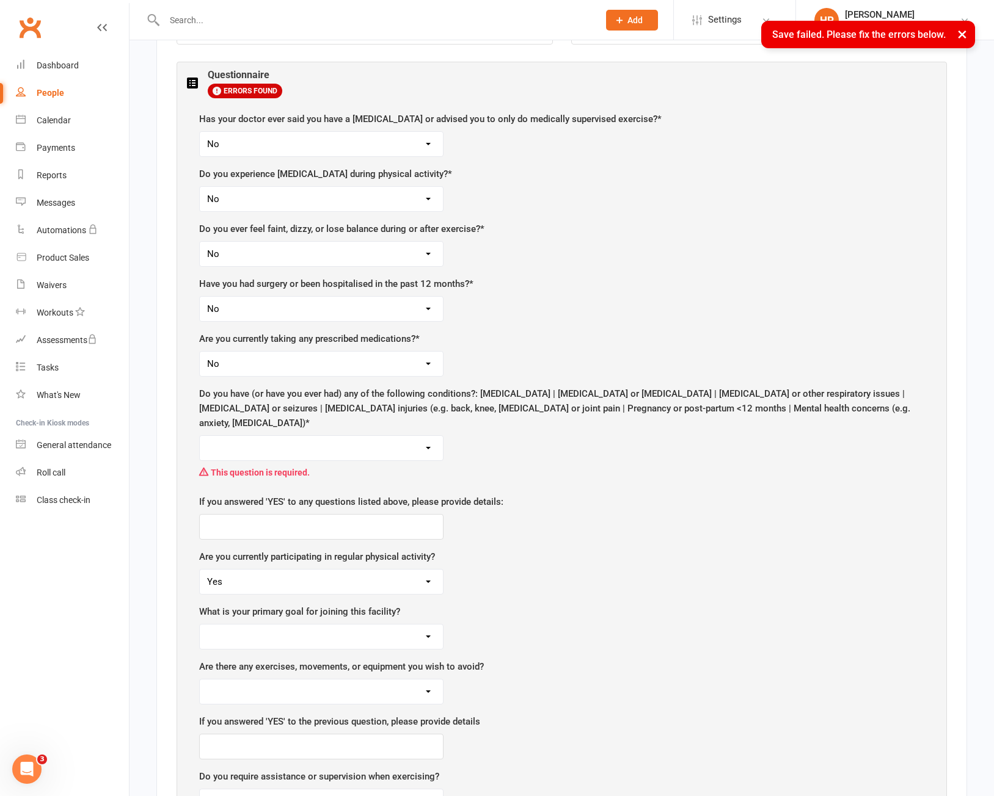
click at [300, 436] on select "Yes No" at bounding box center [321, 448] width 243 height 24
select select "No"
click at [200, 436] on select "Yes No" at bounding box center [321, 448] width 243 height 24
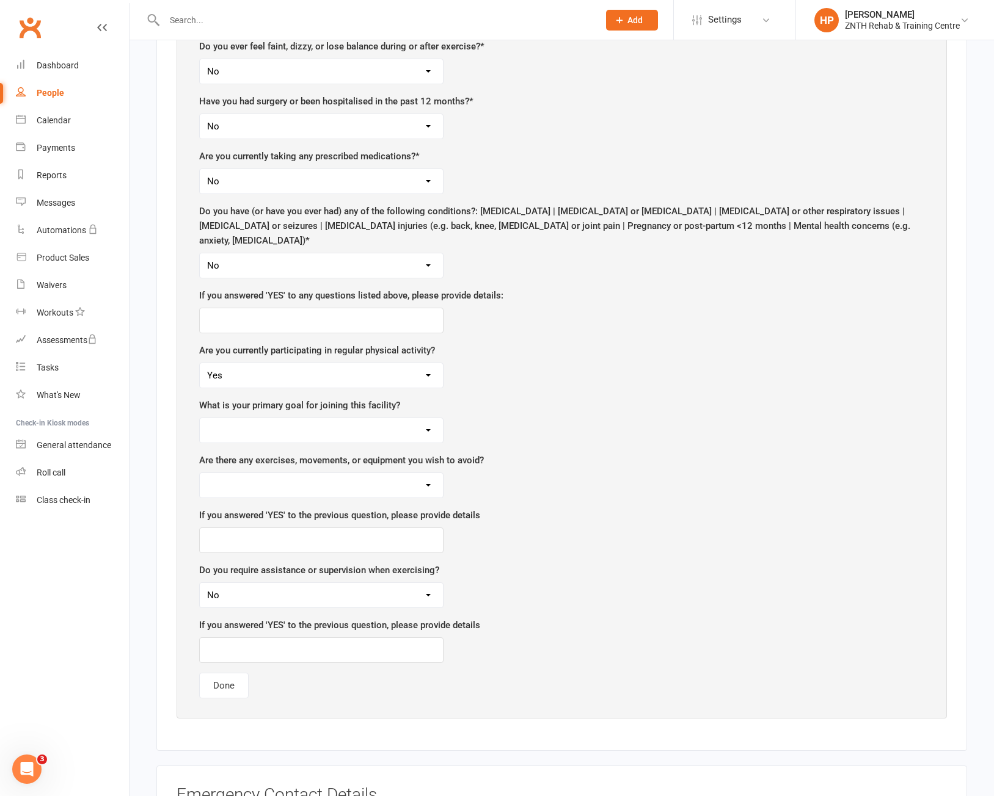
scroll to position [749, 0]
click at [346, 418] on select "Strength Rehabilitation Weight Loss Sports Performance" at bounding box center [321, 430] width 243 height 24
select select "Strength"
click at [200, 418] on select "Strength Rehabilitation Weight Loss Sports Performance" at bounding box center [321, 430] width 243 height 24
click at [291, 473] on select "Yes No" at bounding box center [321, 485] width 243 height 24
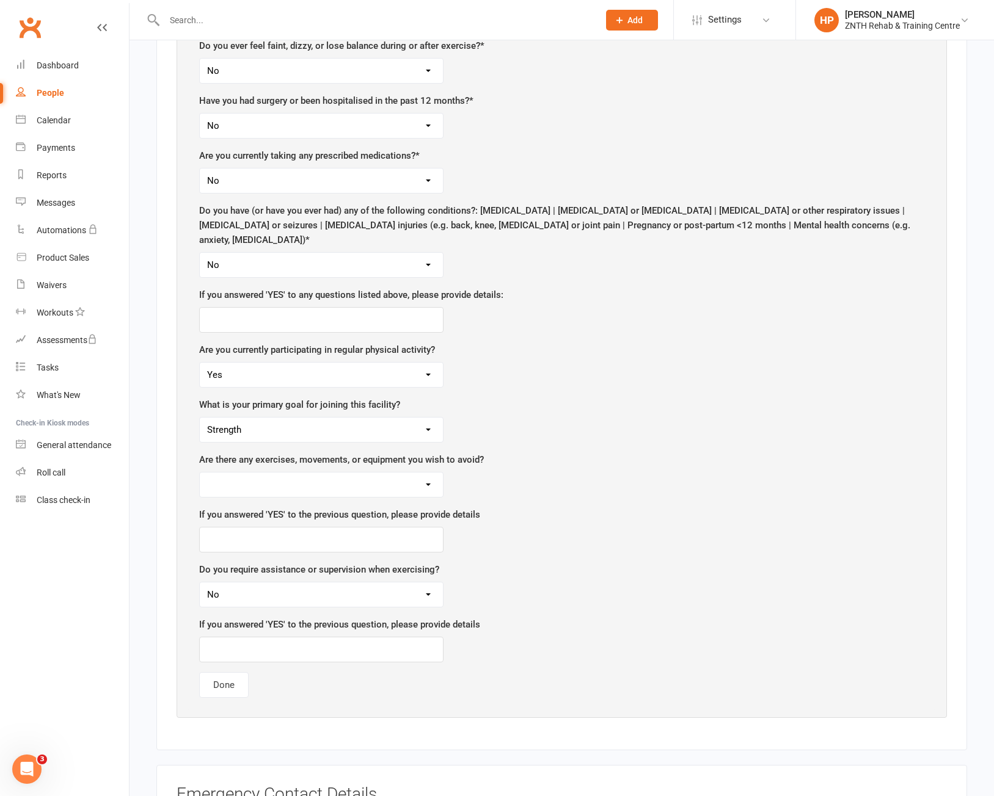
select select "No"
click at [200, 473] on select "Yes No" at bounding box center [321, 485] width 243 height 24
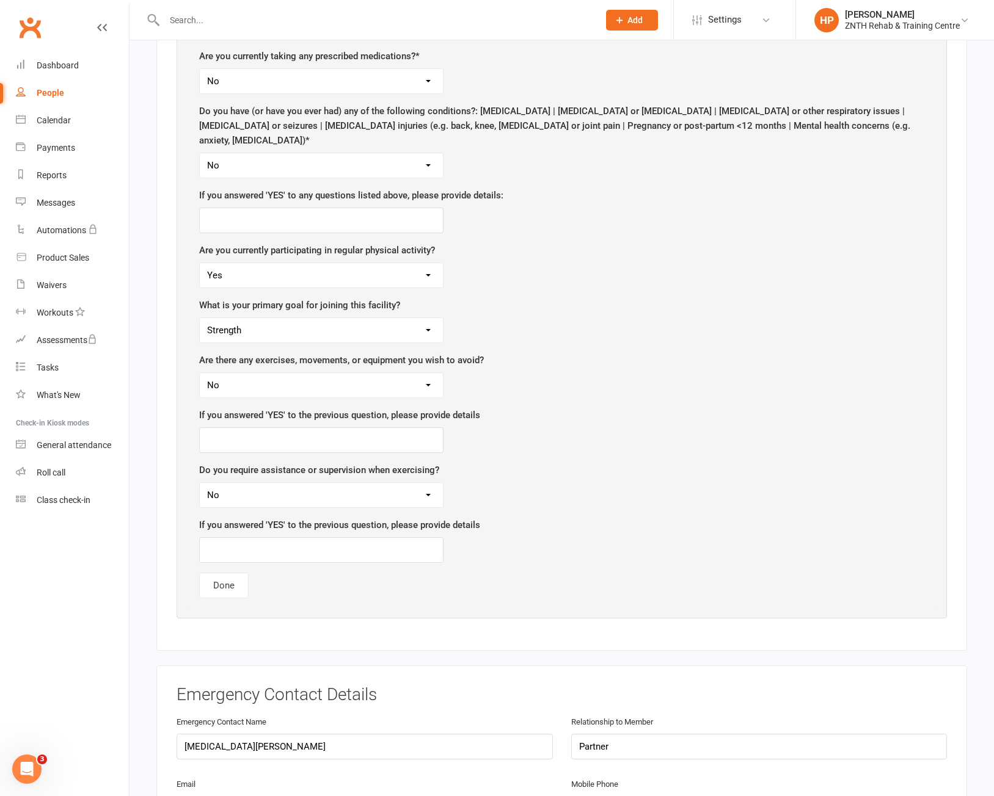
scroll to position [871, 0]
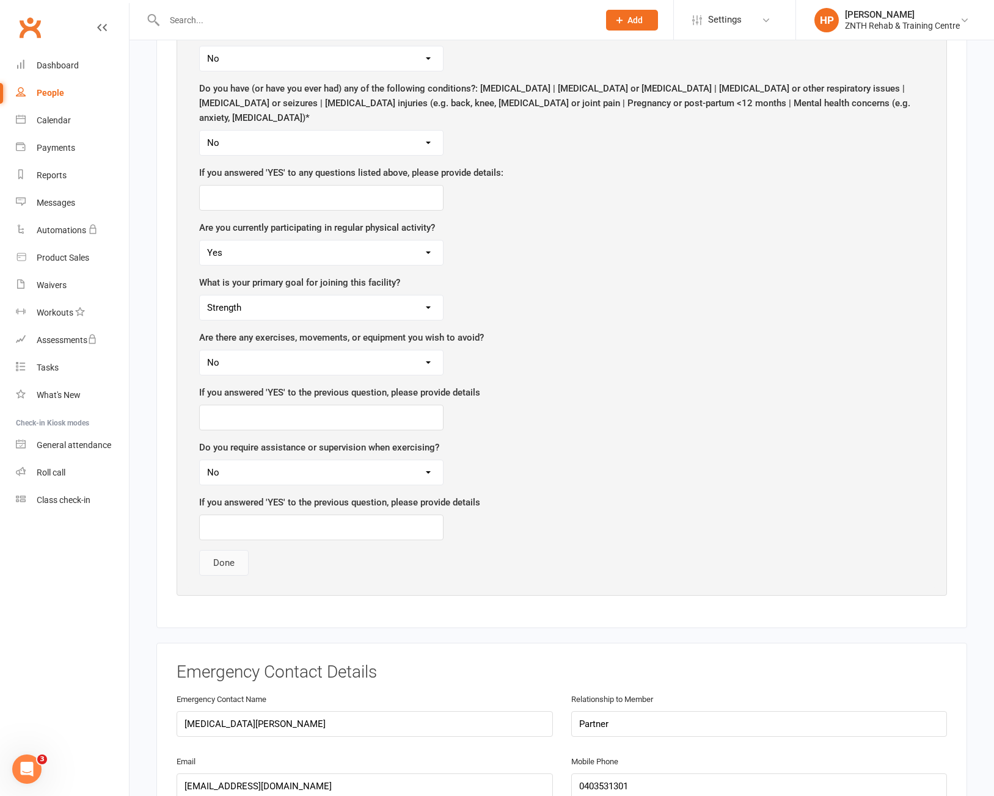
click at [214, 550] on button "Done" at bounding box center [223, 563] width 49 height 26
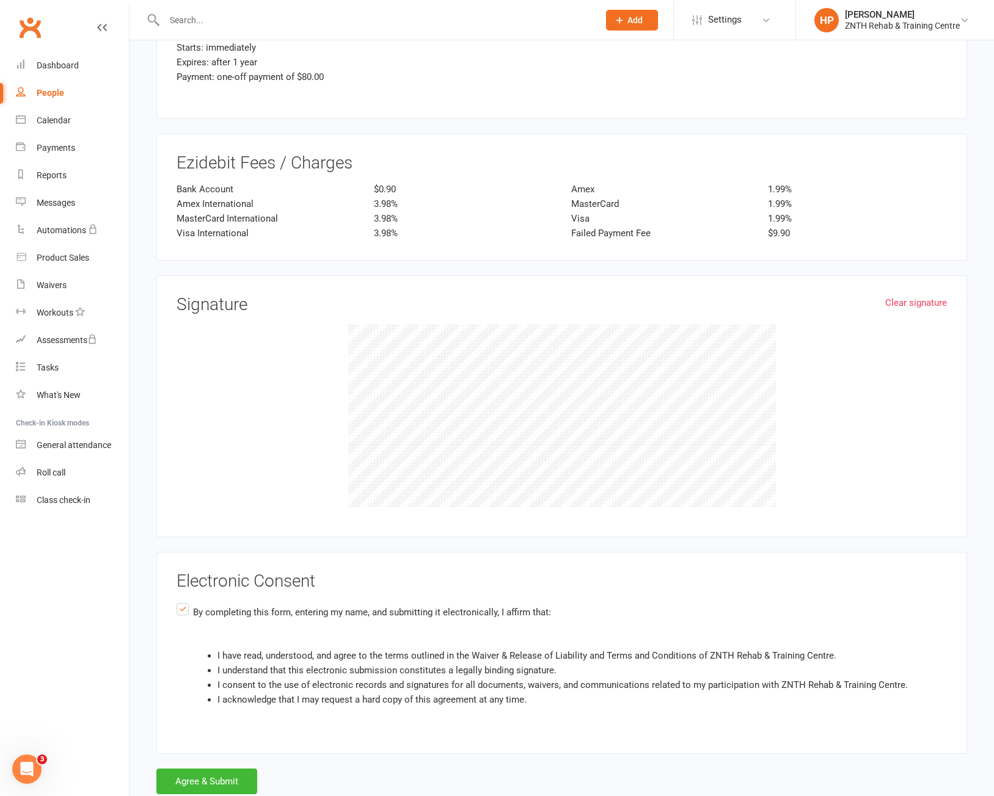
scroll to position [1606, 0]
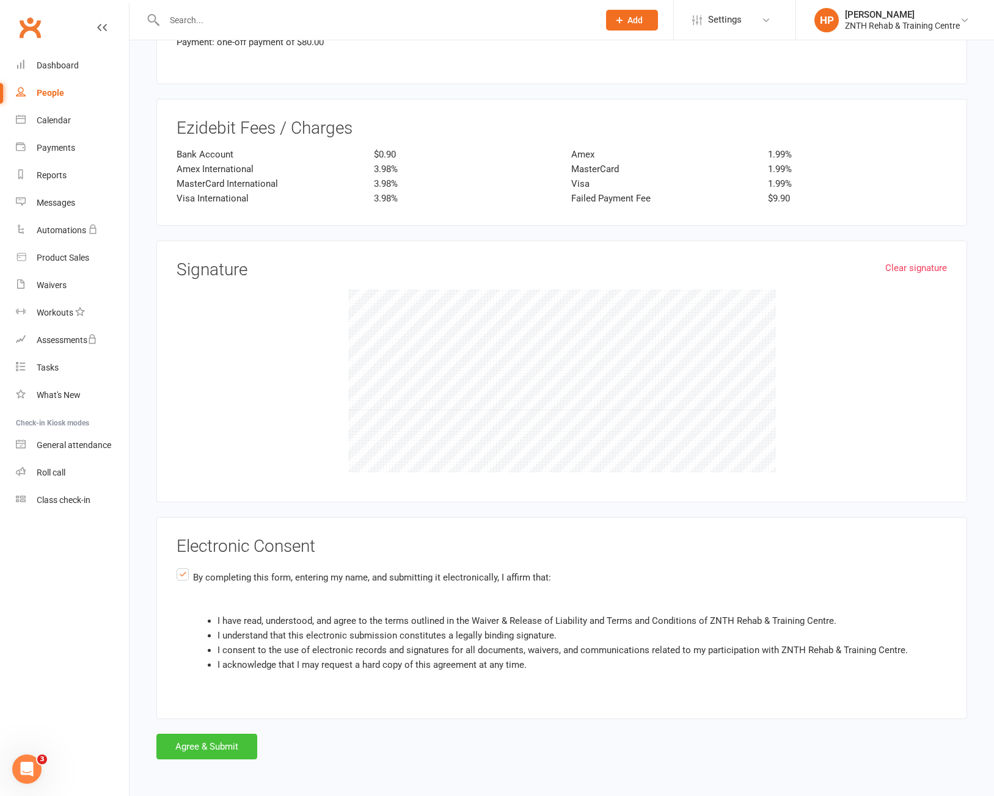
click at [215, 746] on button "Agree & Submit" at bounding box center [206, 747] width 101 height 26
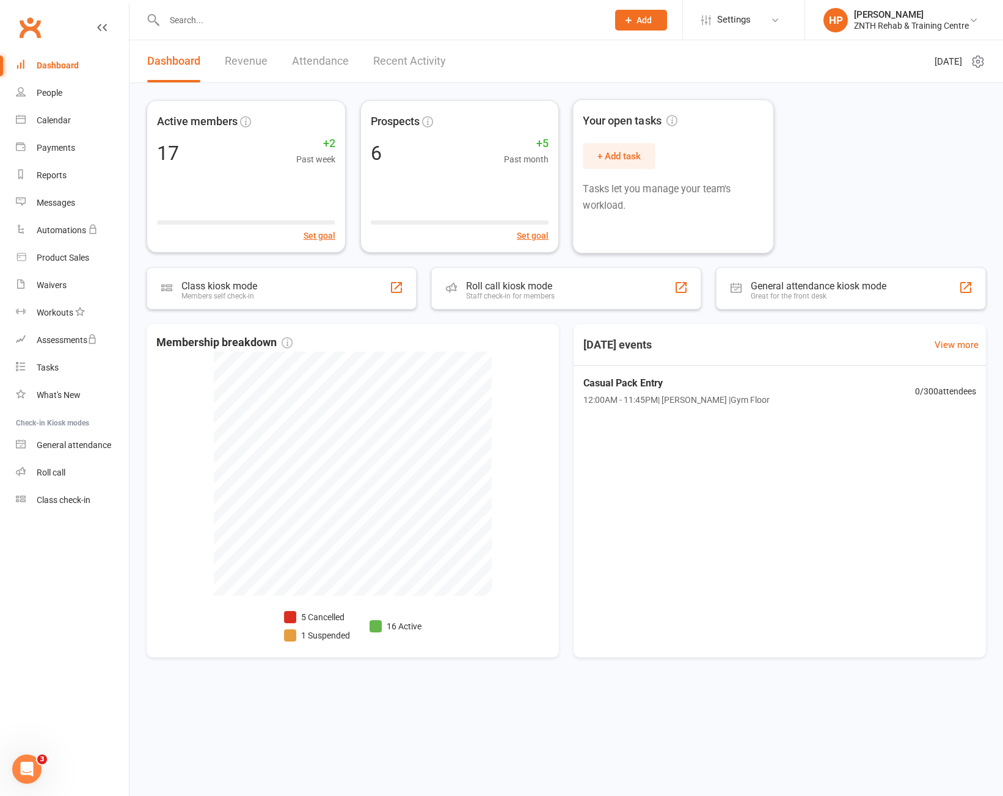
click at [850, 137] on div "Active members 17 +2 Past week Set goal Prospects 6 +5 Past month Set goal Your…" at bounding box center [566, 176] width 839 height 153
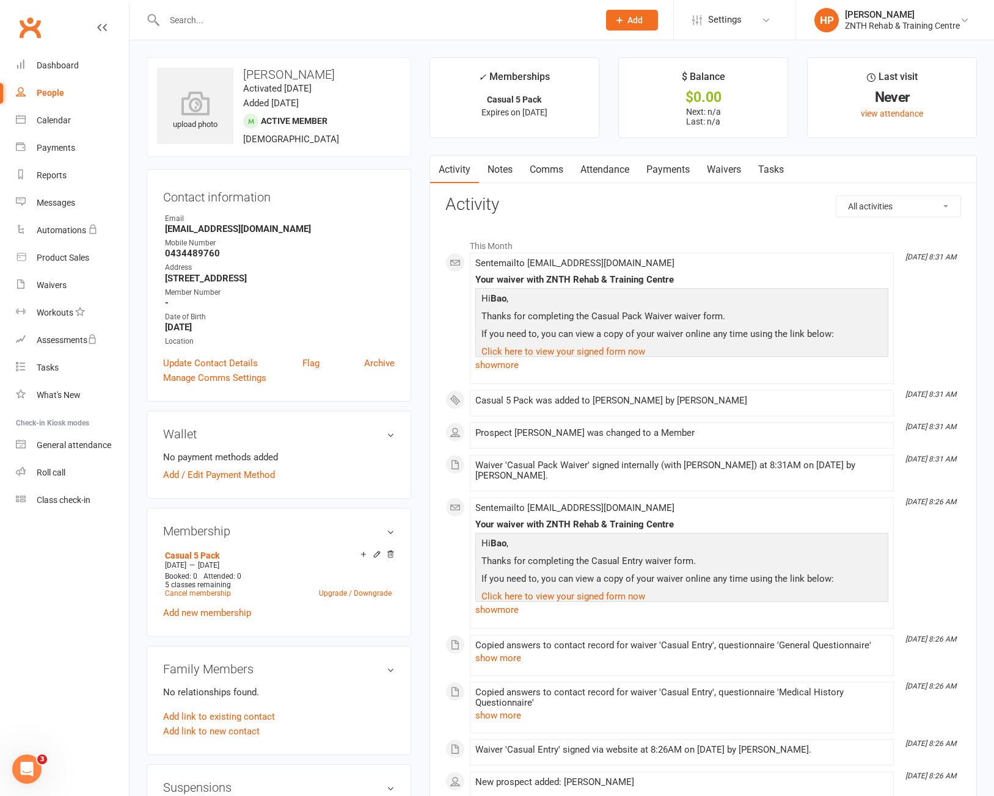
click at [679, 164] on link "Payments" at bounding box center [668, 170] width 60 height 28
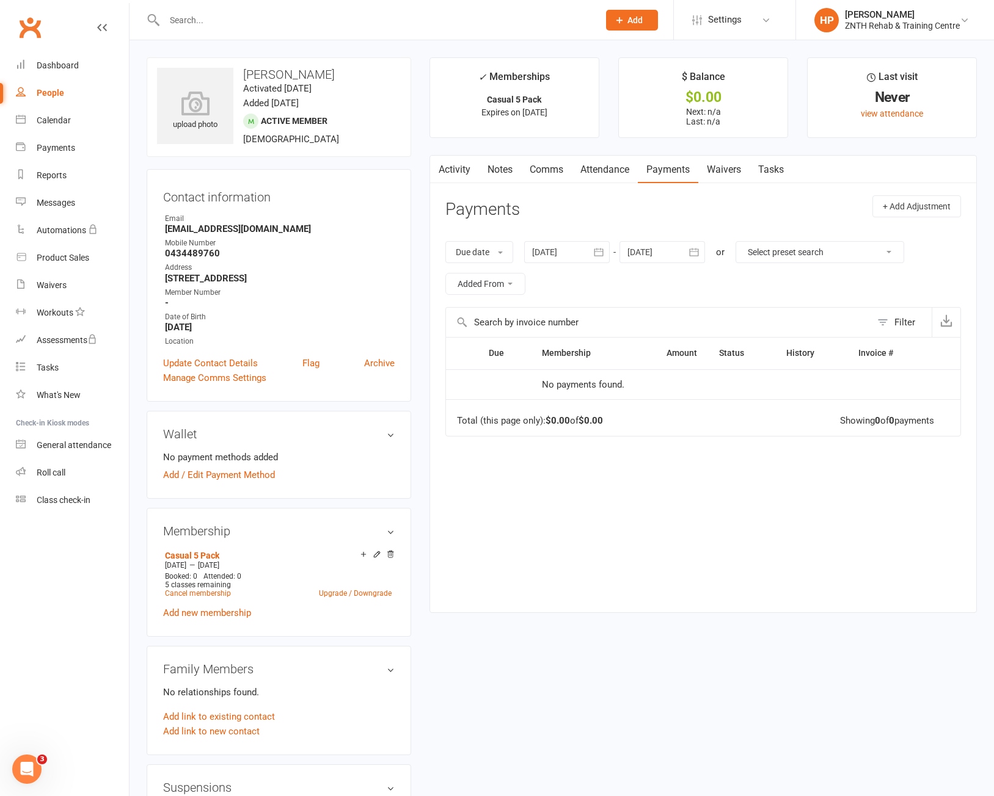
drag, startPoint x: 920, startPoint y: 375, endPoint x: 842, endPoint y: 380, distance: 79.0
click at [842, 380] on td at bounding box center [834, 384] width 252 height 31
click at [660, 172] on link "Payments" at bounding box center [668, 170] width 60 height 28
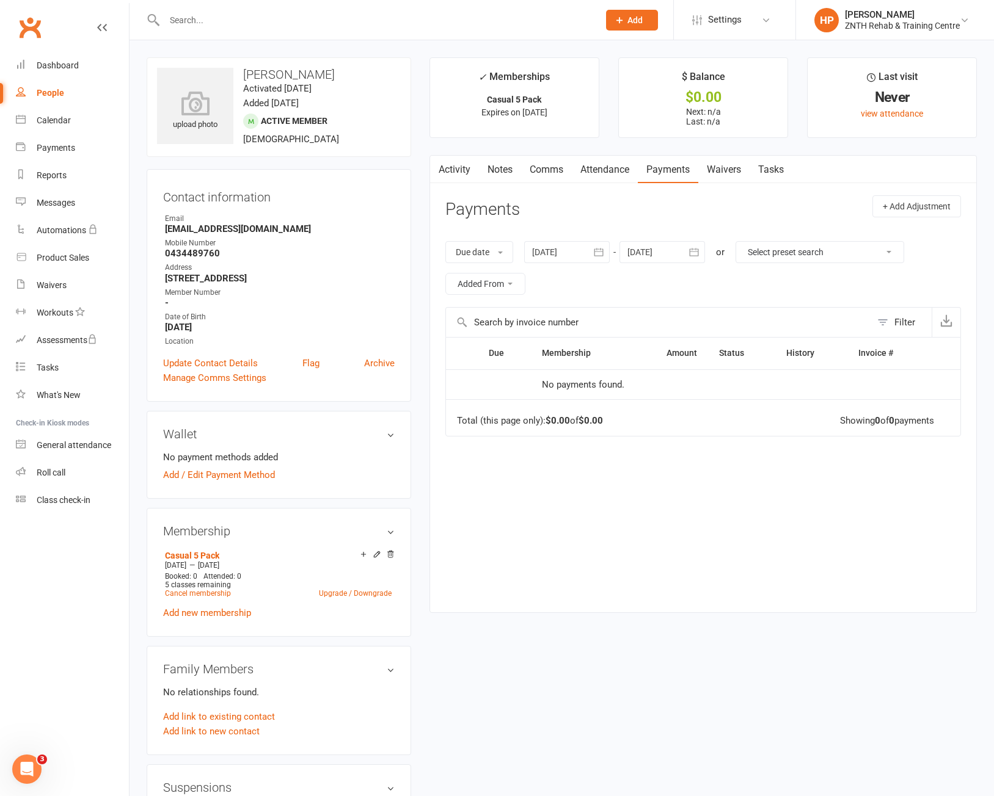
click at [621, 170] on link "Attendance" at bounding box center [605, 170] width 66 height 28
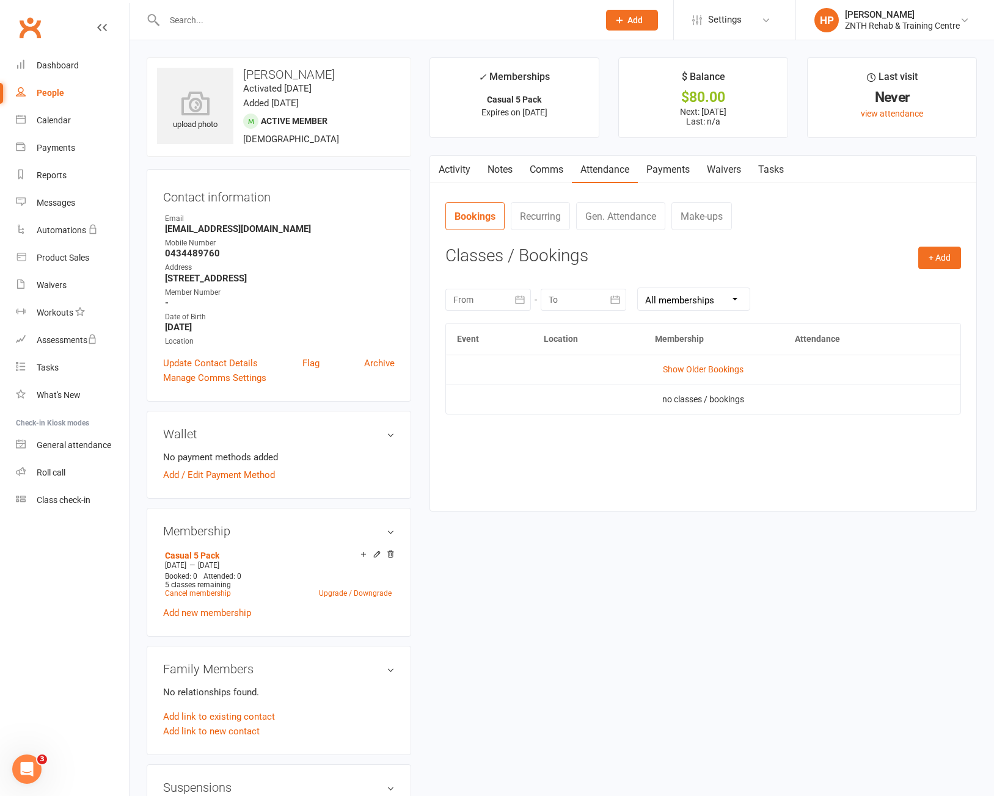
click at [659, 170] on link "Payments" at bounding box center [668, 170] width 60 height 28
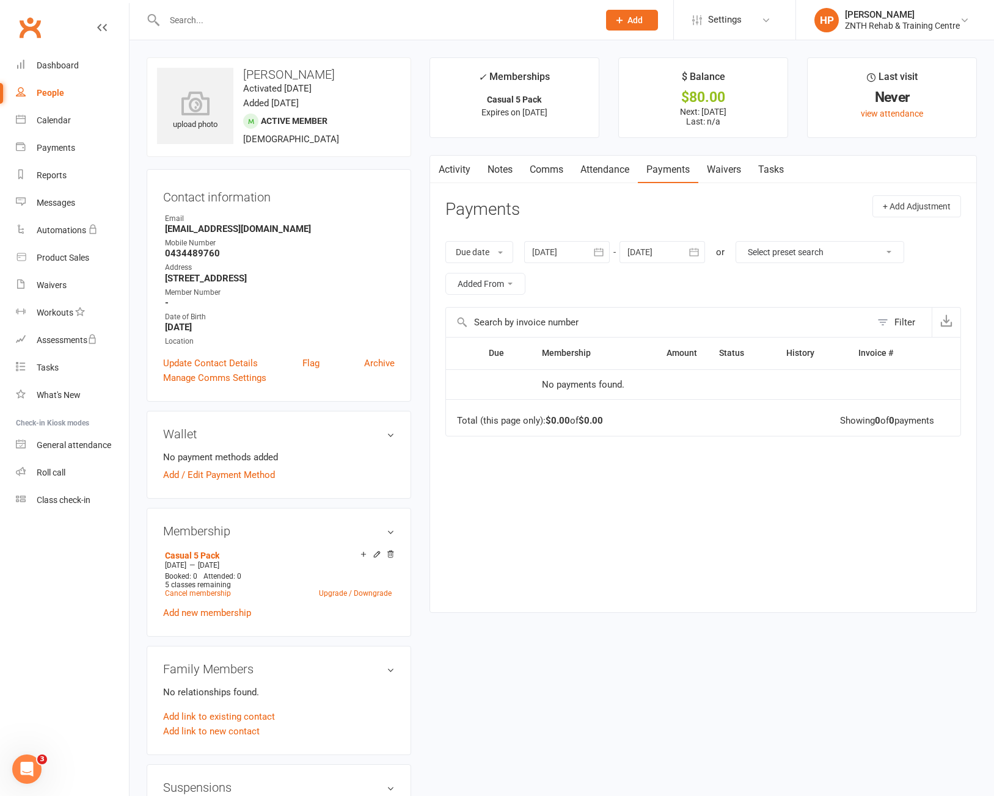
click at [694, 92] on div "$80.00" at bounding box center [703, 97] width 147 height 13
drag, startPoint x: 503, startPoint y: 102, endPoint x: 534, endPoint y: 123, distance: 37.4
click at [534, 123] on li "✓ Memberships Casual 5 Pack Expires on [DATE]" at bounding box center [514, 97] width 170 height 81
click at [687, 115] on p "Next: [DATE] Last: n/a" at bounding box center [703, 117] width 147 height 20
click at [730, 167] on link "Waivers" at bounding box center [723, 170] width 51 height 28
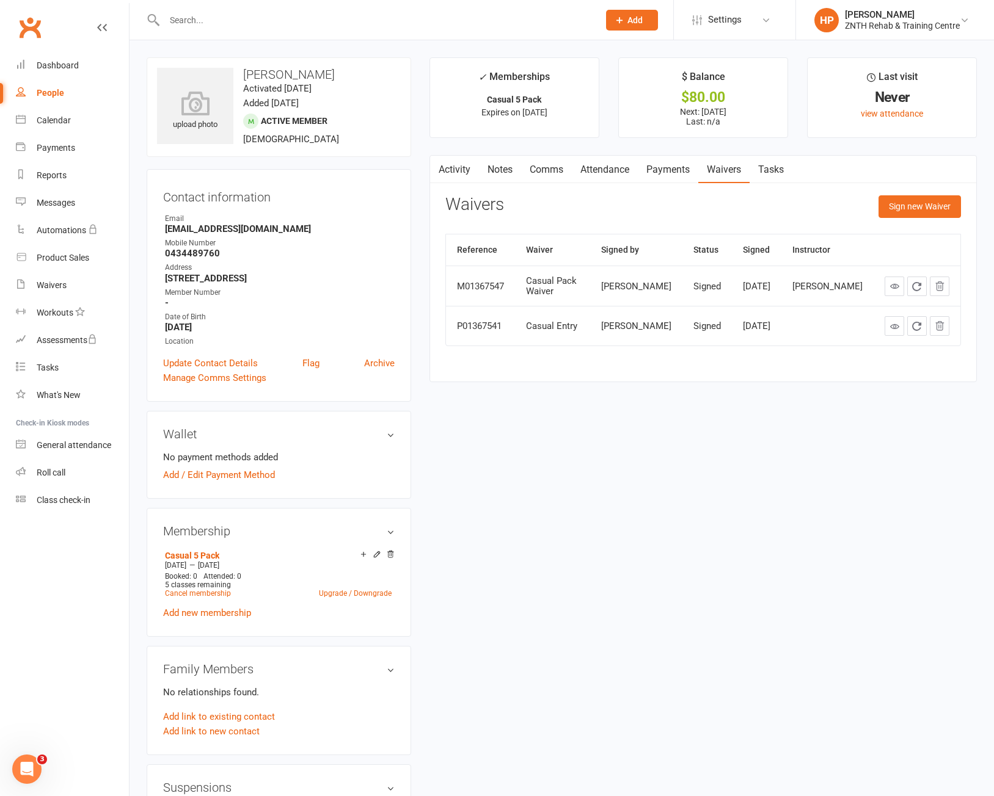
click at [681, 162] on link "Payments" at bounding box center [668, 170] width 60 height 28
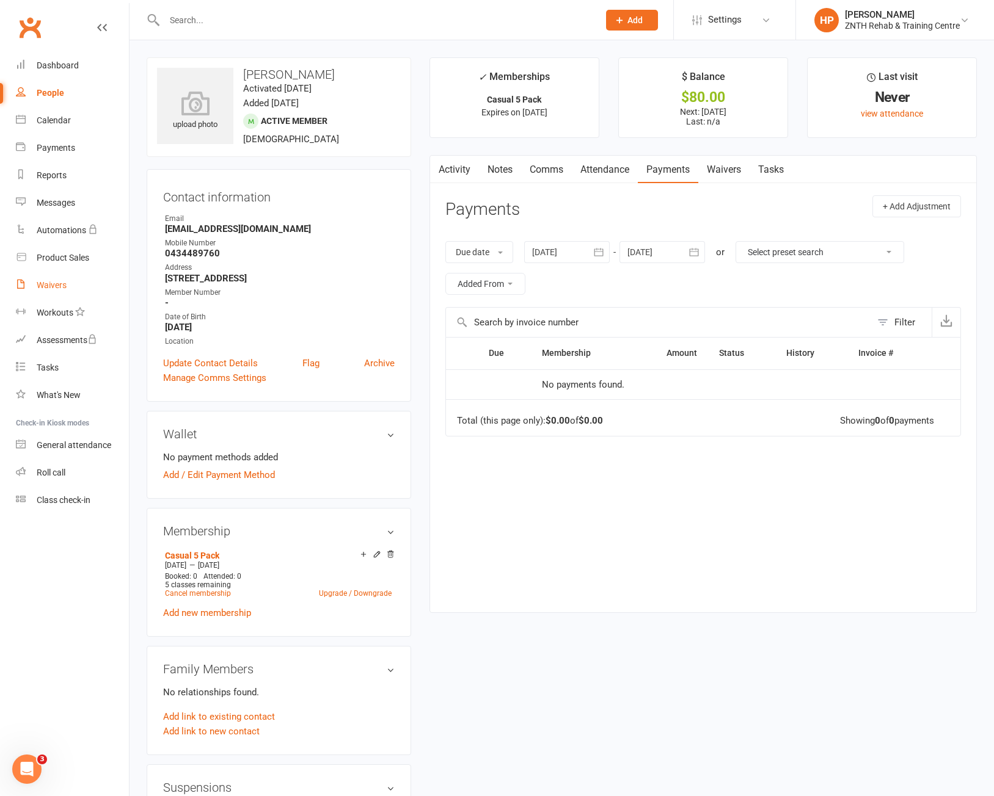
click at [65, 291] on link "Waivers" at bounding box center [72, 285] width 113 height 27
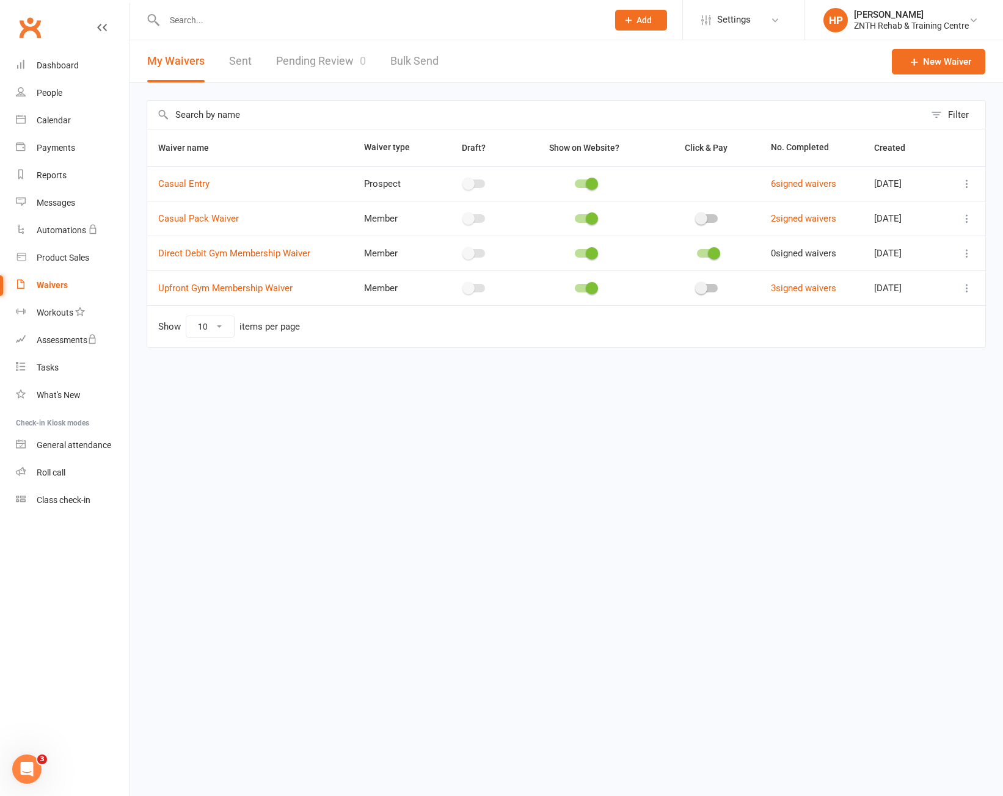
click at [329, 65] on link "Pending Review 0" at bounding box center [321, 61] width 90 height 42
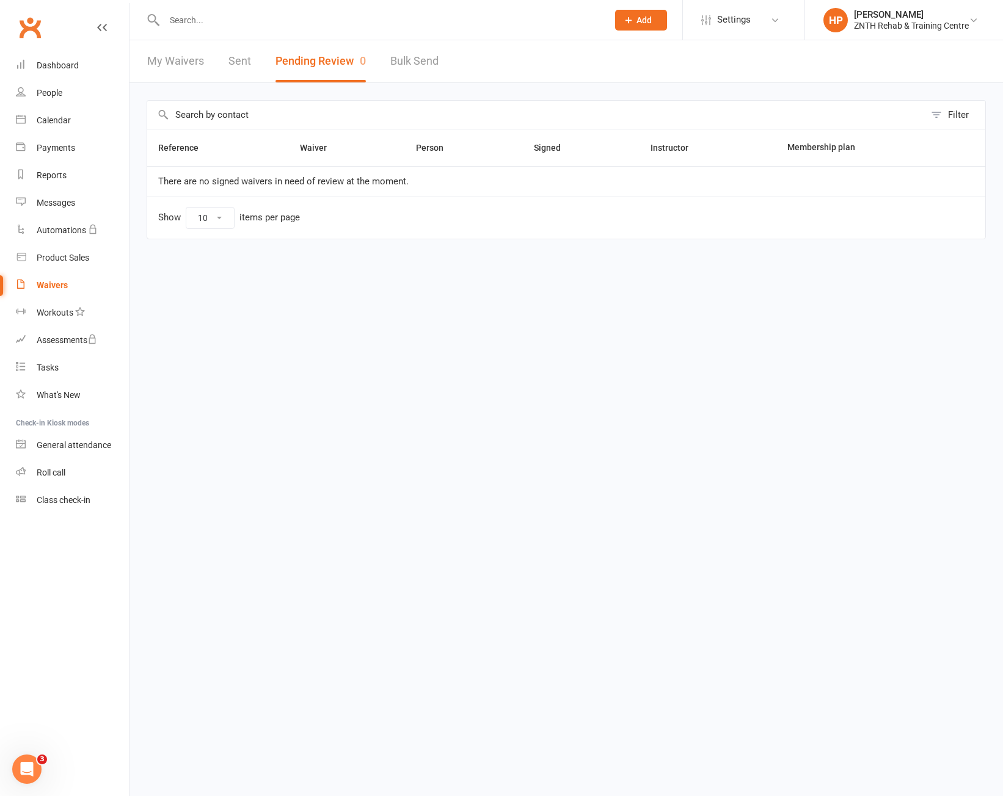
click at [240, 67] on link "Sent" at bounding box center [239, 61] width 23 height 42
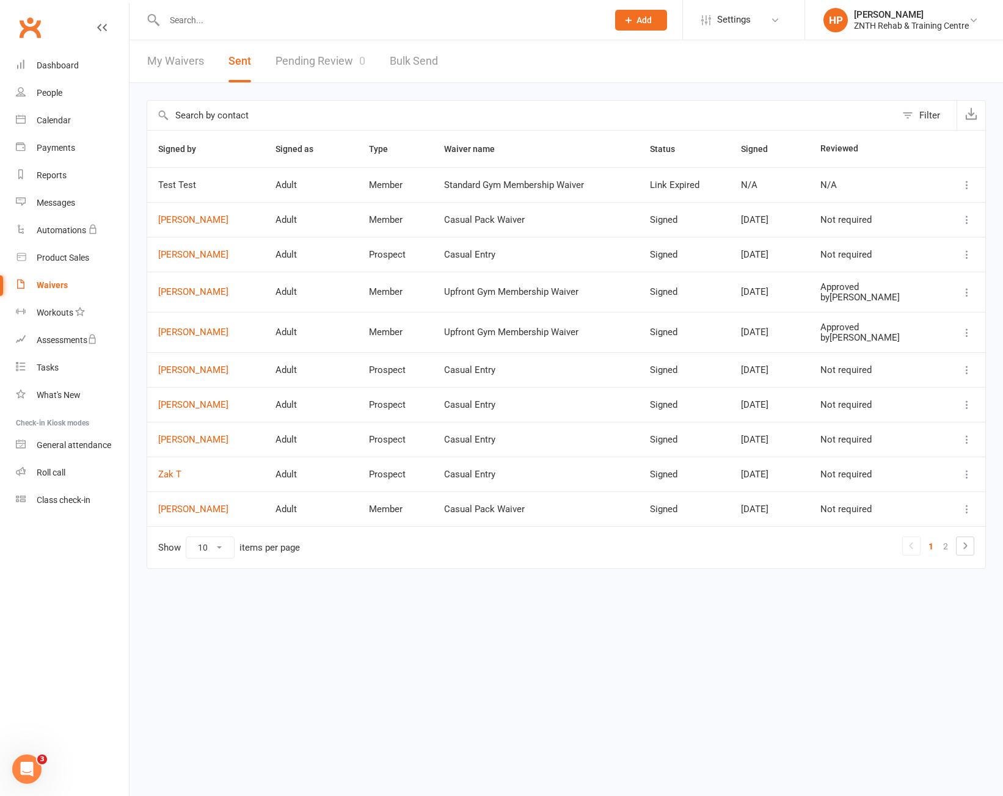
click at [964, 222] on icon at bounding box center [967, 220] width 12 height 12
click at [868, 79] on header "My Waivers Sent Pending Review 0 Bulk Send" at bounding box center [565, 61] width 873 height 43
click at [964, 258] on icon at bounding box center [967, 255] width 12 height 12
click at [922, 321] on link "[PERSON_NAME]" at bounding box center [913, 327] width 121 height 24
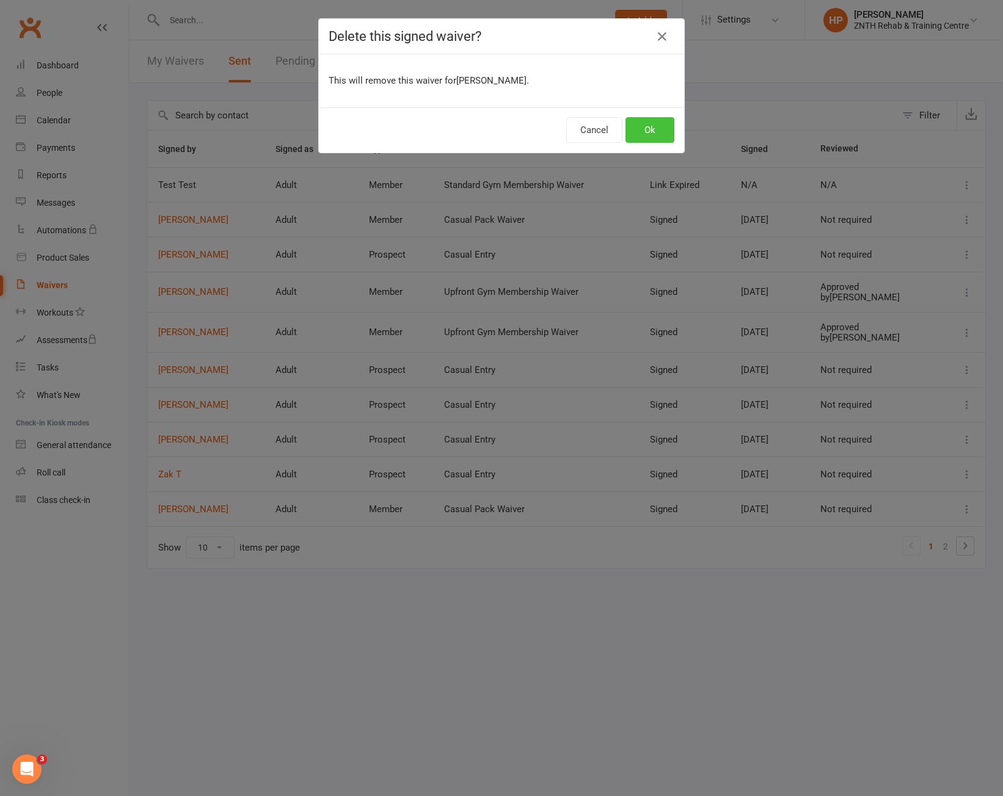
click at [655, 130] on button "Ok" at bounding box center [649, 130] width 49 height 26
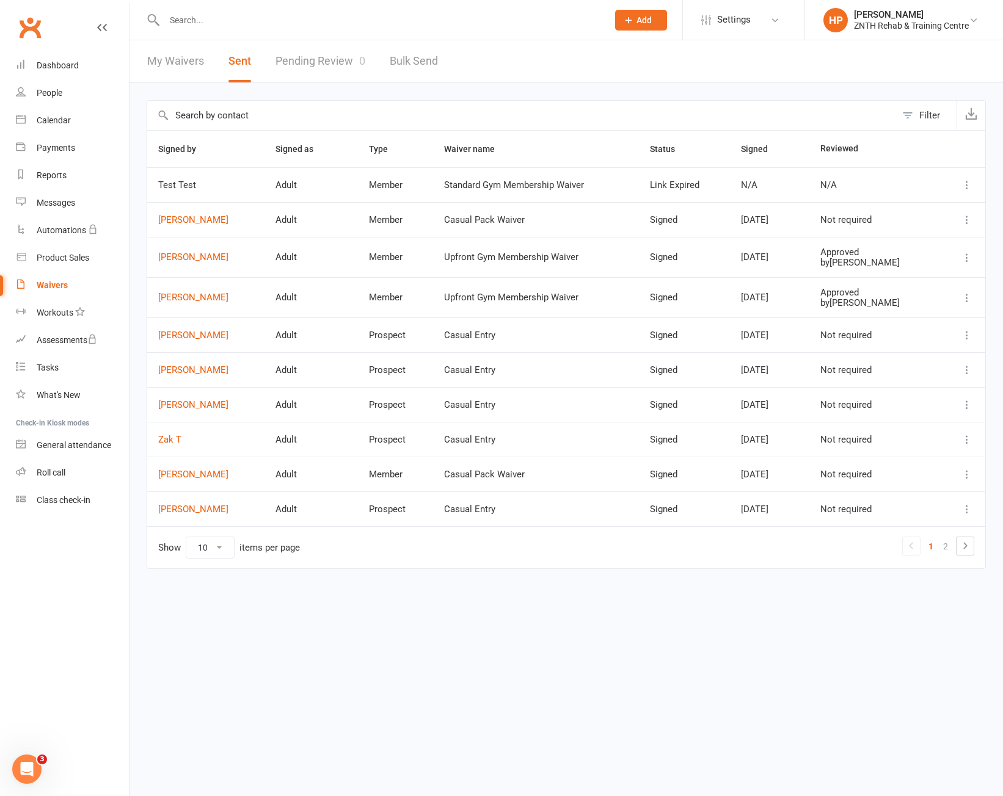
click at [153, 225] on td "[PERSON_NAME]" at bounding box center [205, 219] width 117 height 35
click at [166, 220] on link "[PERSON_NAME]" at bounding box center [205, 220] width 95 height 10
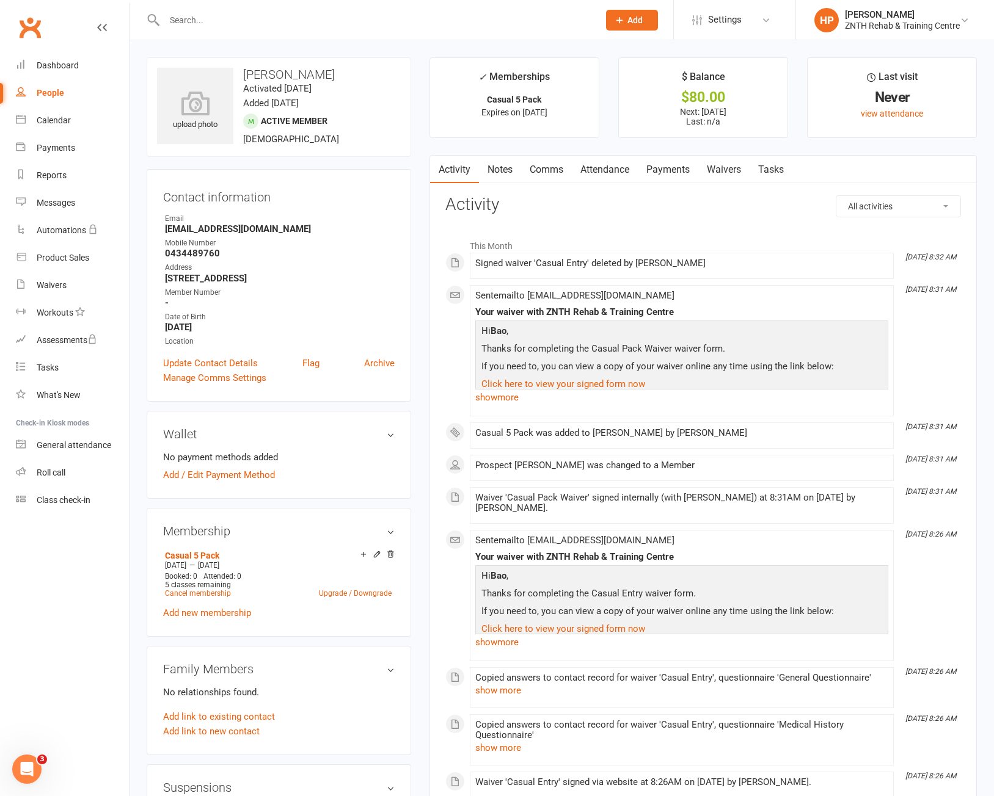
click at [556, 219] on div "All activities Bookings / Attendances Communications Notes Failed SMSes Grading…" at bounding box center [702, 517] width 515 height 645
drag, startPoint x: 616, startPoint y: 268, endPoint x: 597, endPoint y: 268, distance: 19.5
click at [597, 268] on div "Signed waiver 'Casual Entry' deleted by [PERSON_NAME]" at bounding box center [681, 263] width 413 height 10
click at [754, 215] on div "All activities Bookings / Attendances Communications Notes Failed SMSes Grading…" at bounding box center [702, 517] width 515 height 645
click at [685, 173] on link "Payments" at bounding box center [668, 170] width 60 height 28
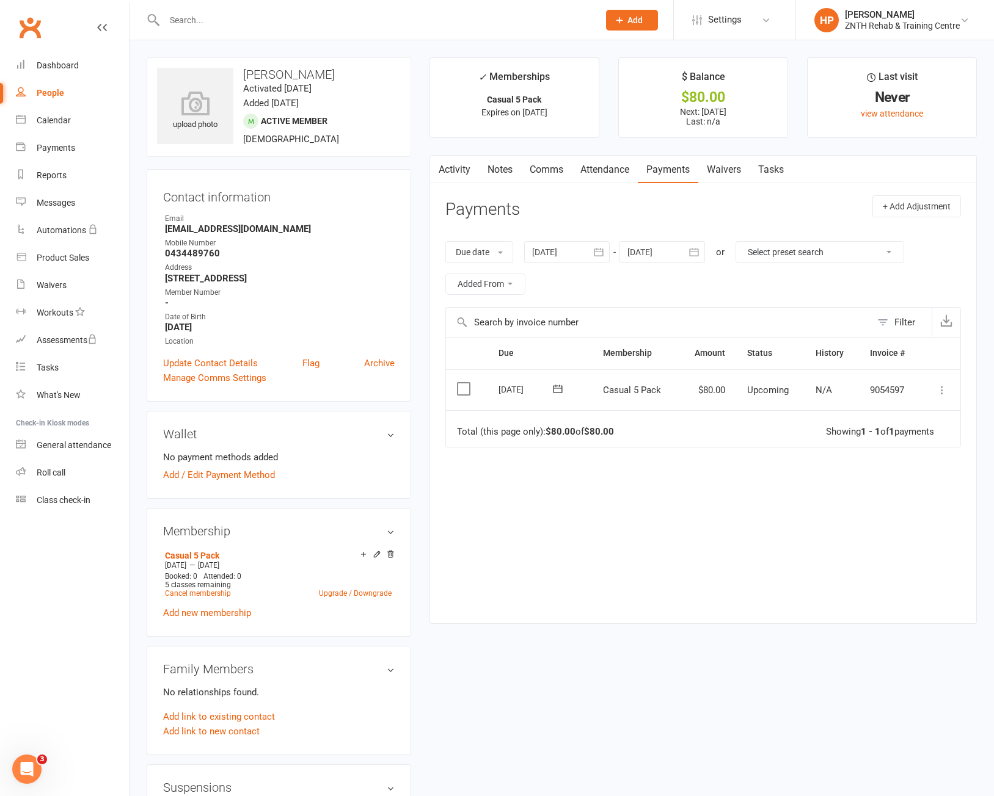
click at [942, 394] on icon at bounding box center [942, 390] width 12 height 12
click at [901, 438] on link "Mark as Paid (POS)" at bounding box center [888, 438] width 121 height 24
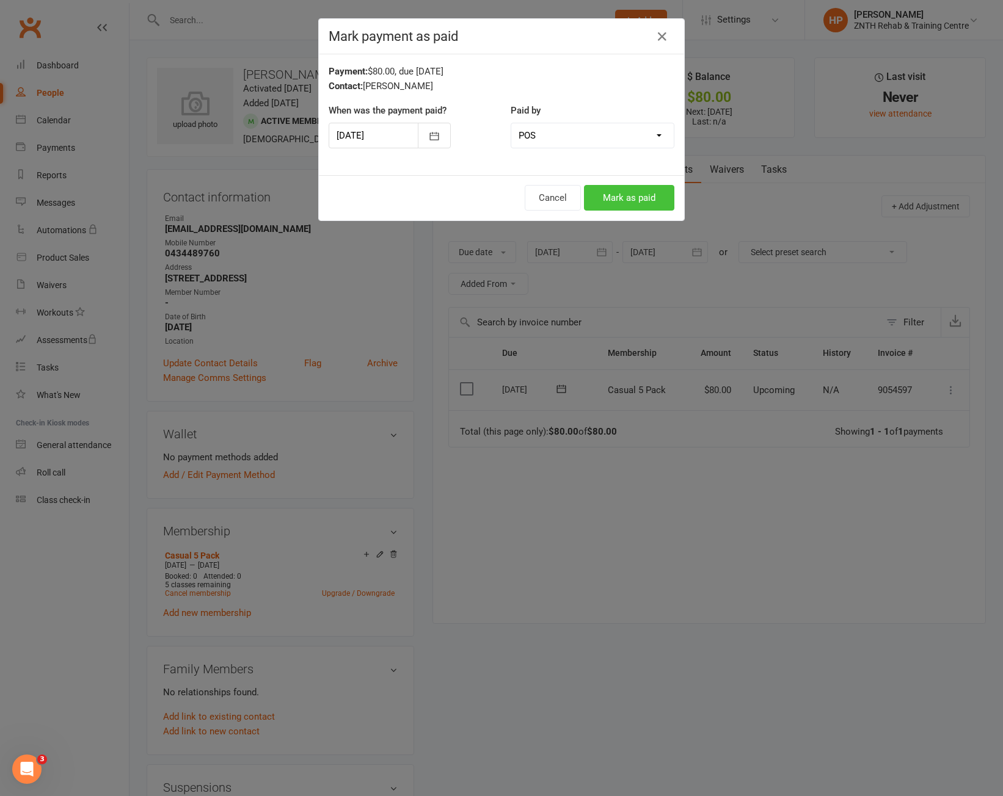
click at [605, 195] on button "Mark as paid" at bounding box center [629, 198] width 90 height 26
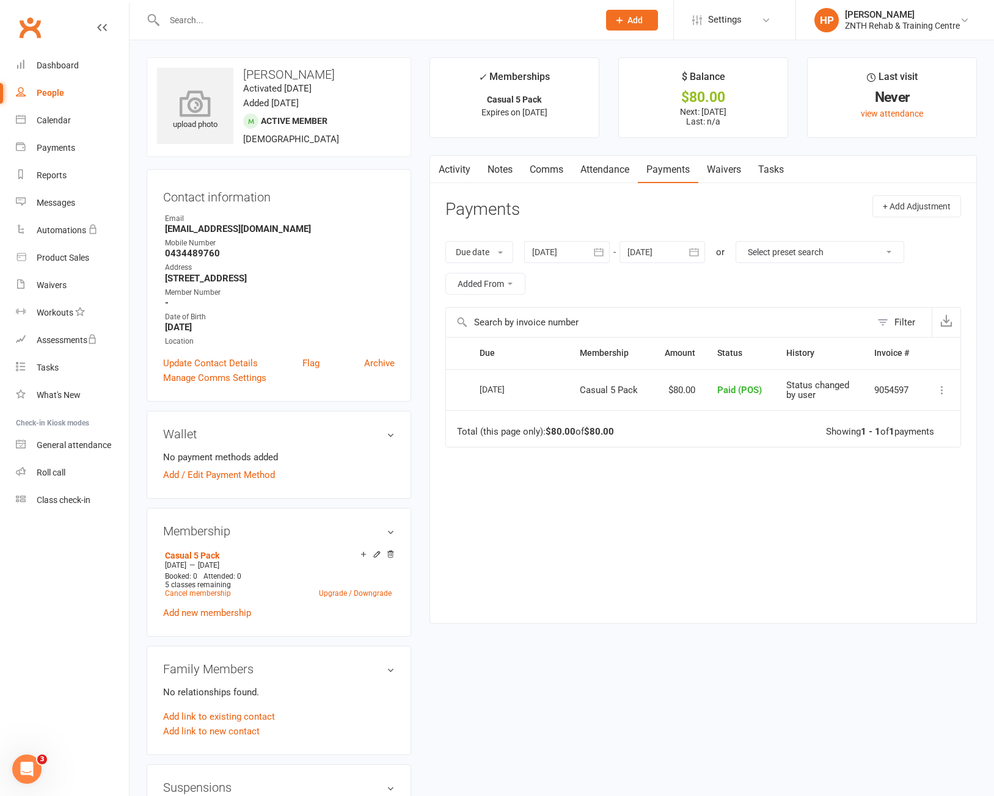
click at [197, 102] on icon at bounding box center [195, 103] width 84 height 27
click at [743, 586] on div "Due Contact Membership Amount Status History Invoice # Select this [DATE] [PERS…" at bounding box center [702, 470] width 515 height 267
click at [60, 85] on link "People" at bounding box center [72, 92] width 113 height 27
select select "50"
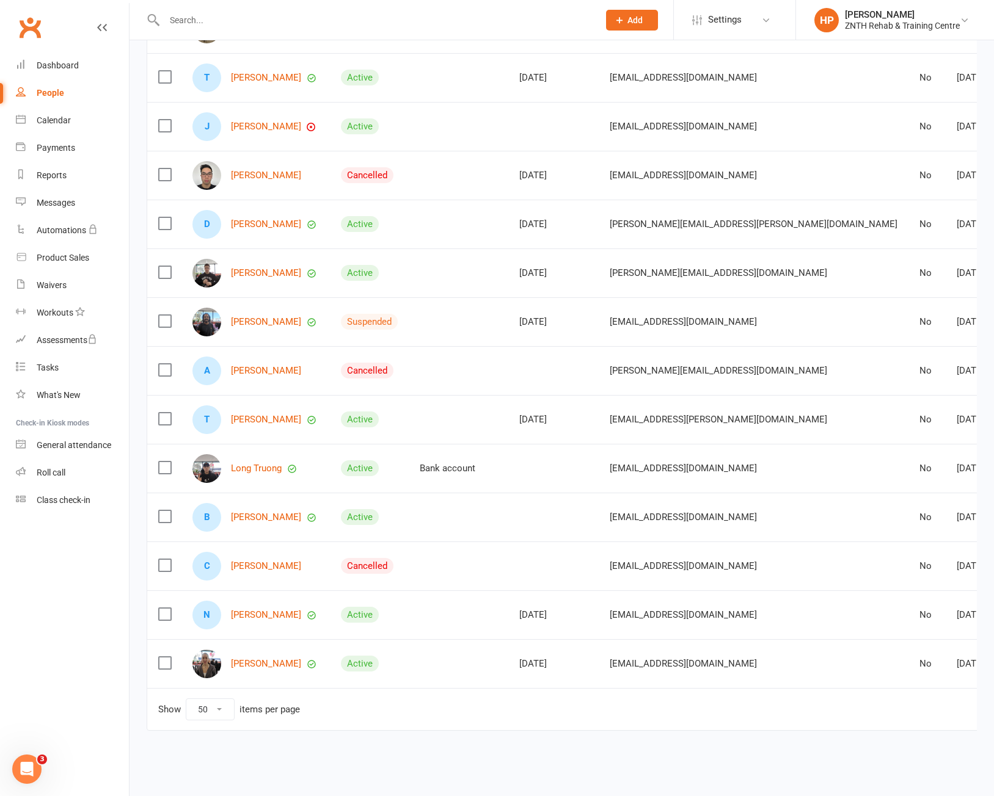
scroll to position [672, 0]
click at [261, 512] on link "[PERSON_NAME]" at bounding box center [266, 517] width 70 height 10
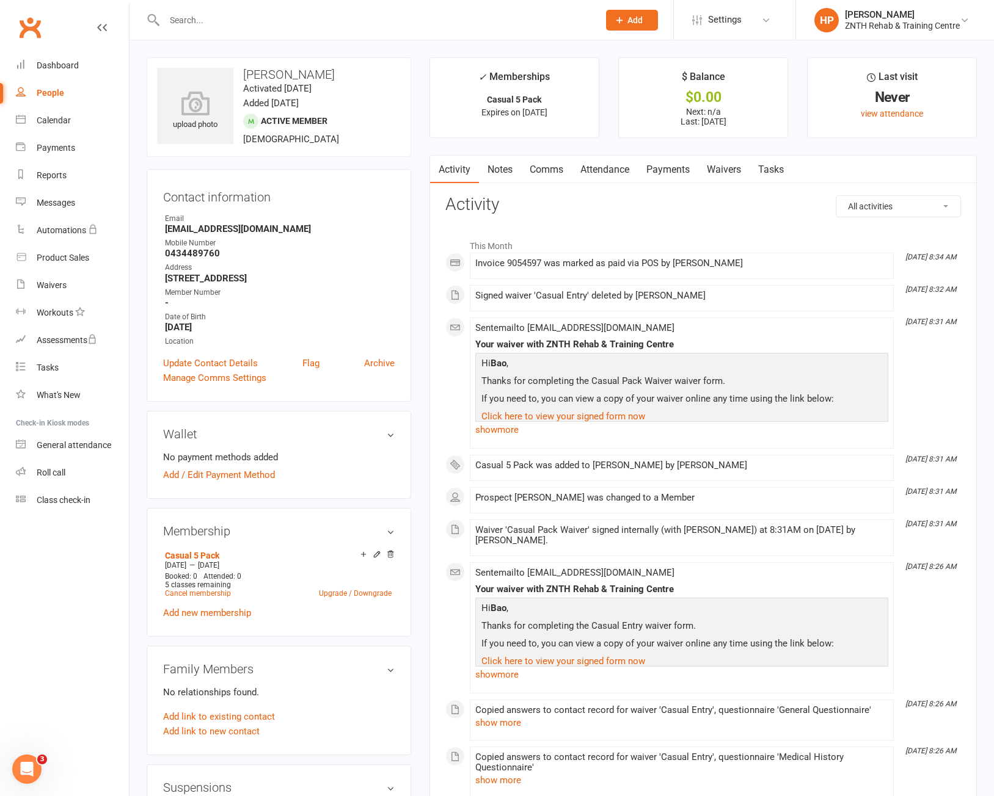
click at [423, 417] on main "✓ Memberships Casual 5 Pack Expires on [DATE] $ Balance $0.00 Next: n/a Last: […" at bounding box center [703, 480] width 566 height 846
drag, startPoint x: 236, startPoint y: 332, endPoint x: 120, endPoint y: 331, distance: 115.4
click at [120, 331] on ui-view "Prospect Member Non-attending contact Class / event Appointment Task Membership…" at bounding box center [497, 683] width 994 height 1360
click at [426, 277] on main "✓ Memberships Casual 5 Pack Expires on [DATE] $ Balance $0.00 Next: n/a Last: […" at bounding box center [703, 480] width 566 height 846
click at [420, 449] on main "✓ Memberships Casual 5 Pack Expires on [DATE] $ Balance $0.00 Next: n/a Last: […" at bounding box center [703, 480] width 566 height 846
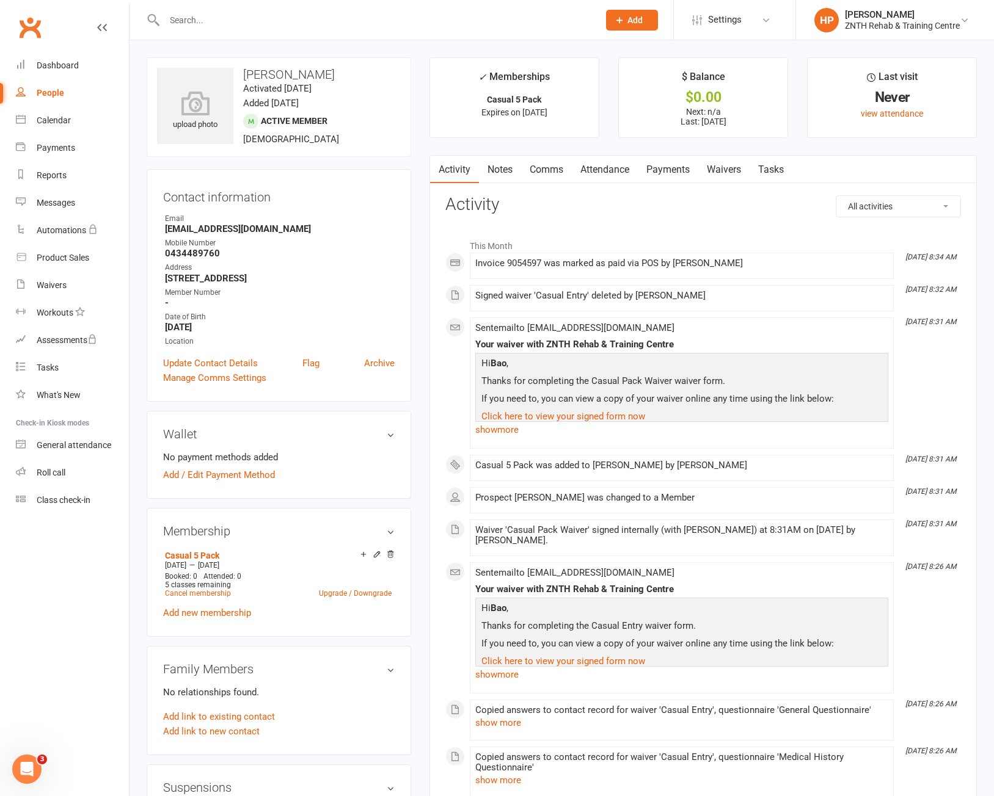
click at [60, 90] on div "People" at bounding box center [50, 93] width 27 height 10
select select "50"
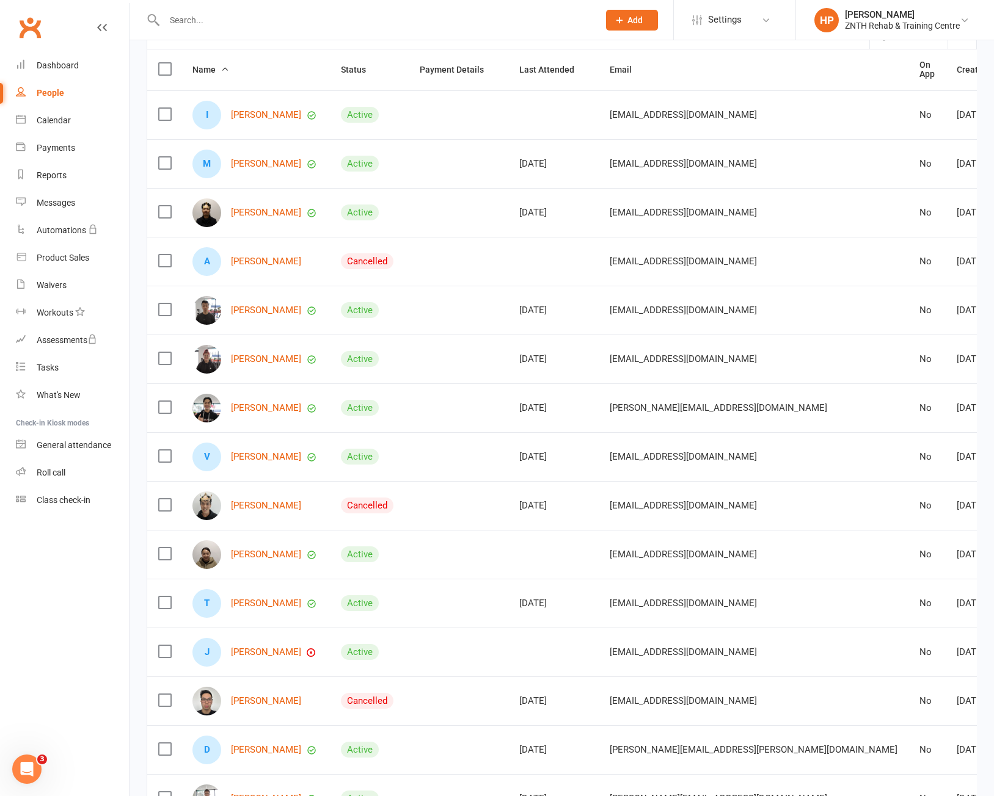
scroll to position [183, 0]
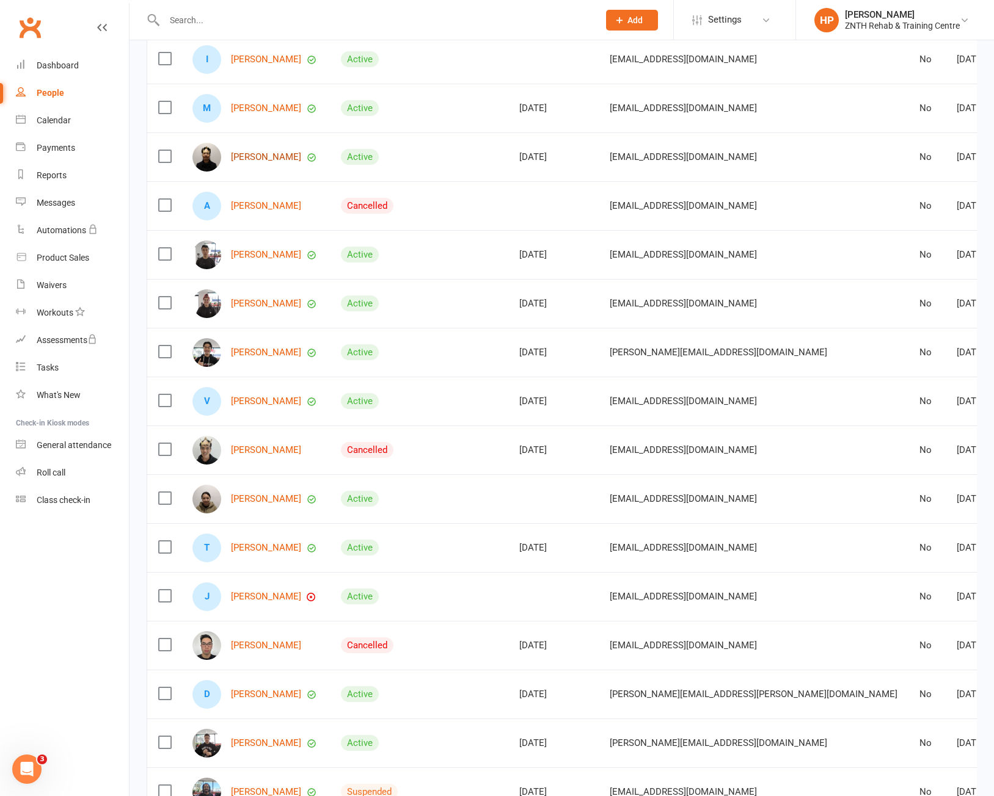
click at [250, 162] on link "[PERSON_NAME]" at bounding box center [266, 157] width 70 height 10
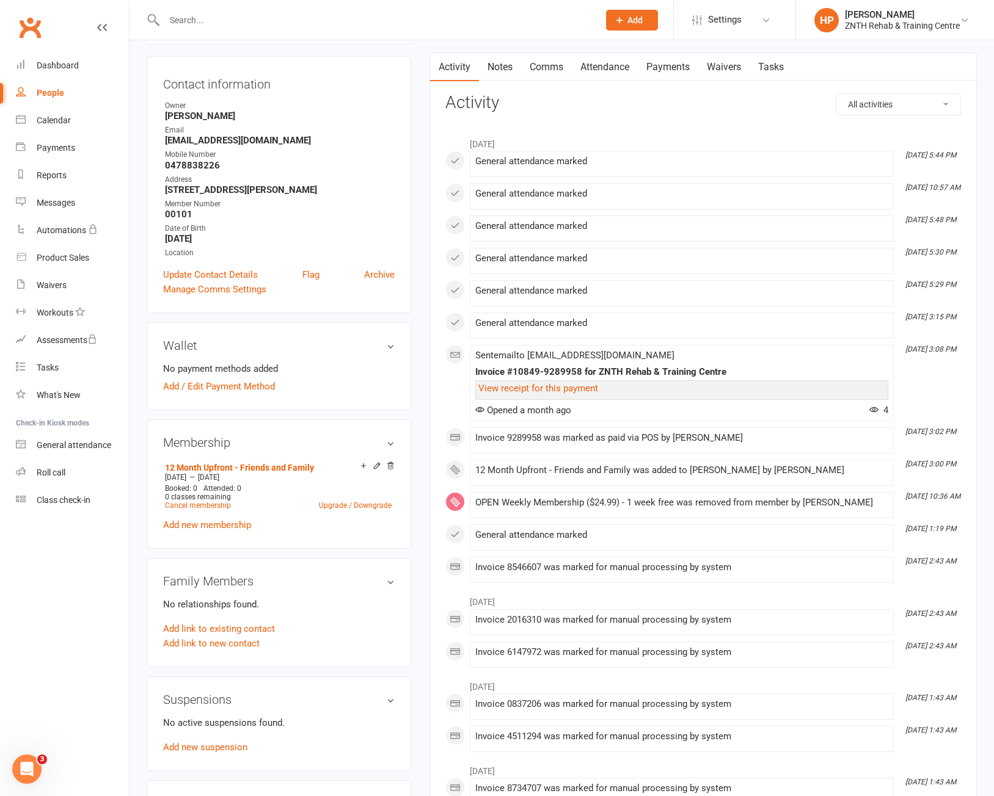
scroll to position [122, 0]
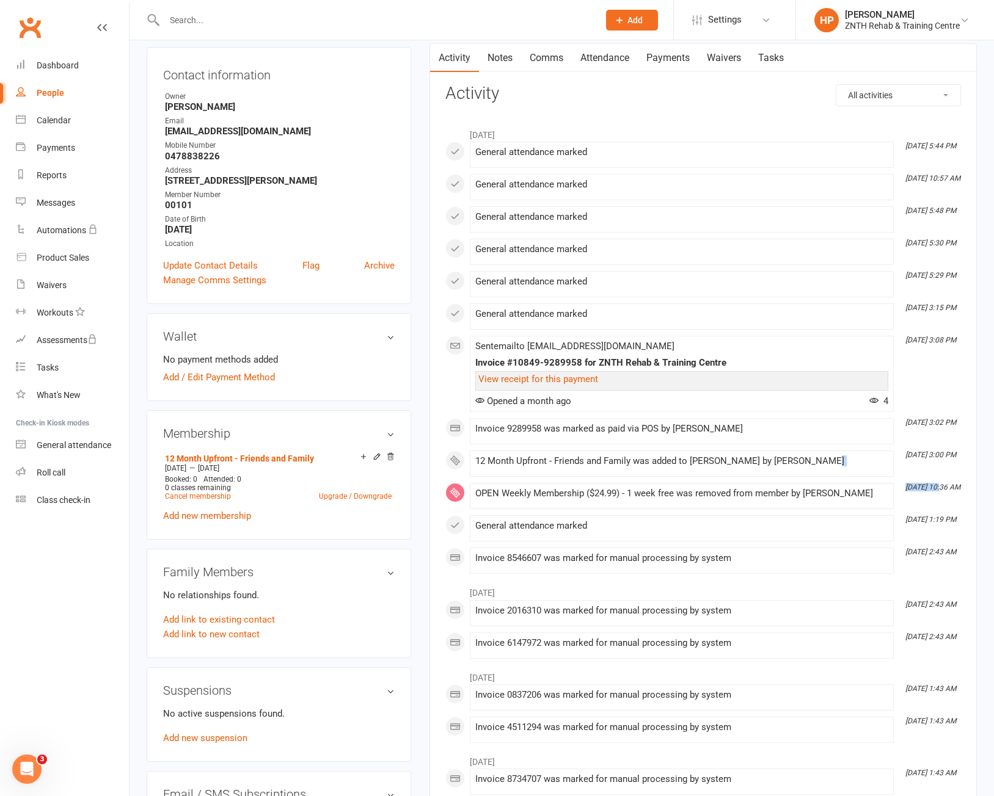
drag, startPoint x: 937, startPoint y: 490, endPoint x: 922, endPoint y: 462, distance: 32.0
click at [922, 463] on div "September [DATE] 5:44 PM General attendance marked [DATE] 10:57 AM General atte…" at bounding box center [702, 348] width 515 height 452
click at [928, 477] on div "September [DATE] 5:44 PM General attendance marked [DATE] 10:57 AM General atte…" at bounding box center [702, 348] width 515 height 452
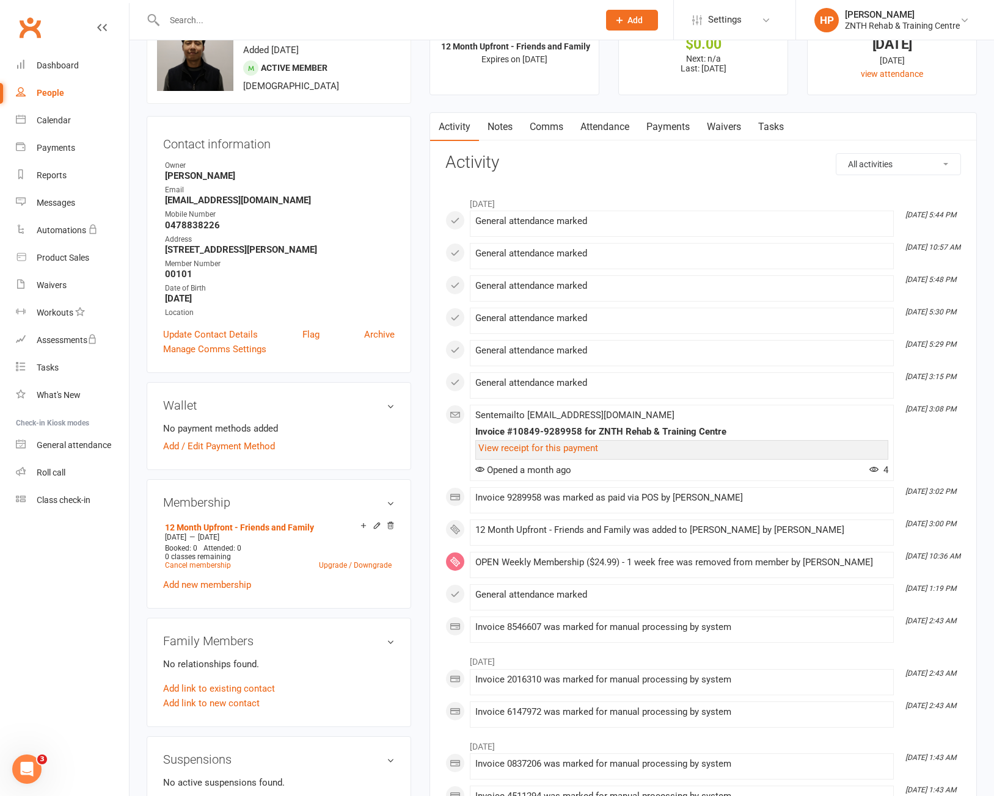
scroll to position [0, 0]
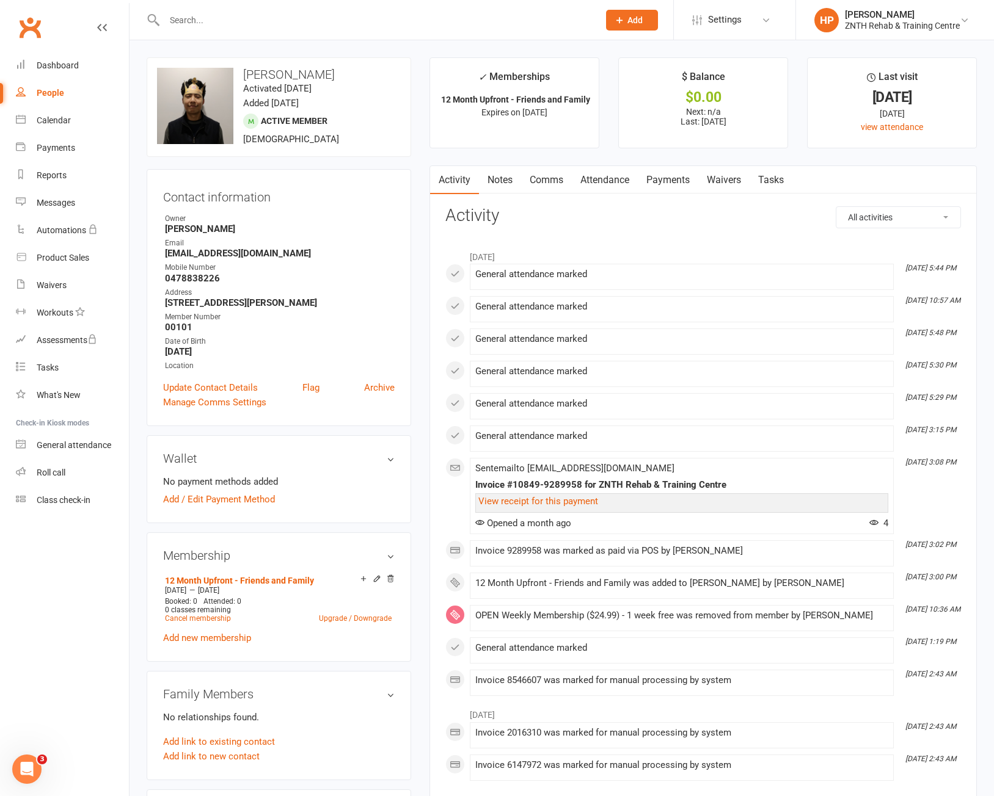
click at [64, 91] on link "People" at bounding box center [72, 92] width 113 height 27
select select "50"
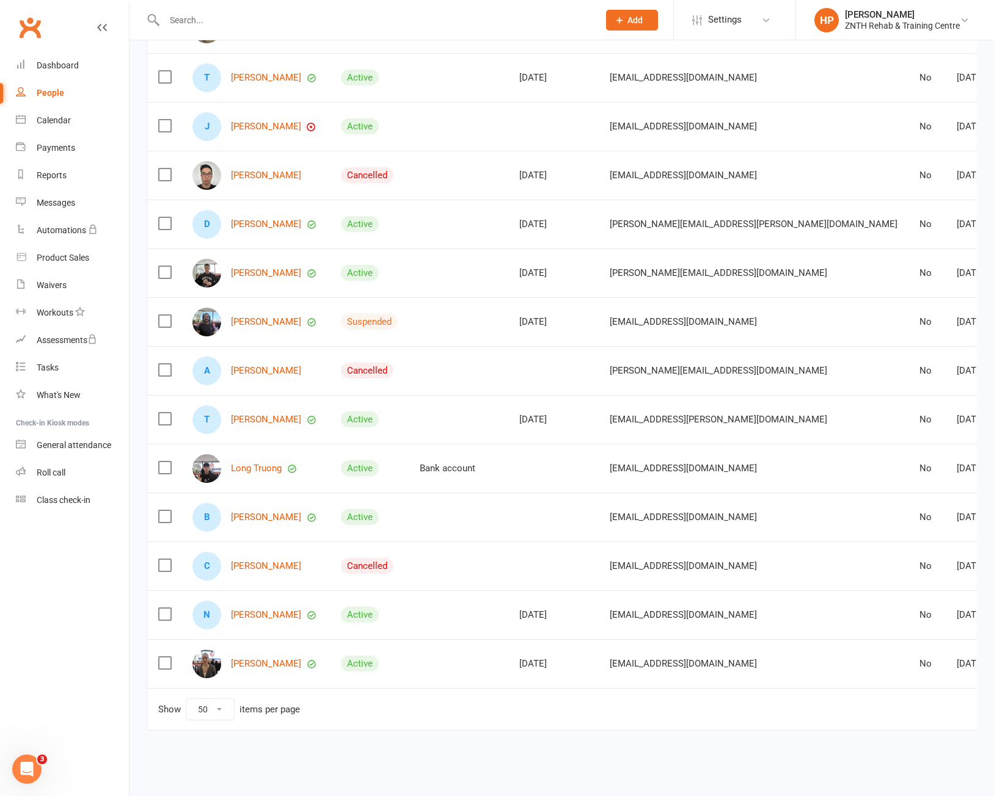
scroll to position [672, 0]
